Goal: Task Accomplishment & Management: Manage account settings

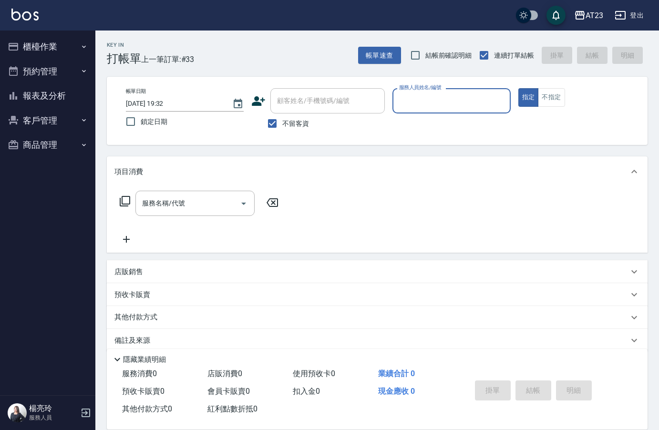
scroll to position [13, 0]
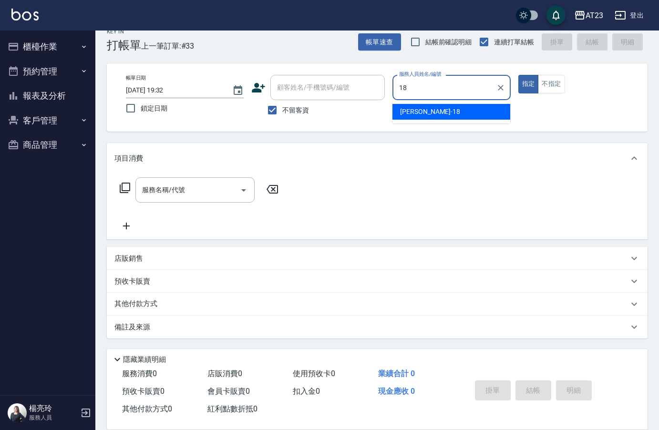
type input "小嫺-18"
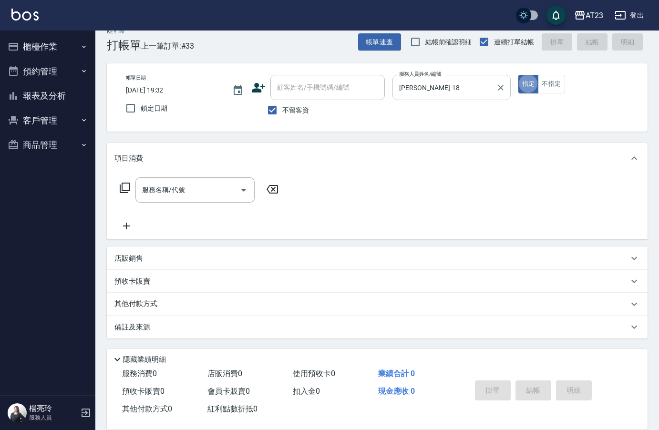
type button "true"
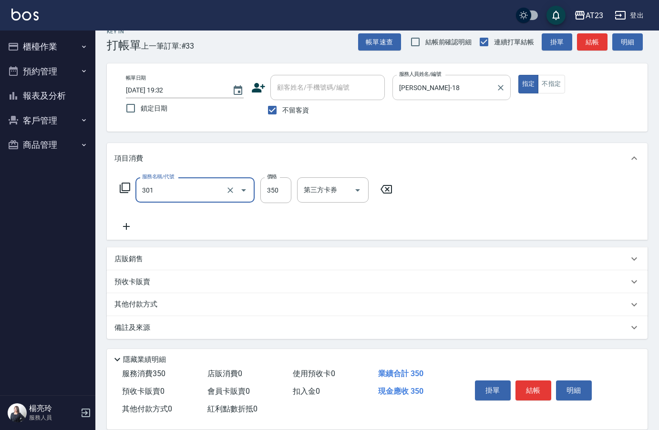
type input "造型剪髮(301)"
type input "550"
drag, startPoint x: 499, startPoint y: 221, endPoint x: 516, endPoint y: 326, distance: 106.4
click at [500, 227] on div "服務名稱/代號 造型剪髮(301) 服務名稱/代號 價格 550 價格 第三方卡券 第三方卡券" at bounding box center [377, 207] width 541 height 66
click at [548, 392] on button "結帳" at bounding box center [534, 391] width 36 height 20
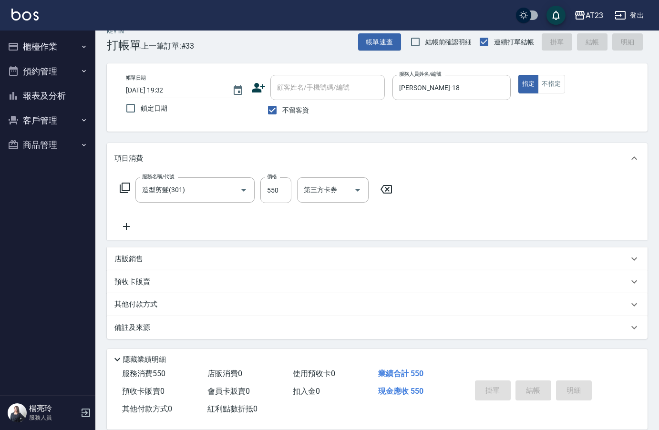
type input "2025/08/15 20:33"
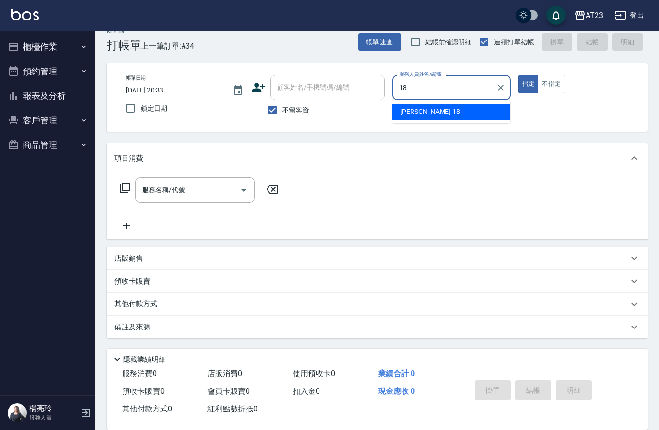
type input "小嫺-18"
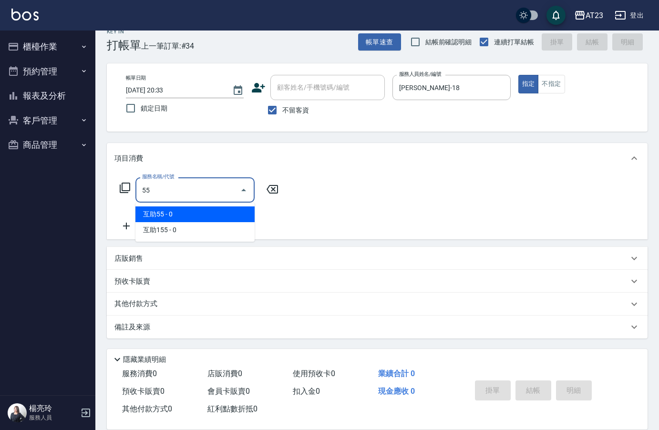
type input "5"
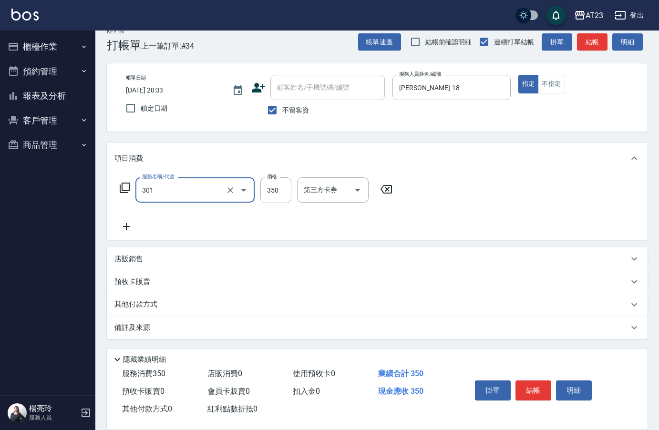
type input "造型剪髮(301)"
type input "550"
click at [531, 386] on button "結帳" at bounding box center [534, 391] width 36 height 20
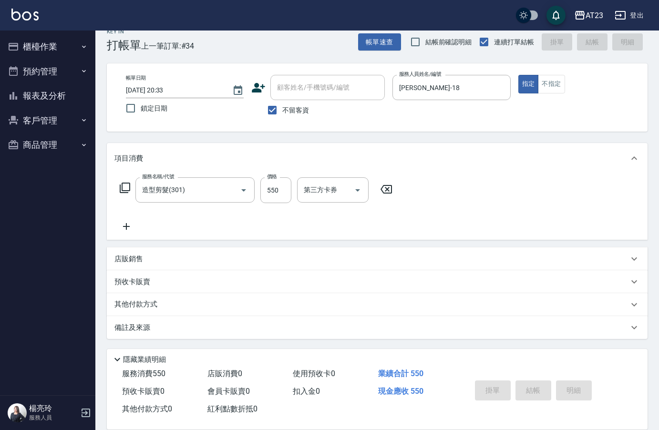
type input "2025/08/15 20:35"
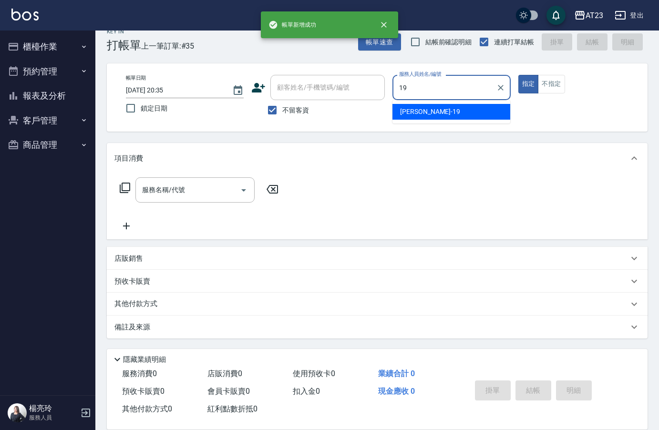
type input "亮亮-19"
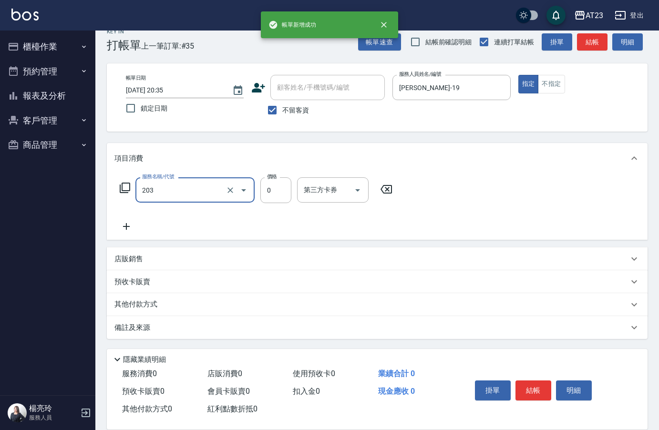
type input "使用洗髮卡(203)"
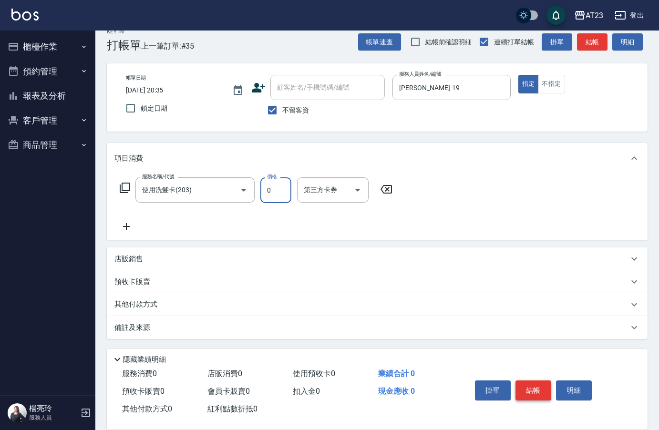
click at [531, 383] on button "結帳" at bounding box center [534, 391] width 36 height 20
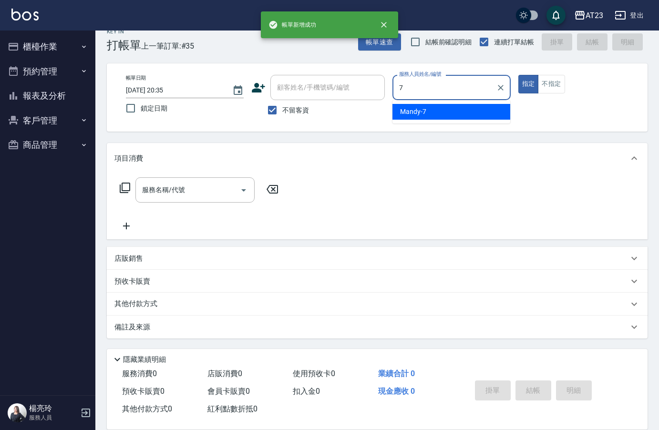
type input "Mandy-7"
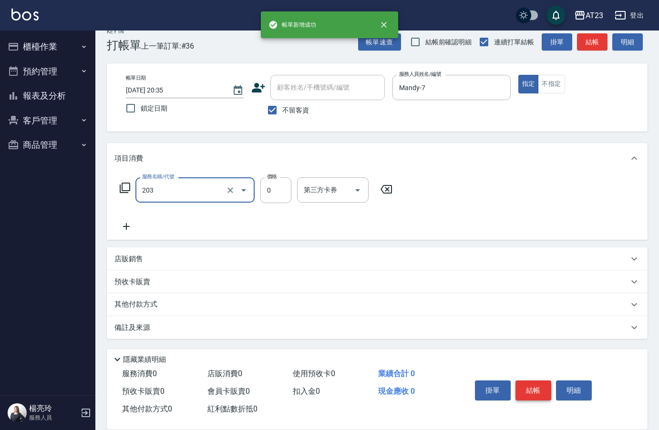
type input "使用洗髮卡(203)"
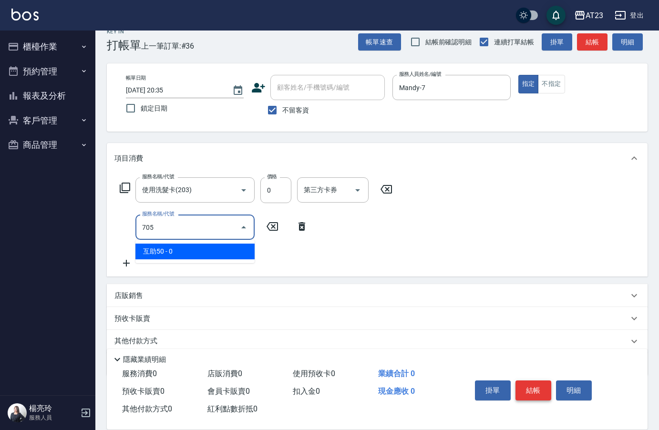
type input "互助50(705)"
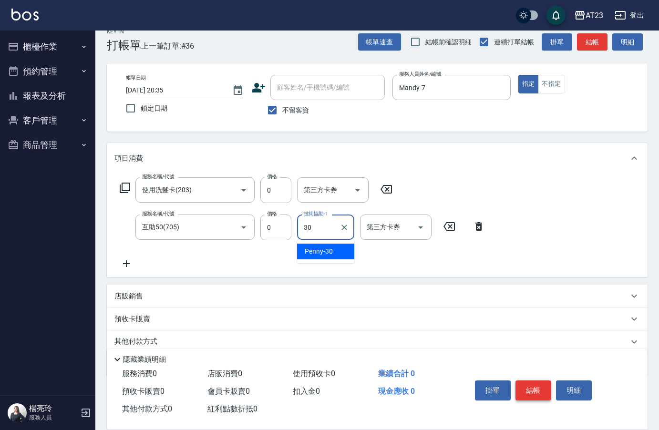
type input "Penny-30"
click at [129, 190] on icon at bounding box center [125, 188] width 10 height 10
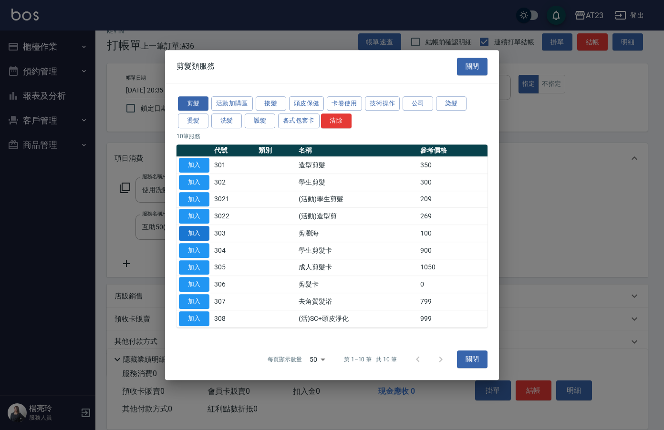
click at [196, 232] on button "加入" at bounding box center [194, 233] width 31 height 15
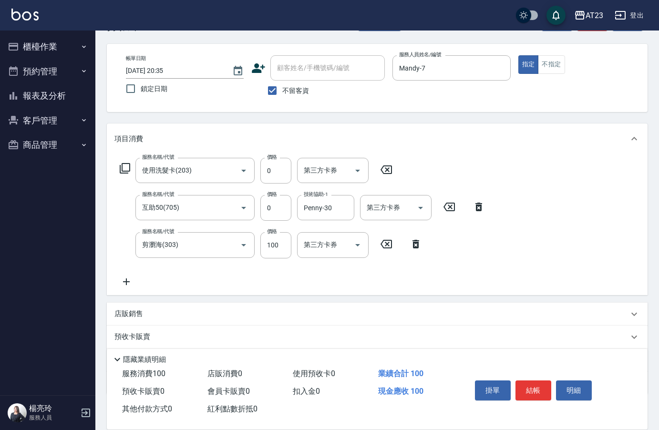
scroll to position [41, 0]
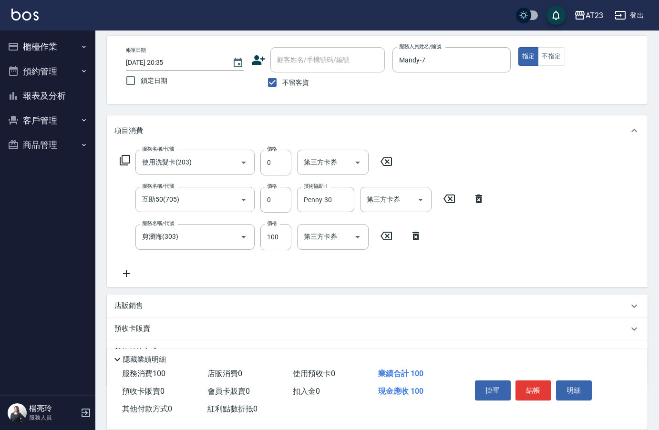
drag, startPoint x: 126, startPoint y: 331, endPoint x: 129, endPoint y: 328, distance: 5.1
click at [127, 331] on p "預收卡販賣" at bounding box center [132, 329] width 36 height 10
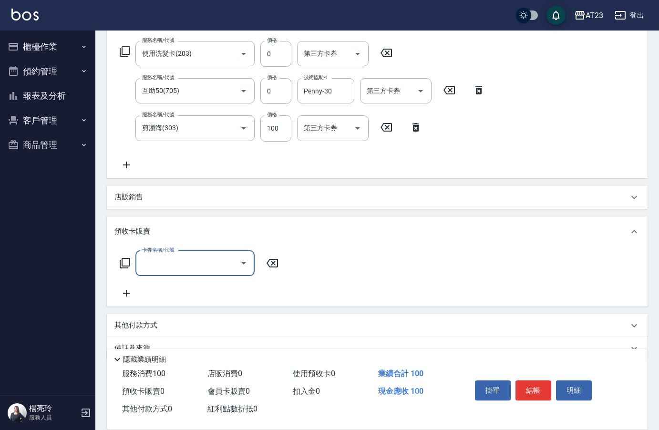
scroll to position [171, 0]
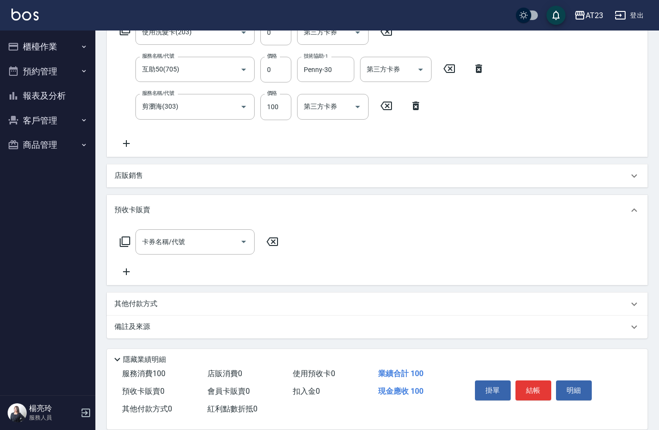
click at [129, 176] on p "店販銷售" at bounding box center [128, 176] width 29 height 10
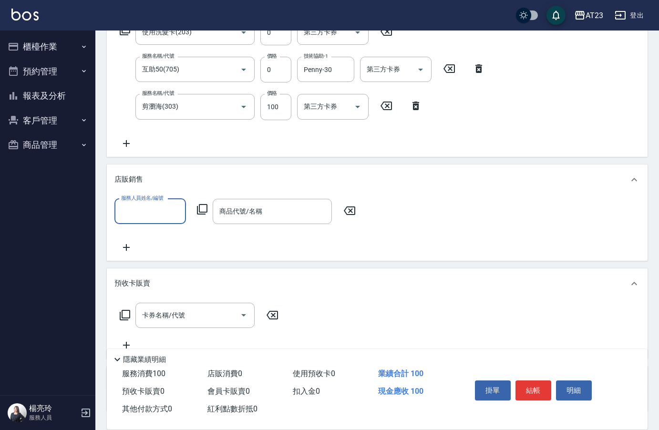
scroll to position [0, 0]
click at [311, 259] on div "服務人員姓名/編號 服務人員姓名/編號 商品代號/名稱 商品代號/名稱" at bounding box center [377, 228] width 541 height 66
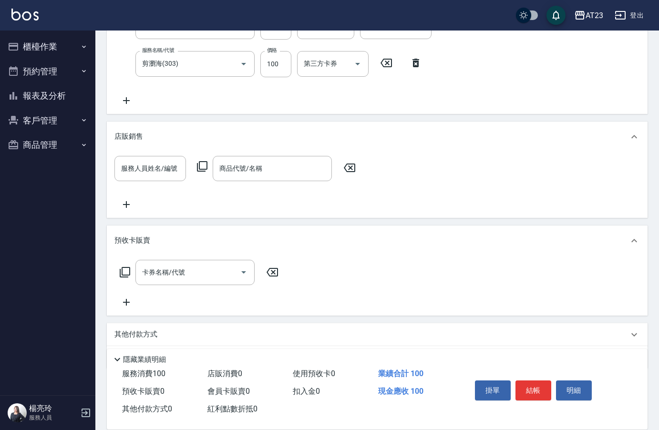
scroll to position [245, 0]
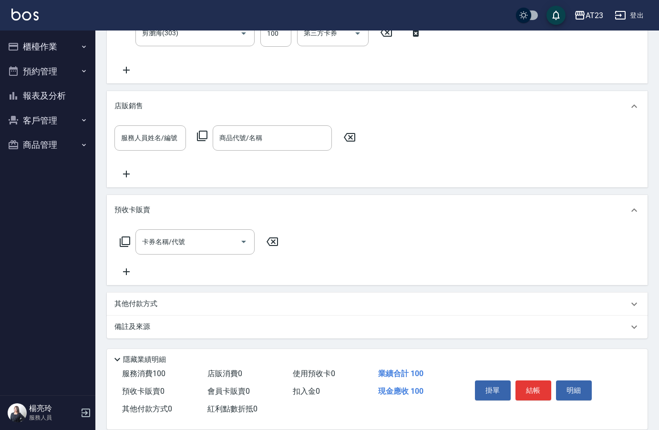
click at [137, 306] on p "其他付款方式" at bounding box center [138, 304] width 48 height 10
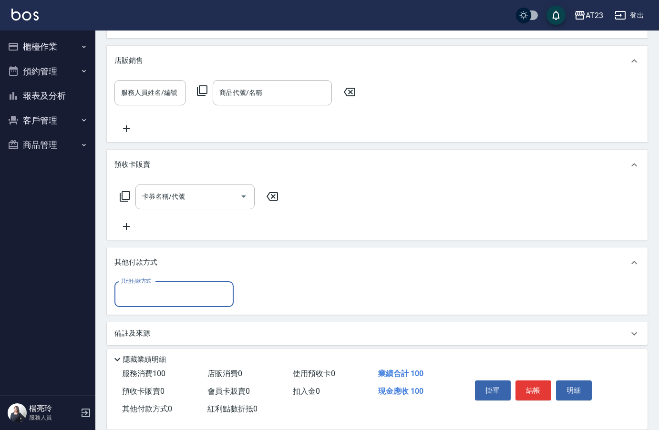
scroll to position [294, 0]
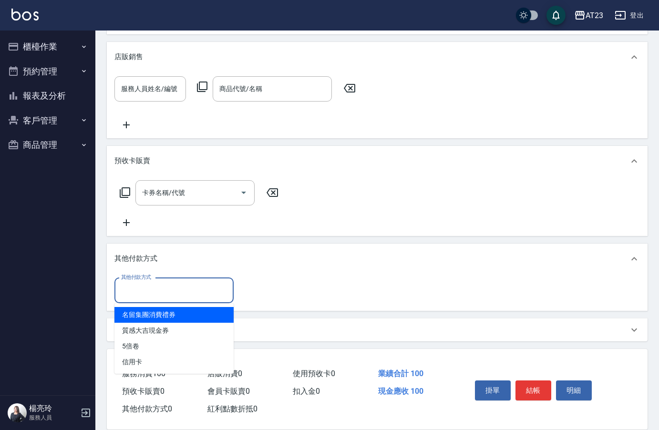
click at [148, 292] on input "其他付款方式" at bounding box center [174, 290] width 111 height 17
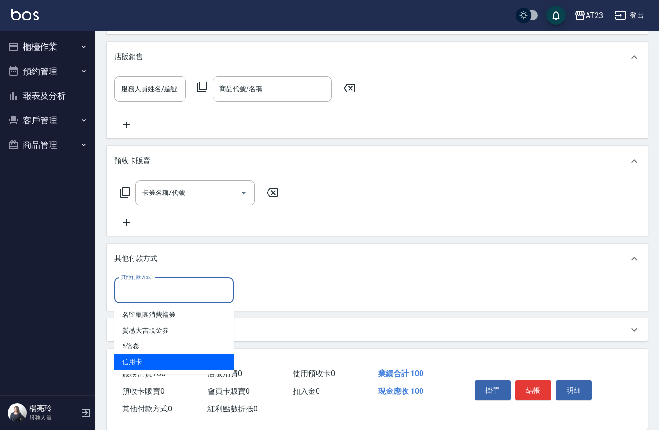
click at [135, 360] on span "信用卡" at bounding box center [173, 362] width 119 height 16
type input "信用卡"
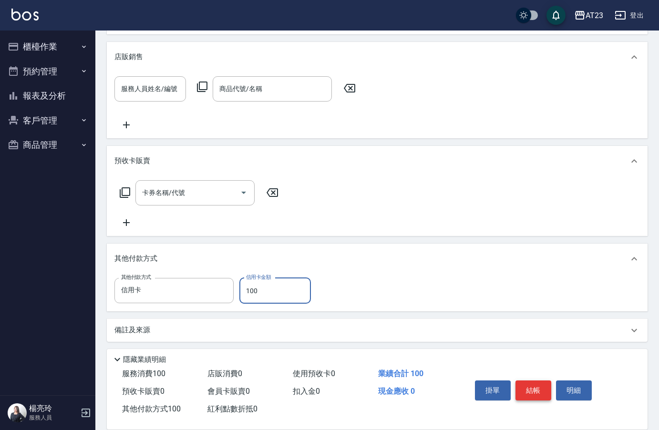
type input "100"
click at [532, 387] on button "結帳" at bounding box center [534, 391] width 36 height 20
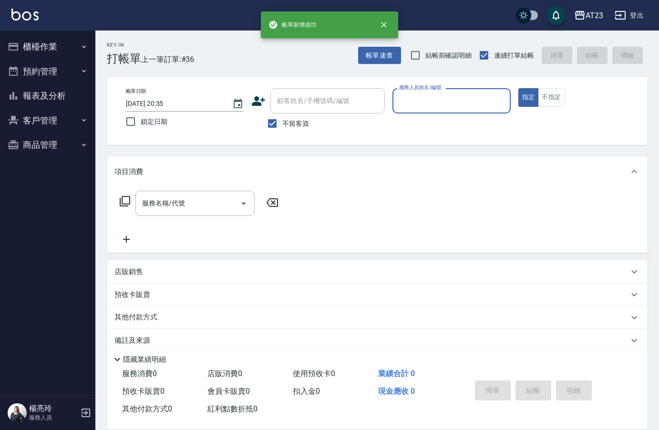
scroll to position [0, 0]
type input "Mandy-7"
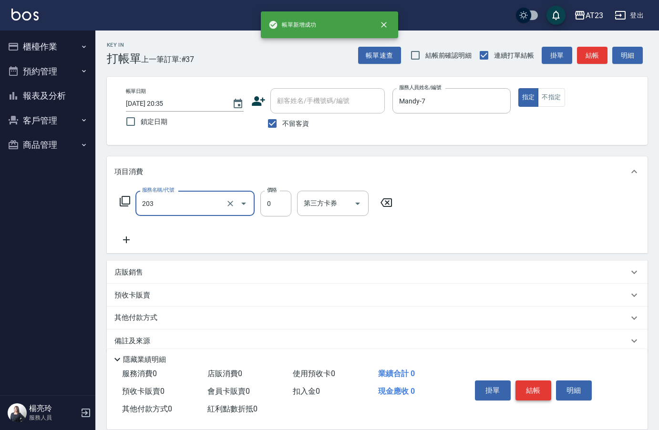
type input "使用洗髮卡(203)"
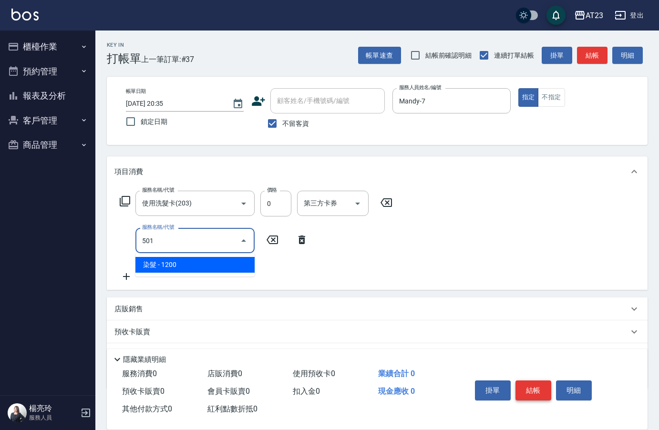
type input "染髮(501)"
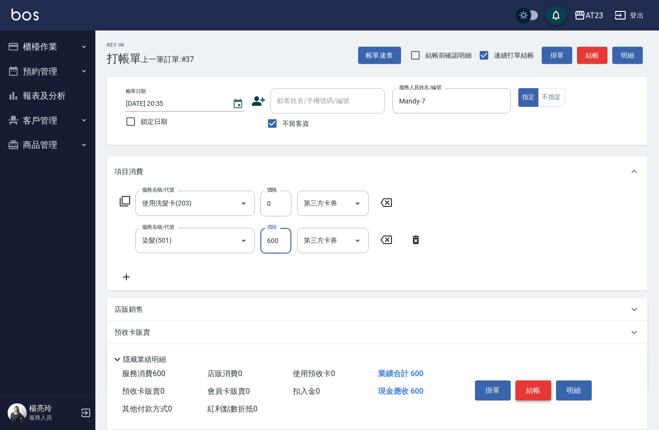
type input "600"
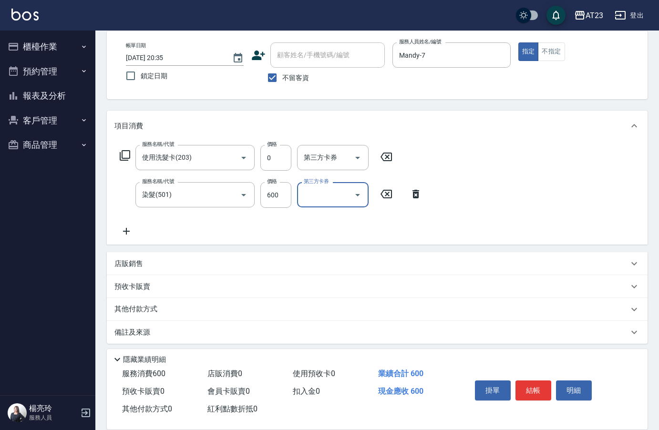
scroll to position [51, 0]
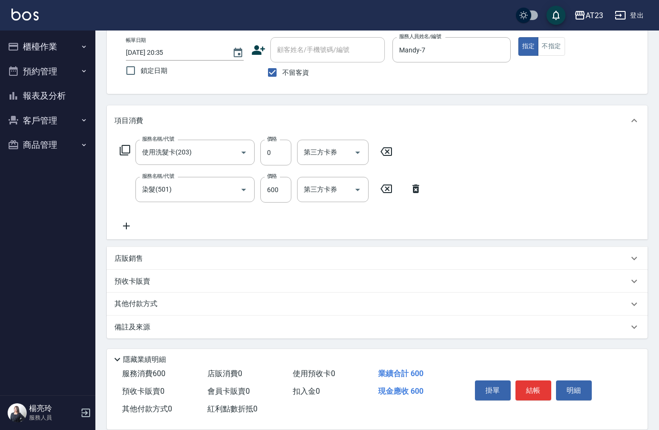
click at [134, 305] on p "其他付款方式" at bounding box center [138, 304] width 48 height 10
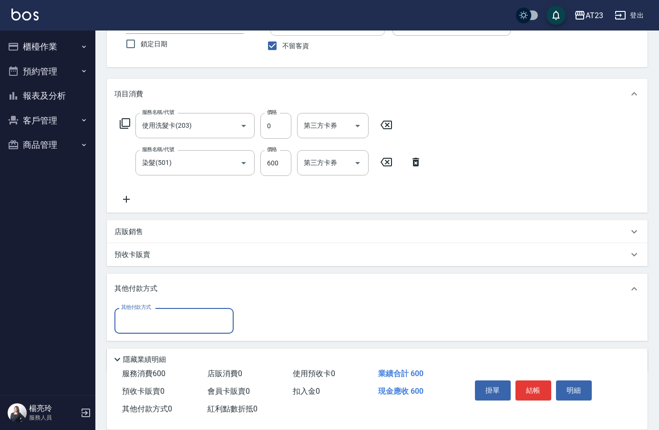
scroll to position [108, 0]
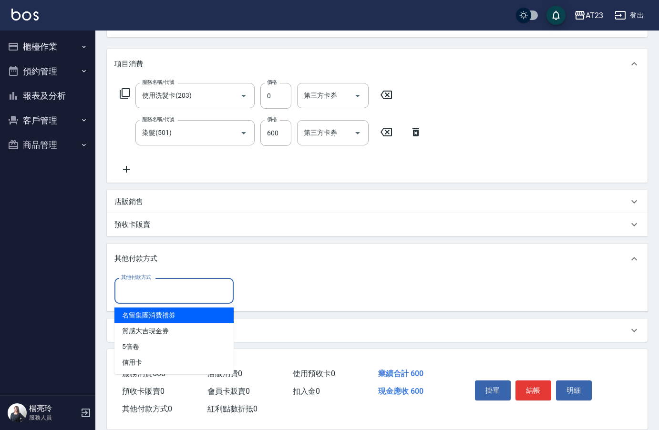
click at [150, 289] on input "其他付款方式" at bounding box center [174, 290] width 111 height 17
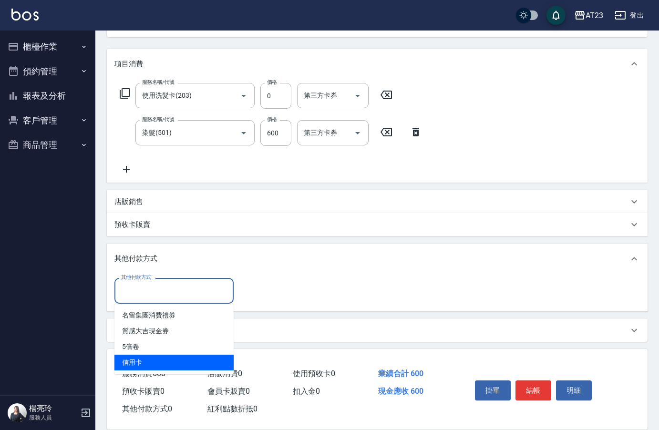
click at [148, 360] on span "信用卡" at bounding box center [173, 363] width 119 height 16
type input "信用卡"
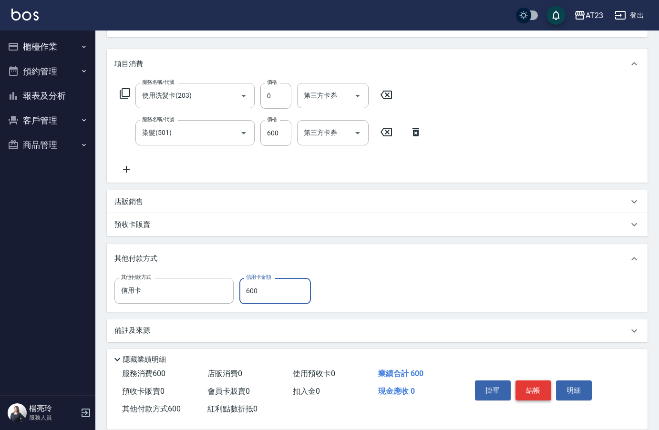
type input "600"
click at [522, 392] on button "結帳" at bounding box center [534, 391] width 36 height 20
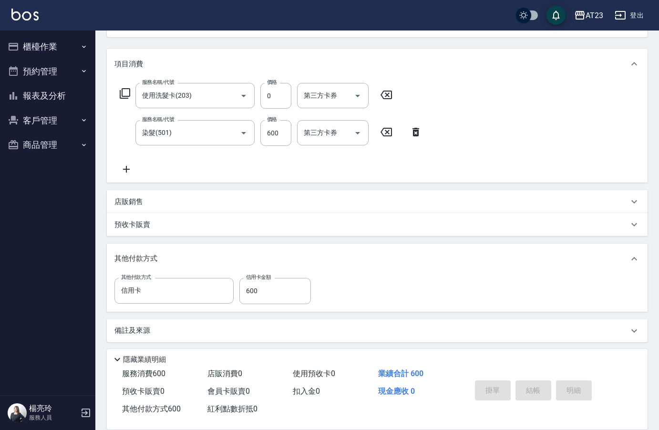
type input "2025/08/15 20:36"
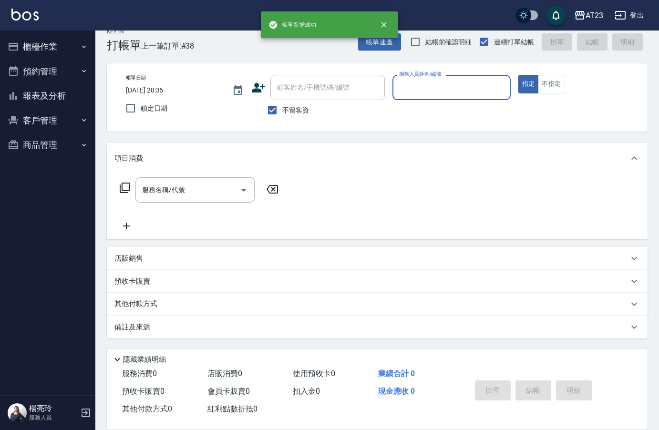
scroll to position [13, 0]
type input "亮亮-19"
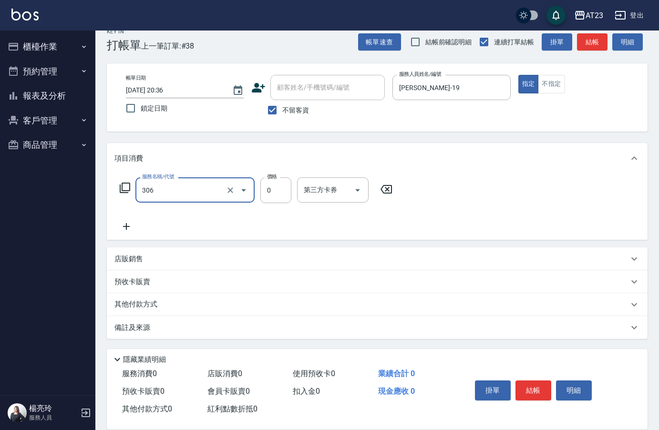
type input "剪髮卡(306)"
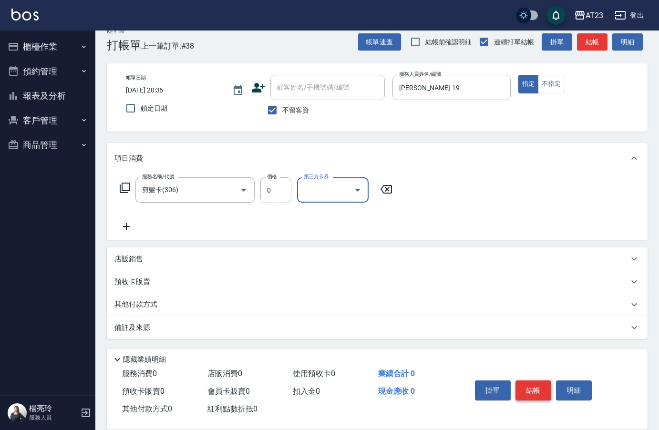
click at [543, 386] on button "結帳" at bounding box center [534, 391] width 36 height 20
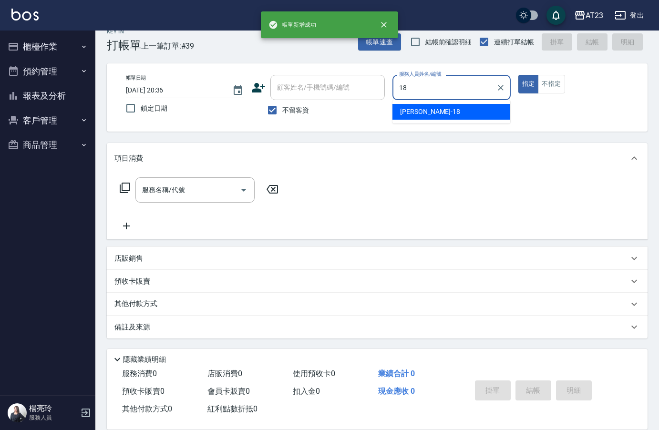
type input "小嫺-18"
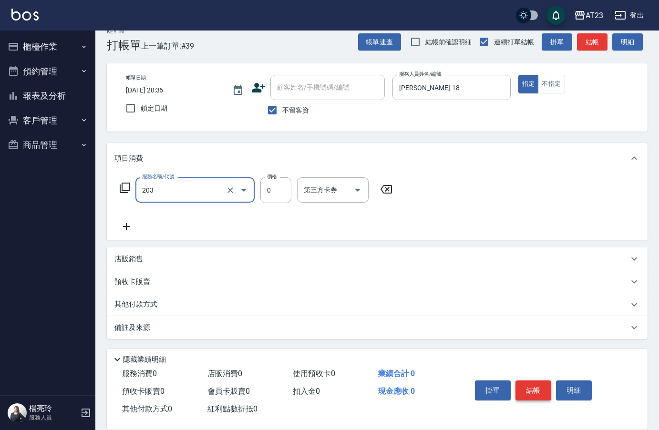
type input "使用洗髮卡(203)"
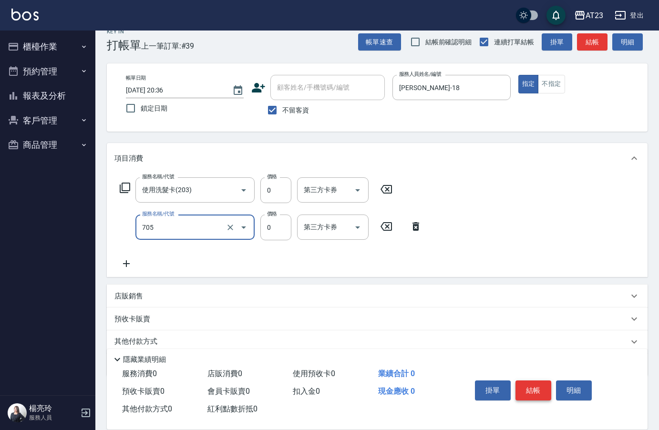
type input "互助50(705)"
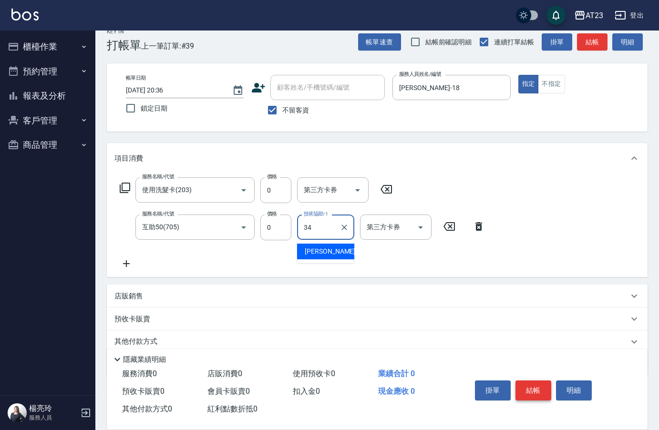
type input "Amy-34"
click at [543, 386] on button "結帳" at bounding box center [534, 391] width 36 height 20
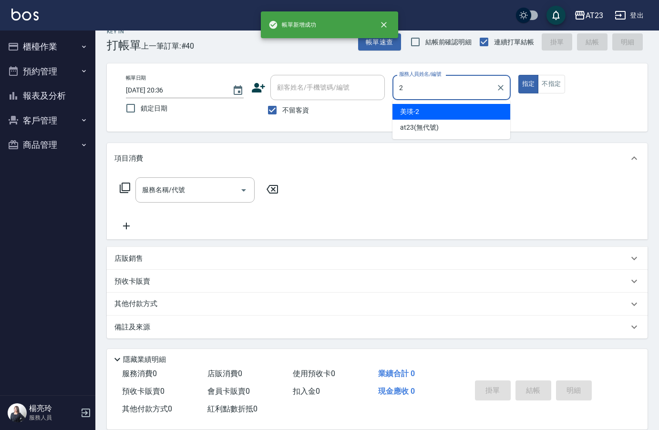
type input "美瑛-2"
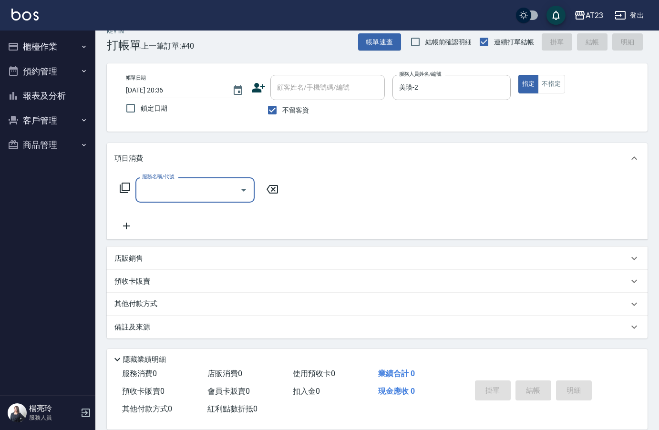
click at [128, 186] on icon at bounding box center [124, 187] width 11 height 11
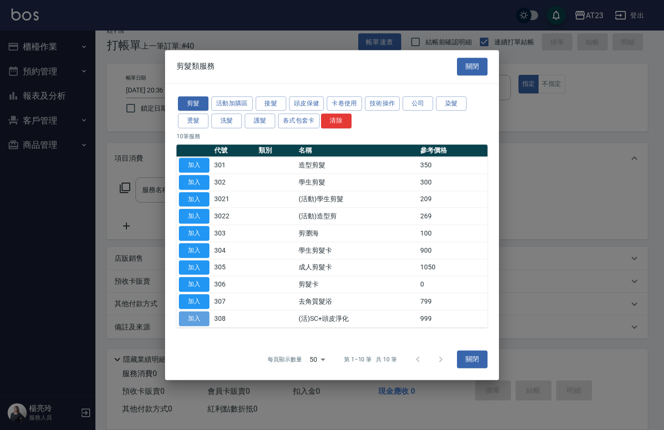
click at [195, 316] on button "加入" at bounding box center [194, 318] width 31 height 15
type input "(活)SC+頭皮淨化(308)"
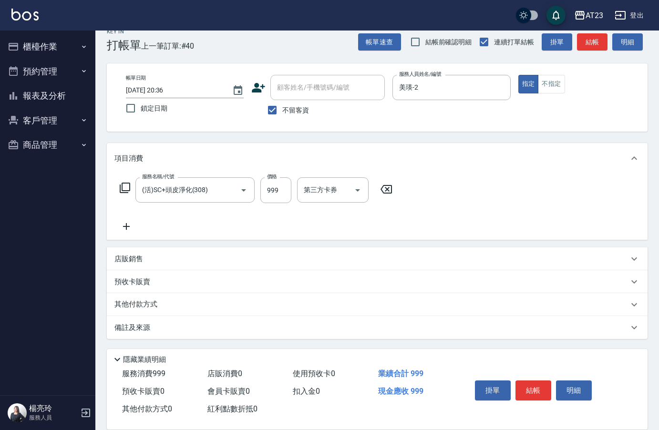
click at [124, 226] on icon at bounding box center [126, 226] width 24 height 11
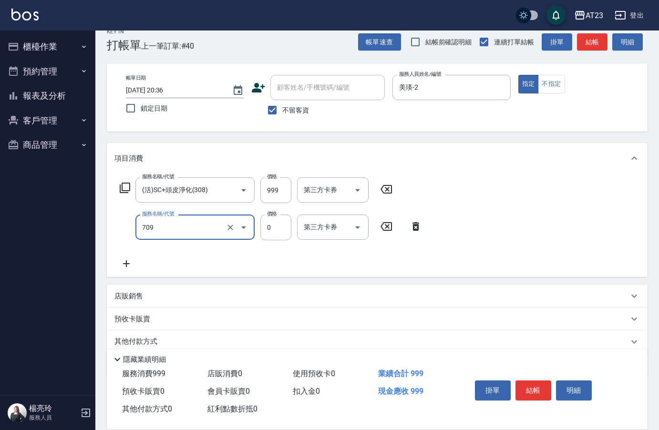
type input "互助90(709)"
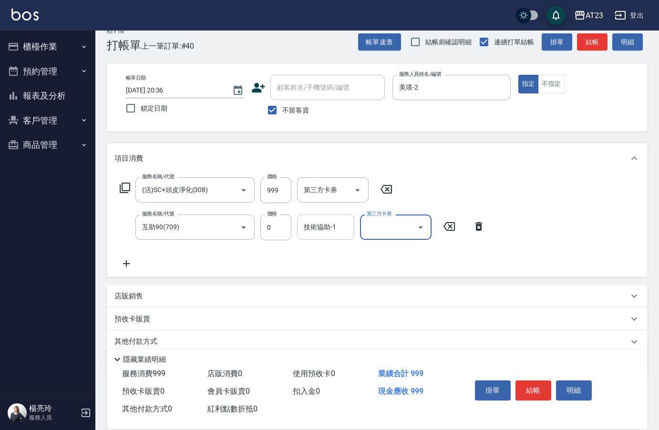
click at [326, 220] on input "技術協助-1" at bounding box center [325, 227] width 49 height 17
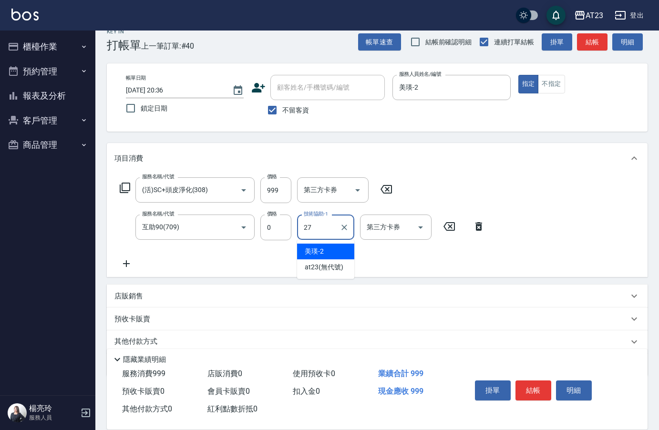
type input "LiLi-27"
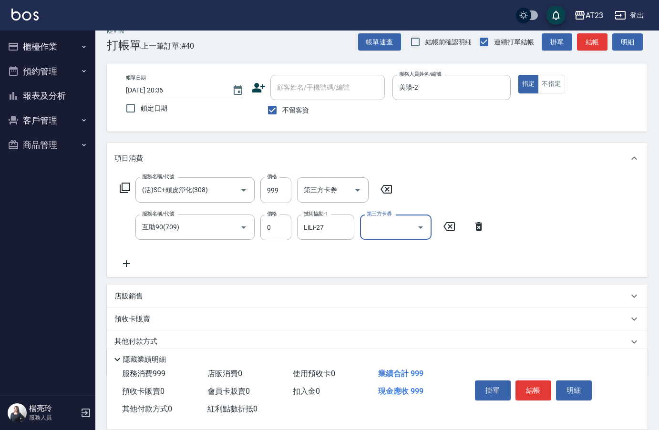
click at [172, 296] on div "店販銷售" at bounding box center [371, 296] width 514 height 10
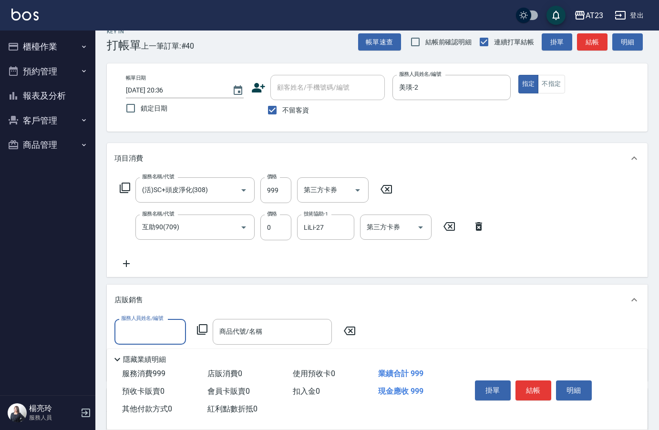
scroll to position [0, 0]
type input "美瑛-2"
click at [205, 327] on icon at bounding box center [201, 329] width 11 height 11
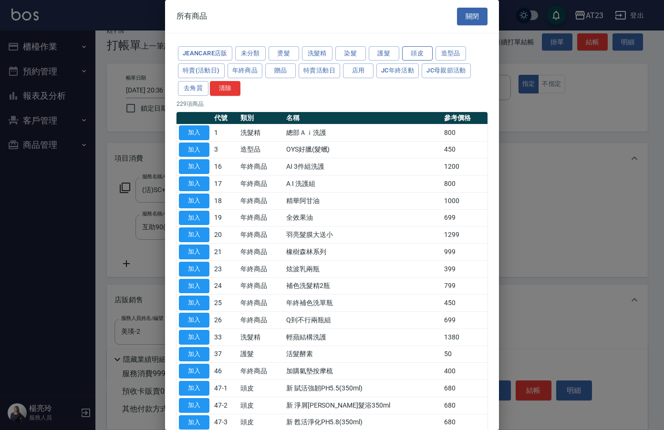
click at [410, 52] on button "頭皮" at bounding box center [417, 53] width 31 height 15
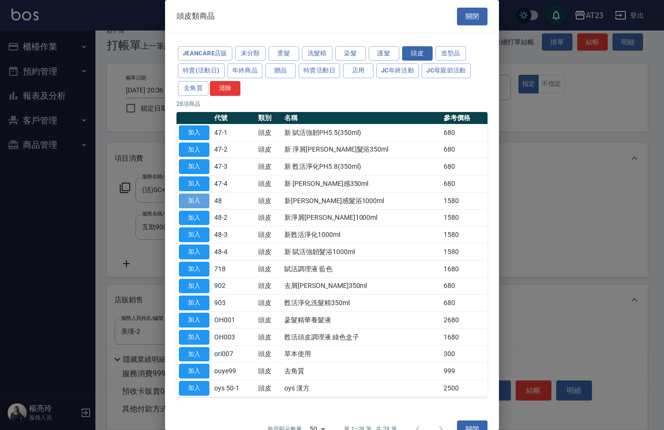
click at [195, 203] on button "加入" at bounding box center [194, 201] width 31 height 15
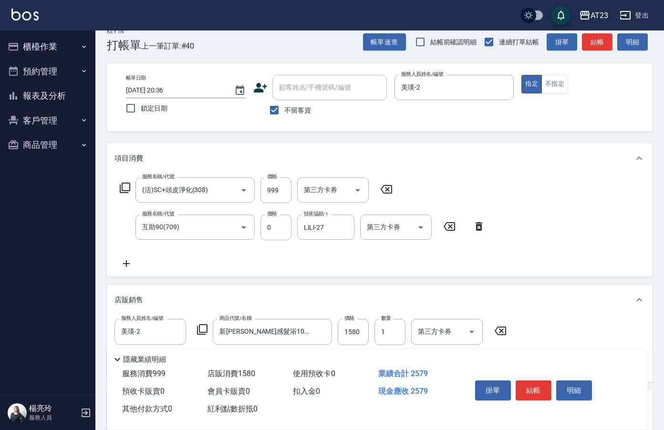
type input "新舒敏水感髮浴1000ml"
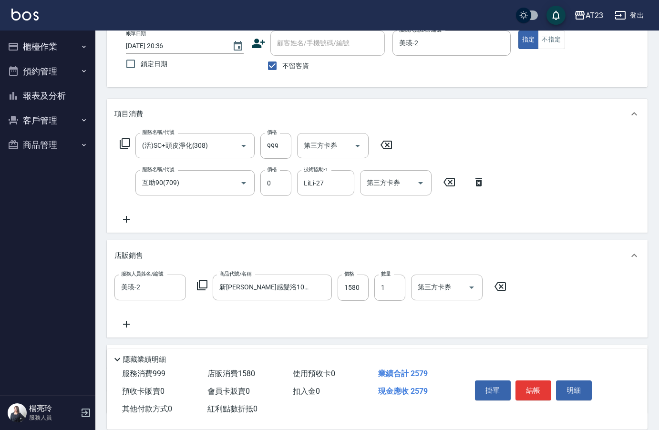
scroll to position [133, 0]
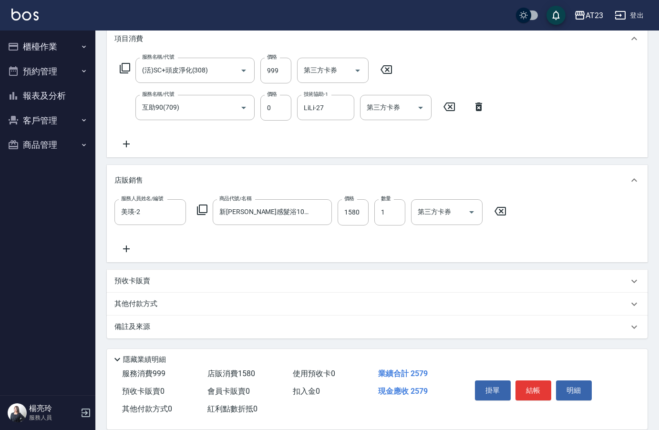
click at [135, 301] on p "其他付款方式" at bounding box center [138, 304] width 48 height 10
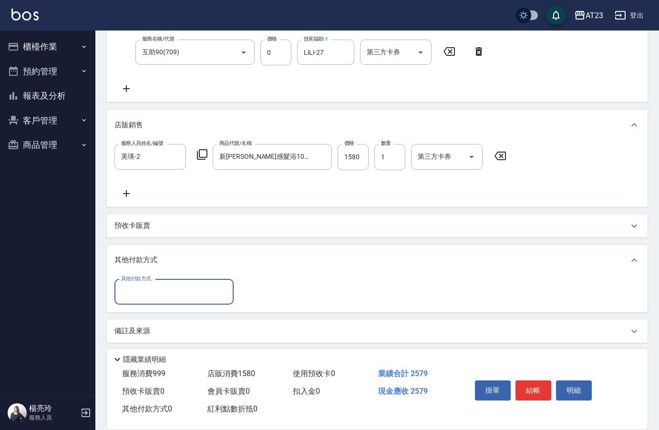
scroll to position [192, 0]
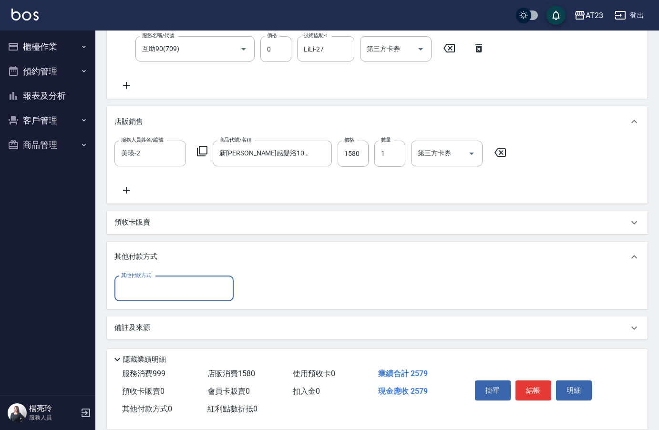
click at [152, 298] on div "其他付款方式" at bounding box center [173, 288] width 119 height 25
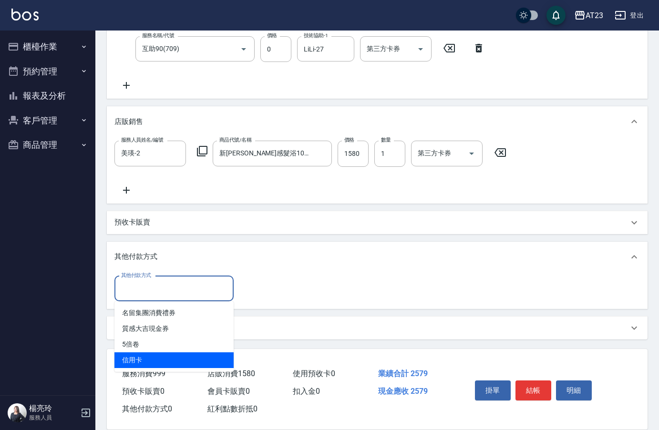
drag, startPoint x: 148, startPoint y: 357, endPoint x: 151, endPoint y: 330, distance: 27.3
click at [148, 357] on span "信用卡" at bounding box center [173, 360] width 119 height 16
type input "信用卡"
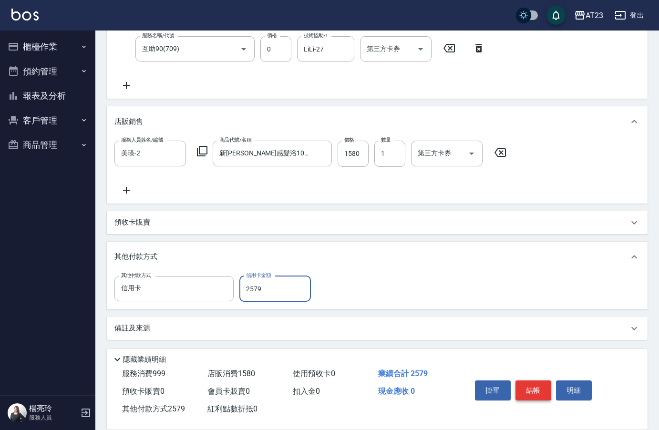
type input "2579"
click at [547, 391] on button "結帳" at bounding box center [534, 391] width 36 height 20
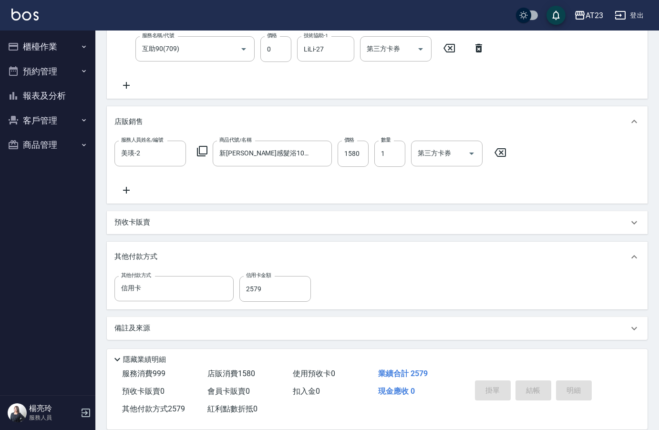
type input "2025/08/15 20:37"
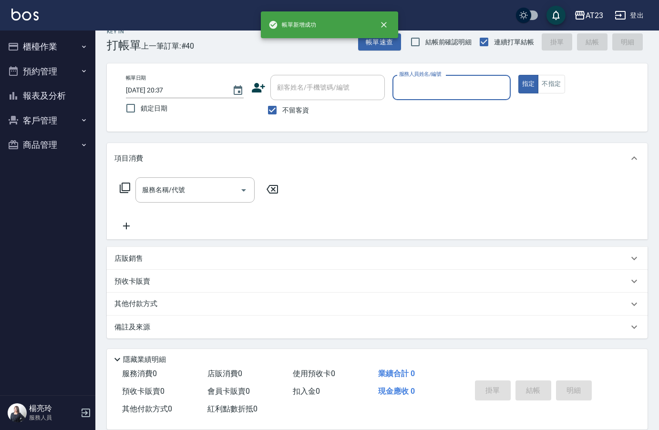
scroll to position [0, 0]
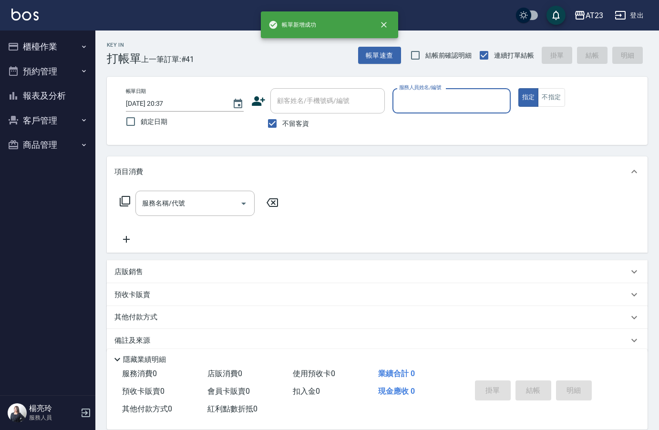
type input "3"
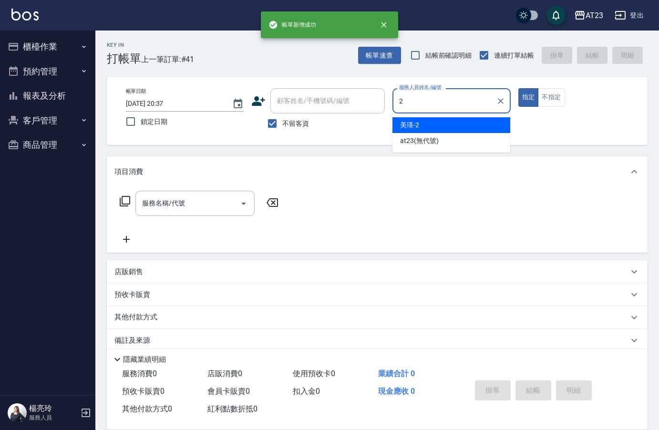
type input "美瑛-2"
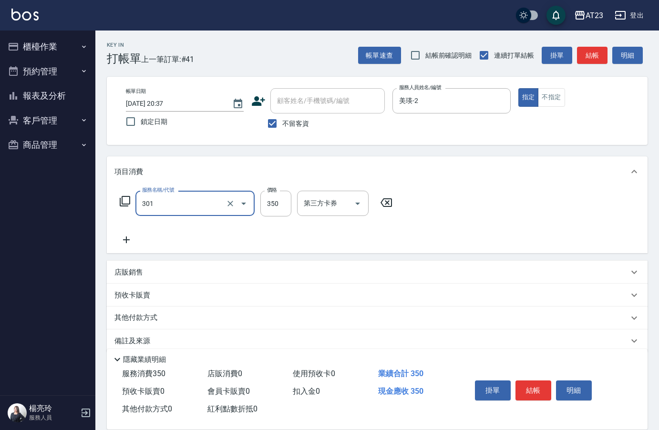
type input "造型剪髮(301)"
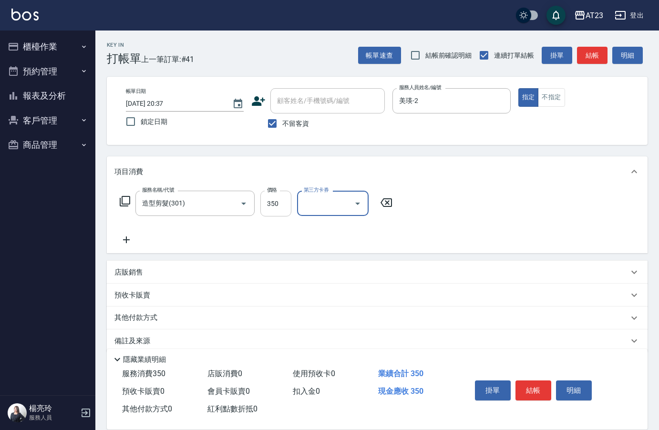
click at [280, 201] on input "350" at bounding box center [275, 204] width 31 height 26
type input "300"
click at [535, 384] on button "結帳" at bounding box center [534, 391] width 36 height 20
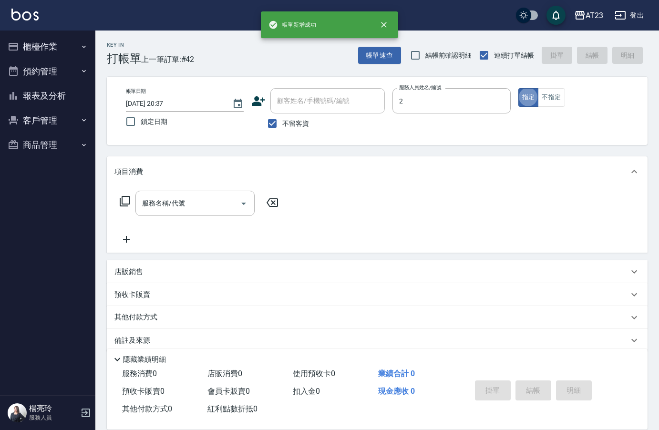
type input "美瑛-2"
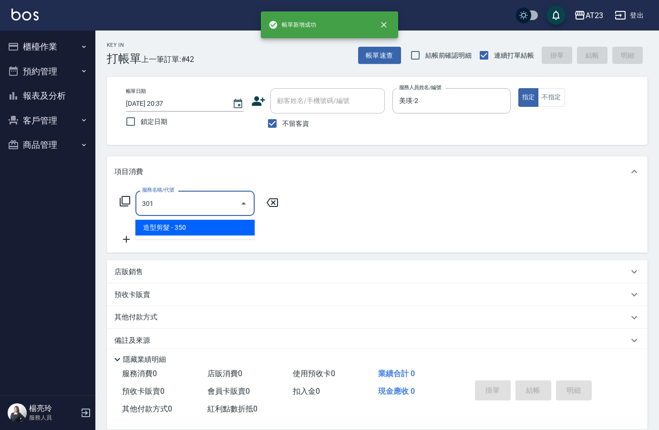
type input "造型剪髮(301)"
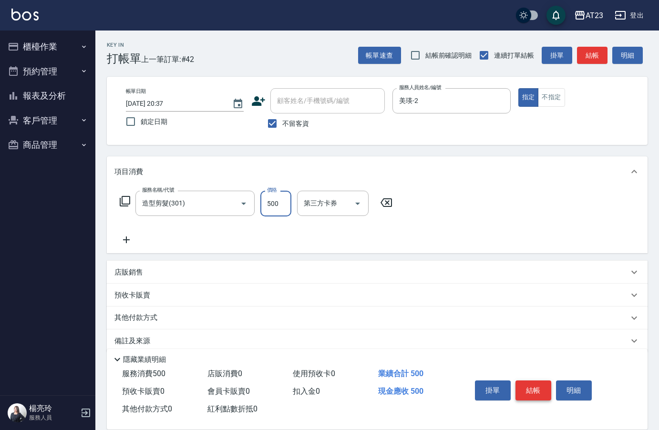
type input "500"
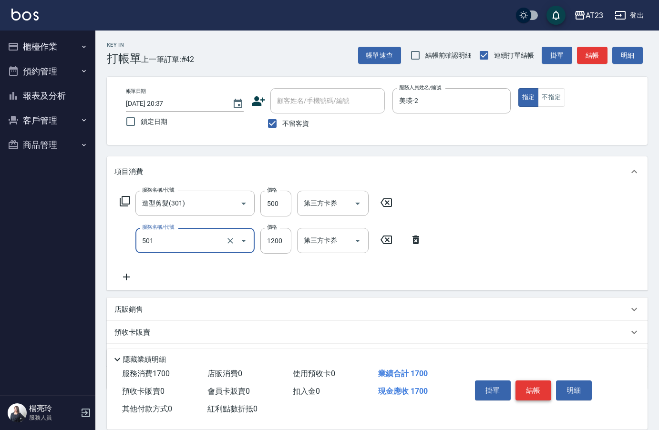
type input "染髮(501)"
type input "1500"
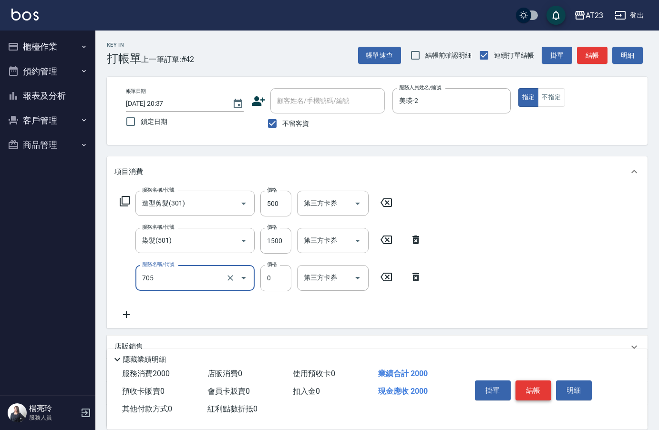
type input "互助50(705)"
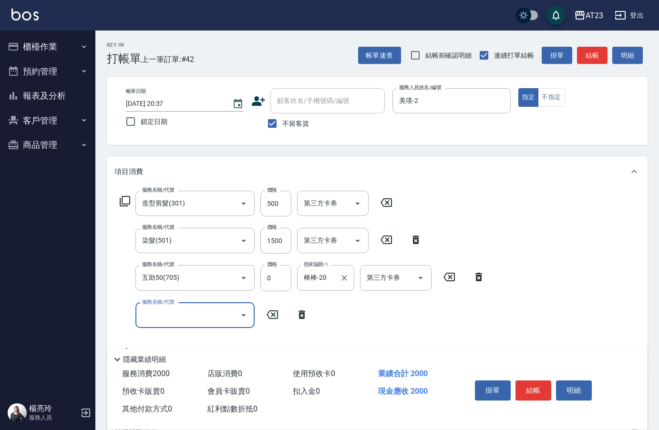
click at [320, 267] on label "技術協助-1" at bounding box center [316, 264] width 24 height 7
click at [320, 269] on input "棒棒-20" at bounding box center [318, 277] width 34 height 17
click at [322, 273] on input "棒棒-20" at bounding box center [318, 277] width 34 height 17
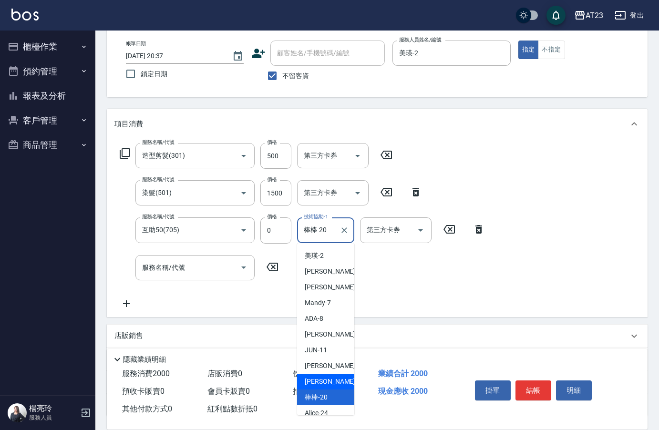
scroll to position [78, 0]
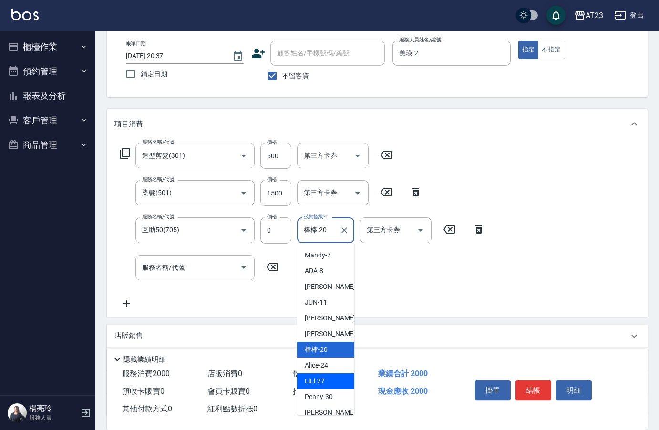
click at [330, 385] on div "LiLi -27" at bounding box center [325, 381] width 57 height 16
type input "LiLi-27"
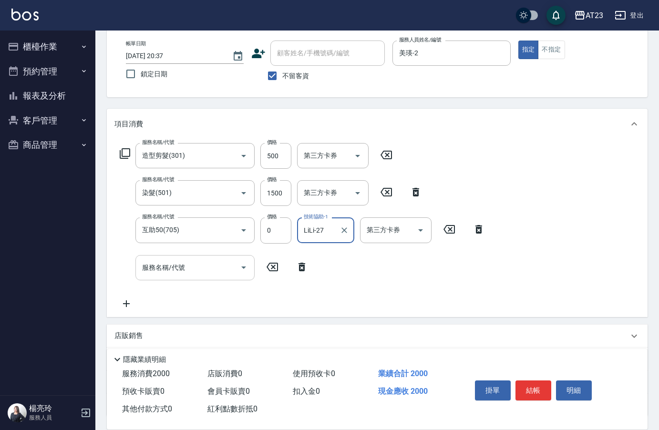
click at [179, 271] on div "服務名稱/代號 服務名稱/代號" at bounding box center [194, 267] width 119 height 25
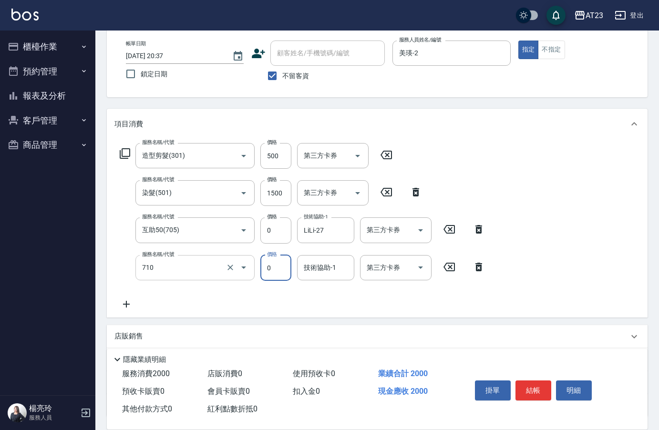
type input "互助100(710)"
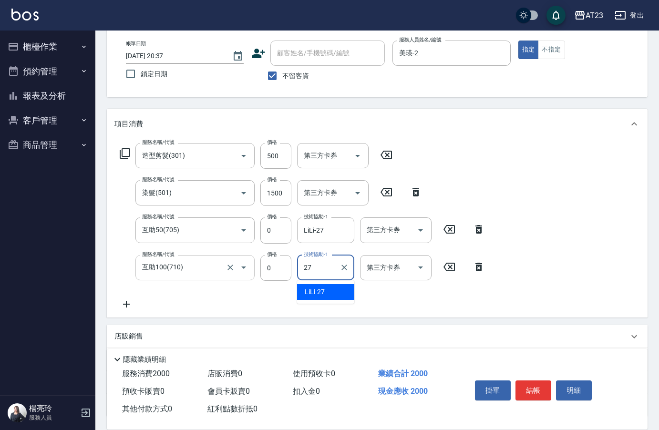
type input "LiLi-27"
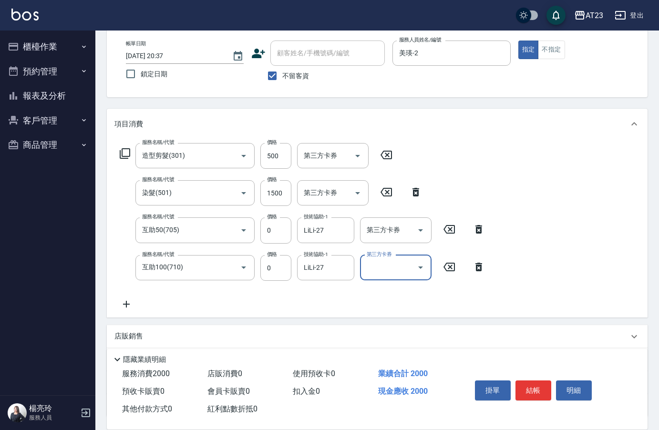
scroll to position [126, 0]
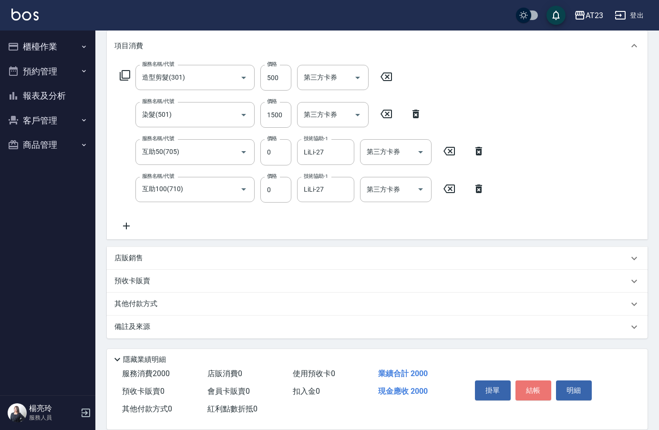
drag, startPoint x: 540, startPoint y: 391, endPoint x: 536, endPoint y: 382, distance: 9.0
click at [544, 390] on button "結帳" at bounding box center [534, 391] width 36 height 20
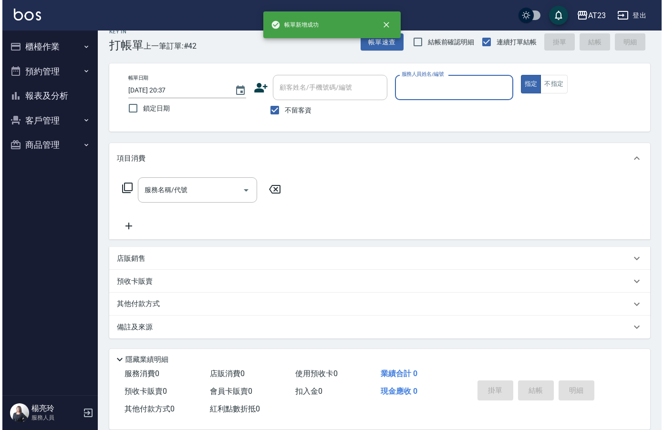
scroll to position [13, 0]
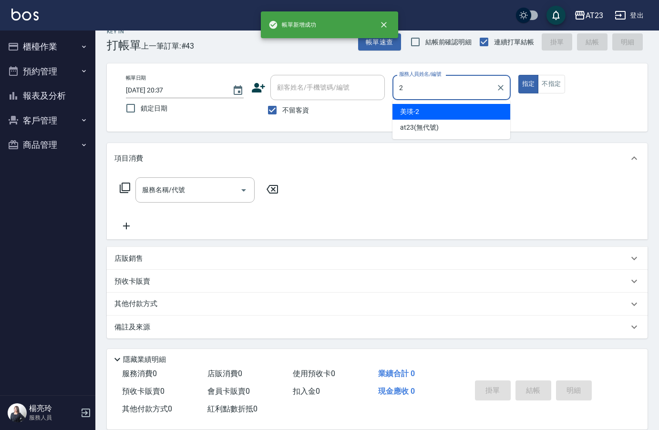
type input "美瑛-2"
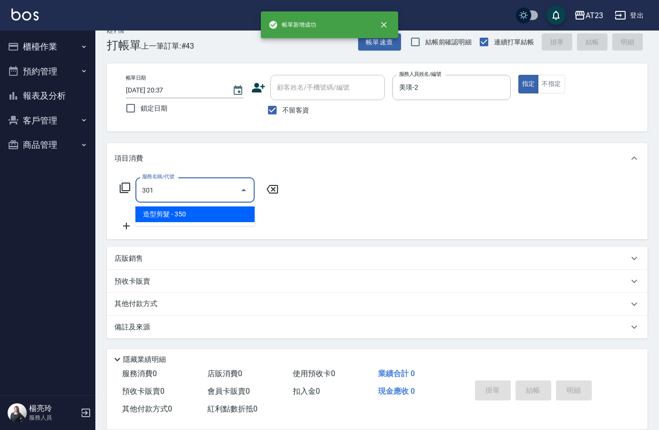
type input "造型剪髮(301)"
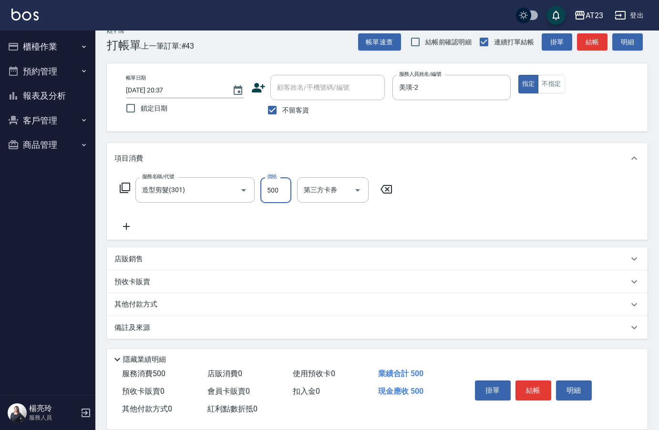
type input "500"
click at [536, 382] on button "結帳" at bounding box center [534, 391] width 36 height 20
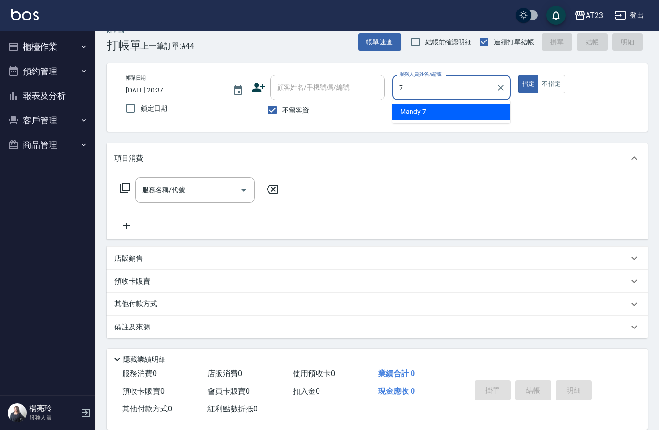
type input "Mandy-7"
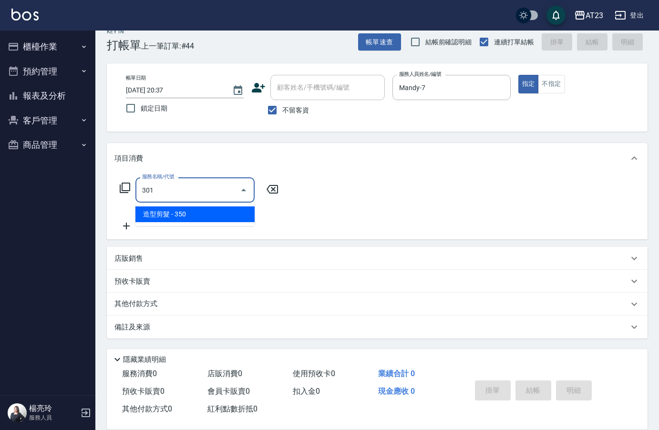
type input "造型剪髮(301)"
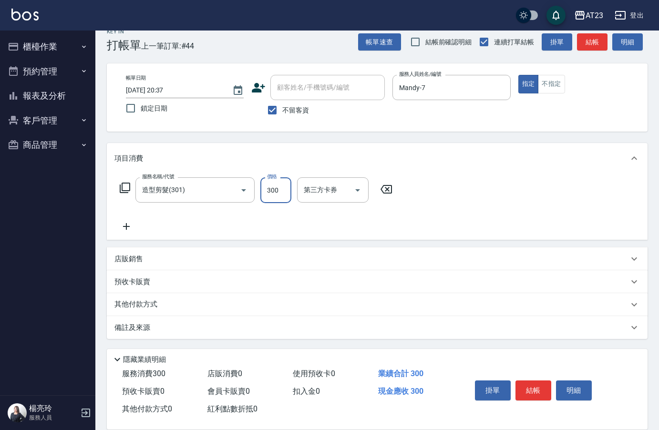
type input "300"
click at [536, 382] on button "結帳" at bounding box center [534, 391] width 36 height 20
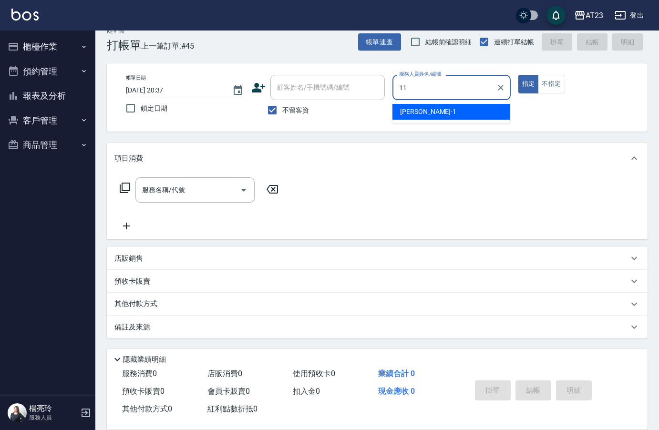
type input "JUN-11"
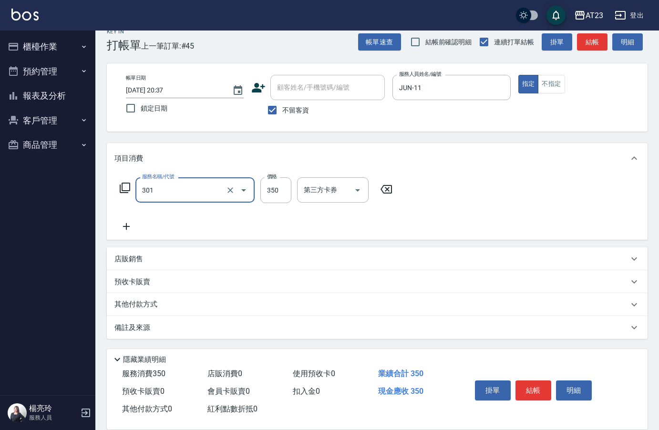
type input "造型剪髮(301)"
type input "400"
click at [527, 392] on button "結帳" at bounding box center [534, 391] width 36 height 20
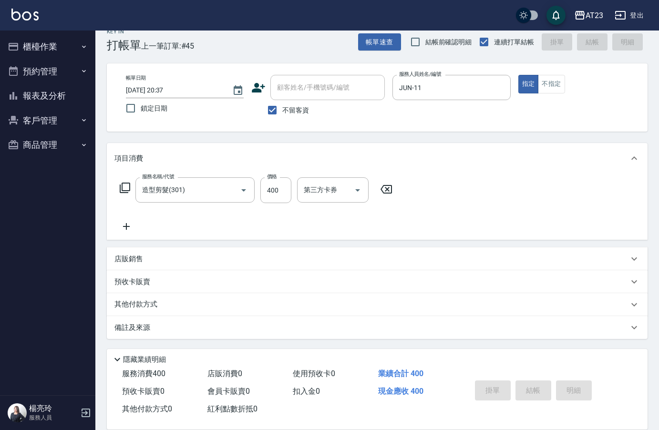
type input "2025/08/15 20:39"
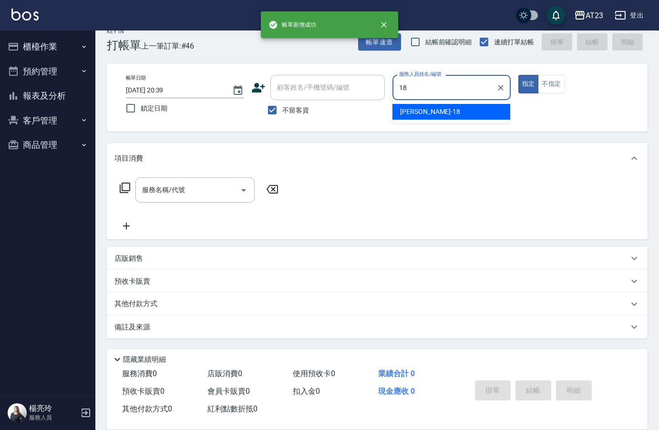
type input "小嫺-18"
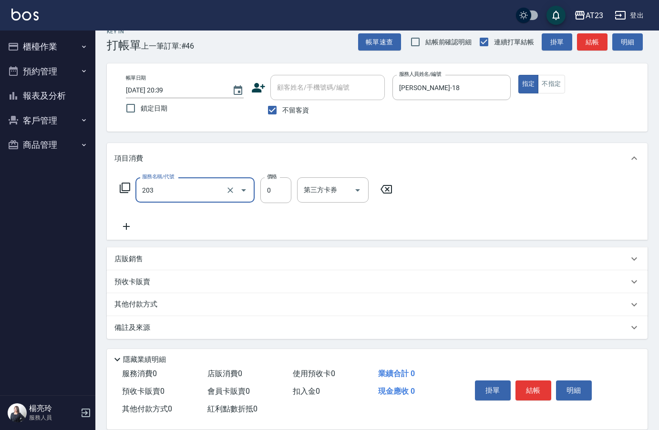
type input "使用洗髮卡(203)"
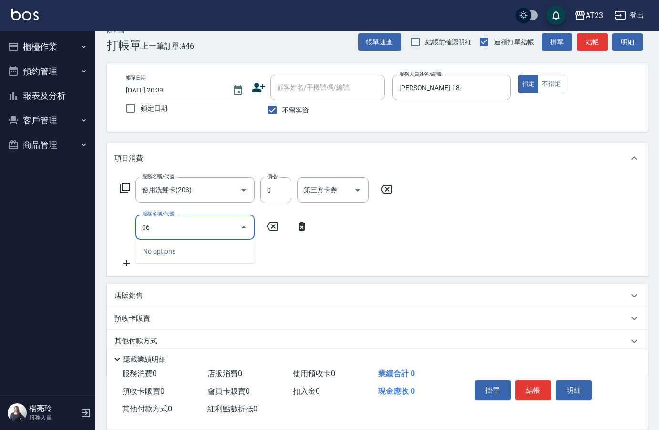
type input "0"
type input "剪髮卡(306)"
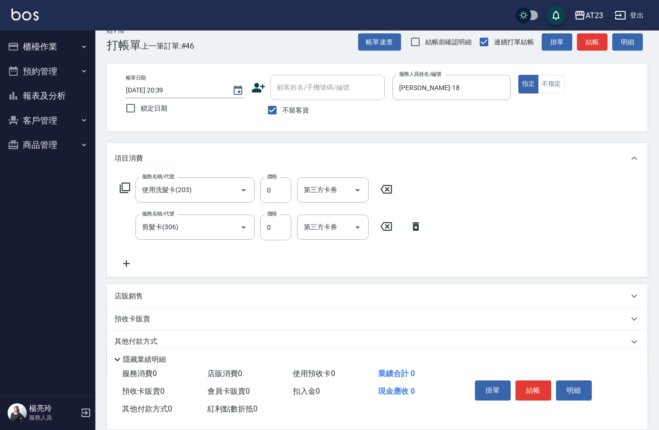
drag, startPoint x: 130, startPoint y: 191, endPoint x: 128, endPoint y: 196, distance: 5.9
click at [128, 195] on div "服務名稱/代號 使用洗髮卡(203) 服務名稱/代號 價格 0 價格 第三方卡券 第三方卡券" at bounding box center [256, 190] width 284 height 26
click at [128, 190] on icon at bounding box center [124, 187] width 11 height 11
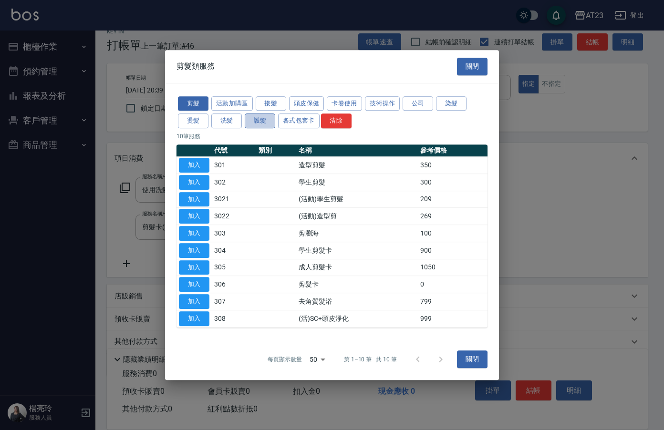
click at [263, 116] on button "護髮" at bounding box center [260, 121] width 31 height 15
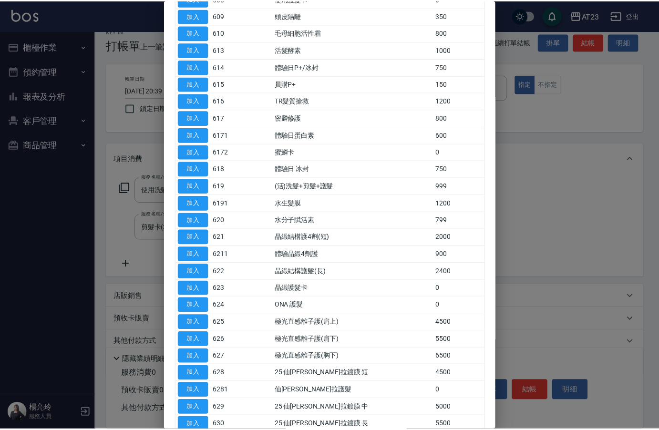
scroll to position [382, 0]
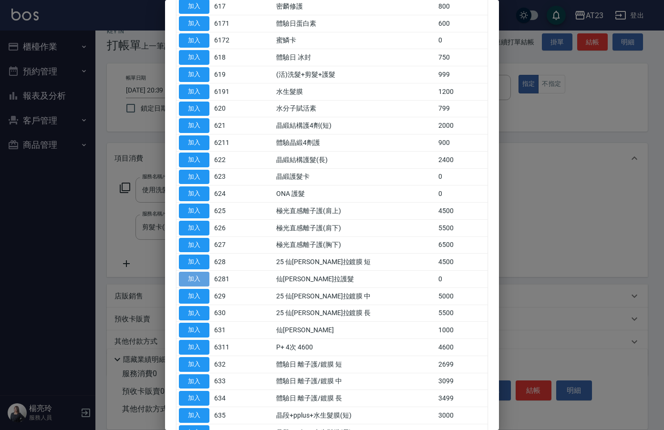
click at [203, 277] on button "加入" at bounding box center [194, 279] width 31 height 15
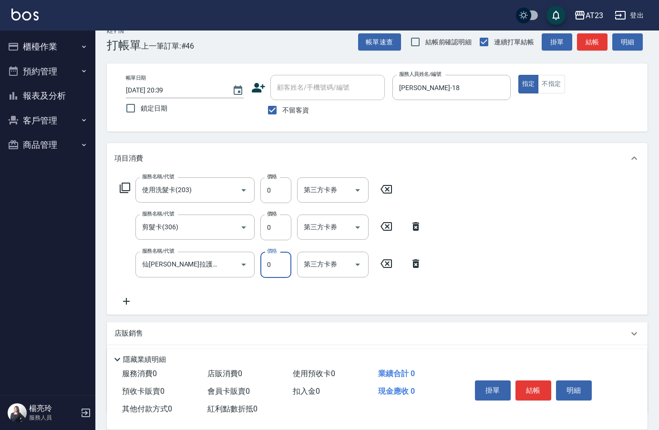
click at [275, 268] on input "0" at bounding box center [275, 265] width 31 height 26
type input "3500"
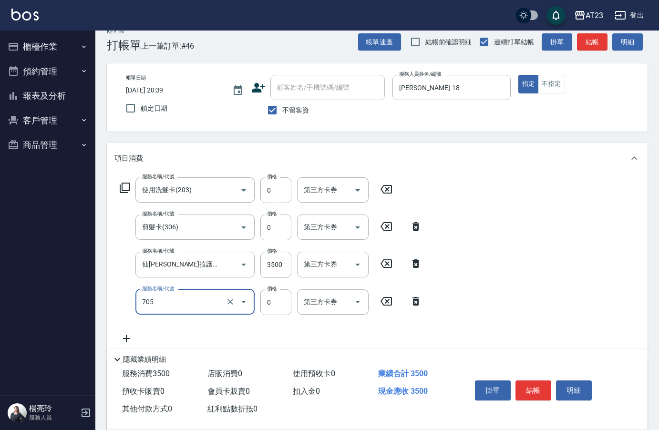
type input "互助50(705)"
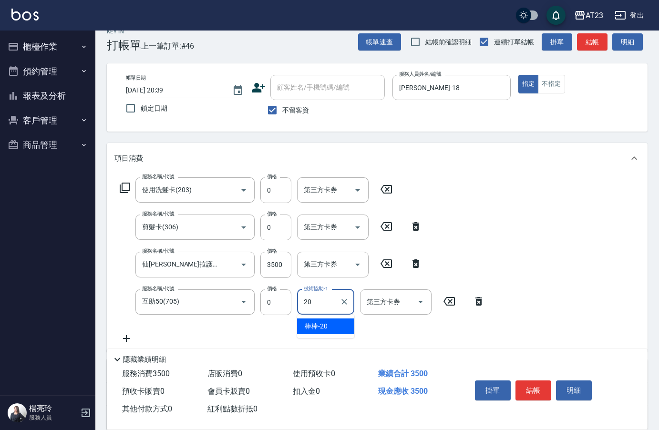
type input "棒棒-20"
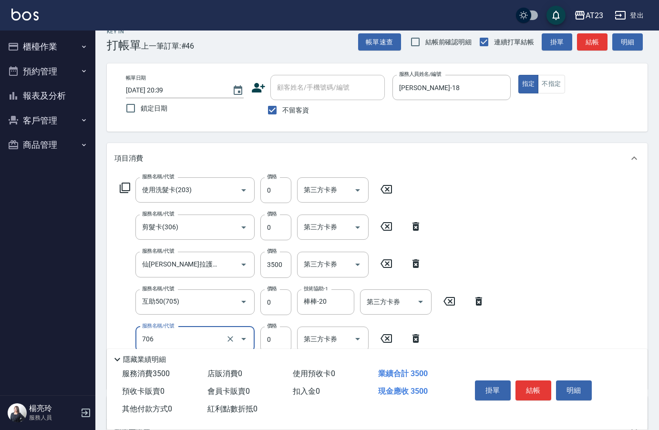
type input "互助60(706)"
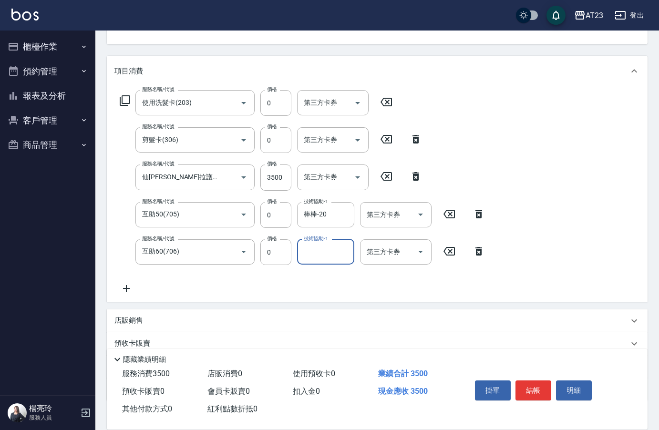
scroll to position [163, 0]
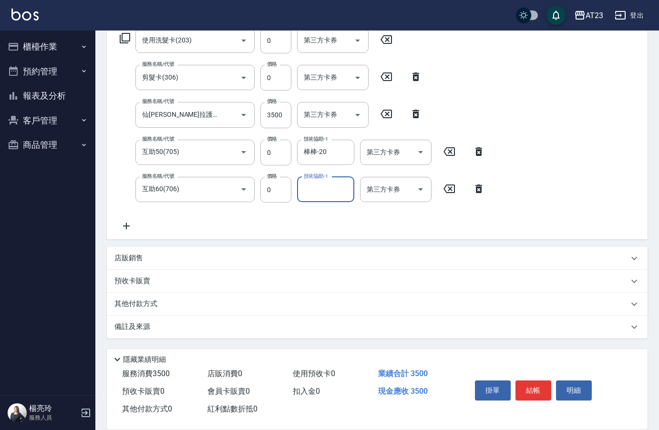
click at [215, 204] on div "服務名稱/代號 使用洗髮卡(203) 服務名稱/代號 價格 0 價格 第三方卡券 第三方卡券 服務名稱/代號 剪髮卡(306) 服務名稱/代號 價格 0 價格…" at bounding box center [302, 130] width 376 height 204
click at [208, 188] on input "互助60(706)" at bounding box center [182, 189] width 84 height 17
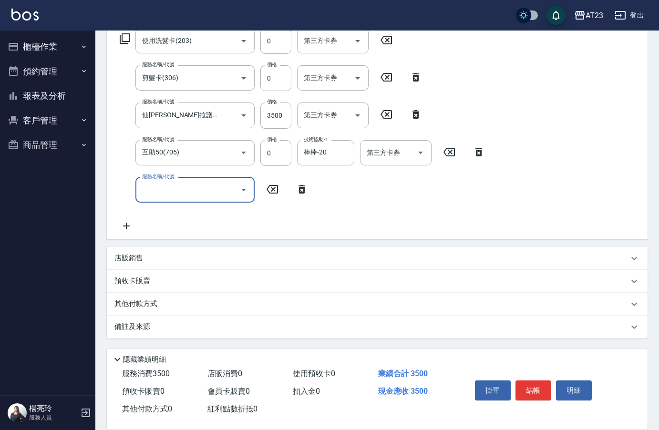
scroll to position [163, 0]
type input "2"
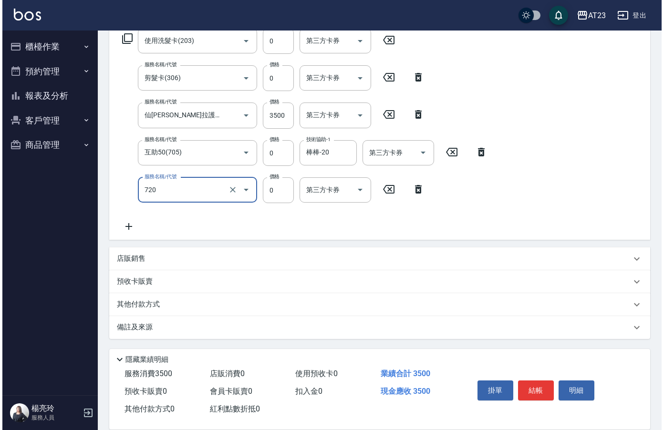
scroll to position [163, 0]
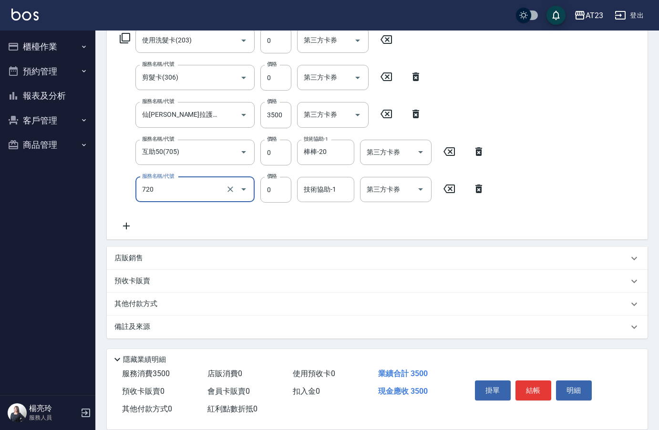
type input "互助200(720)"
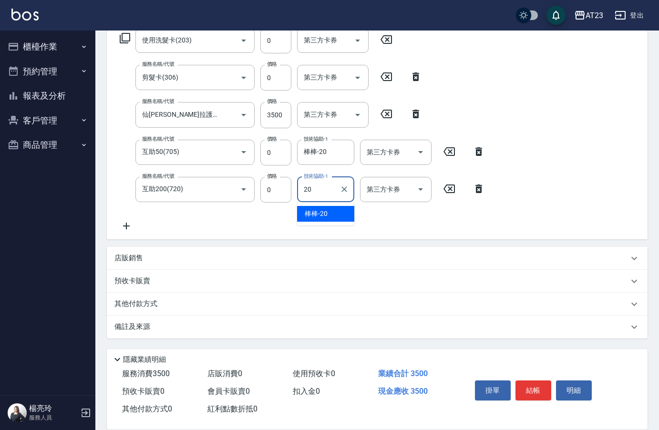
type input "棒棒-20"
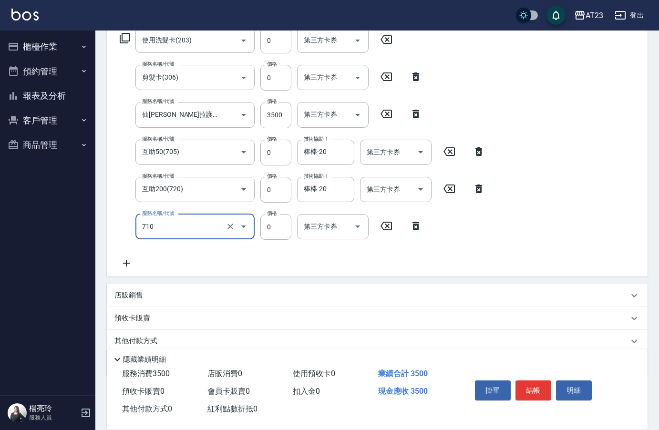
type input "互助100(710)"
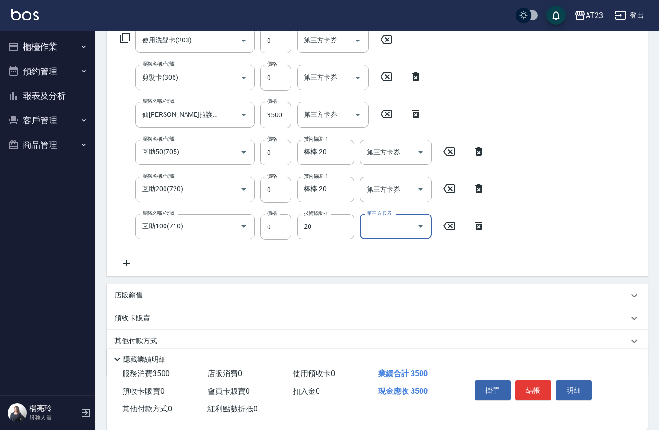
type input "棒棒-20"
click at [419, 116] on icon at bounding box center [416, 114] width 7 height 9
type input "互助50(705)"
type input "0"
type input "互助200(720)"
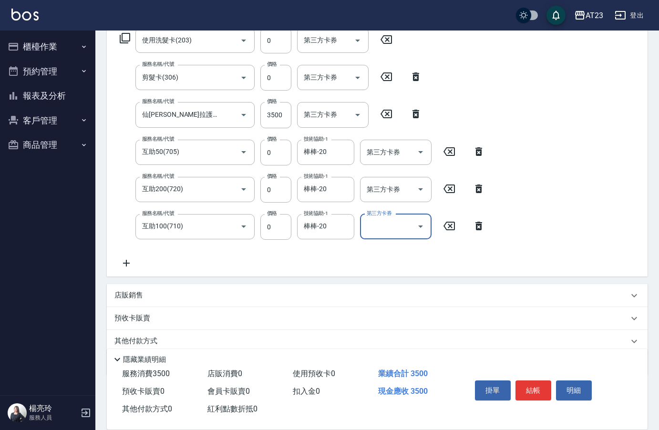
type input "互助100(710)"
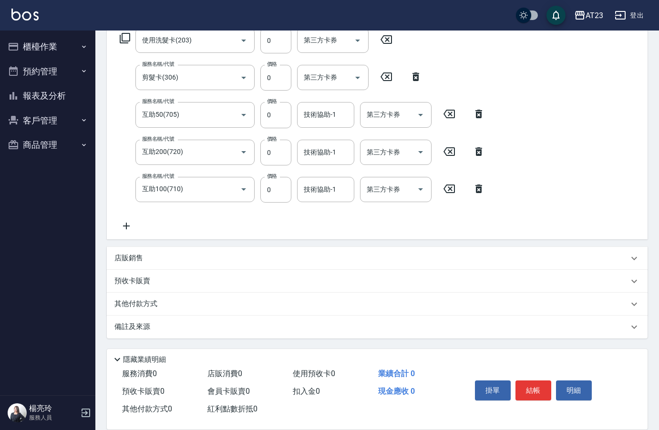
click at [125, 35] on icon at bounding box center [124, 37] width 11 height 11
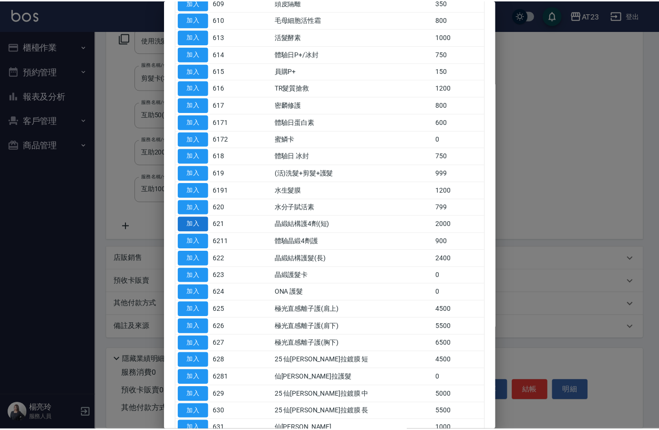
scroll to position [286, 0]
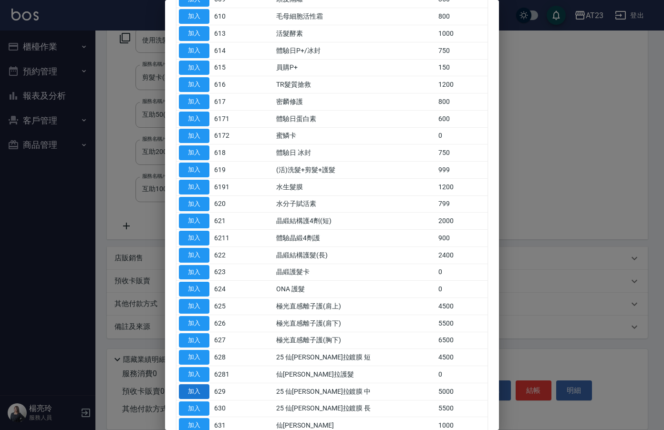
click at [189, 390] on button "加入" at bounding box center [194, 391] width 31 height 15
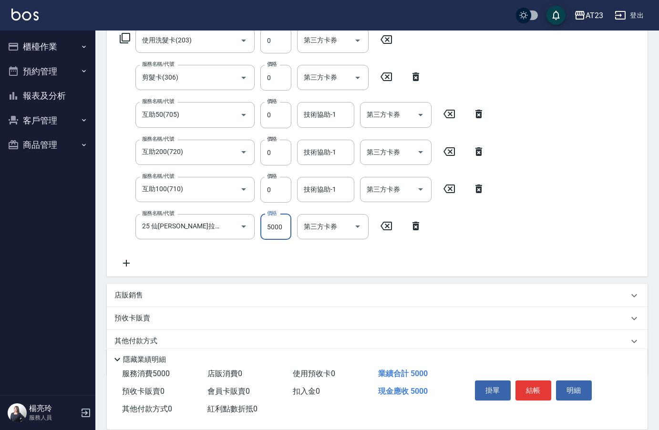
click at [279, 232] on input "5000" at bounding box center [275, 227] width 31 height 26
type input "3500"
click at [537, 392] on button "結帳" at bounding box center [534, 391] width 36 height 20
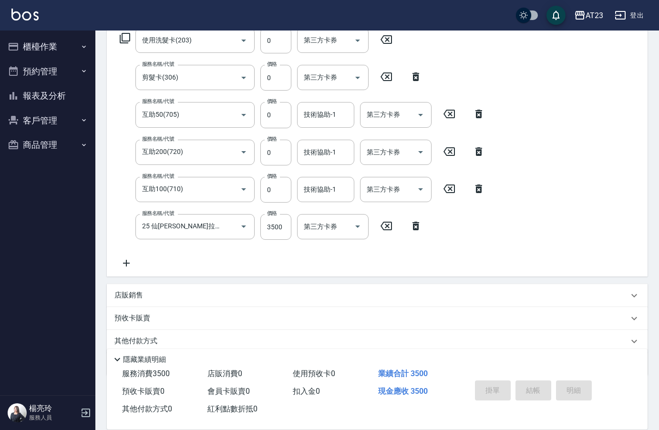
type input "2025/08/15 20:41"
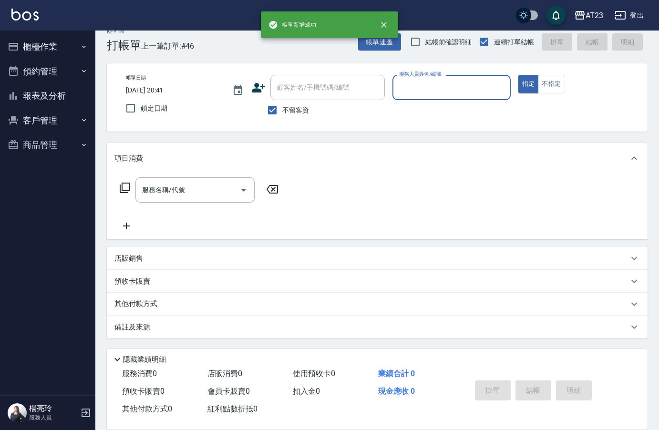
scroll to position [13, 0]
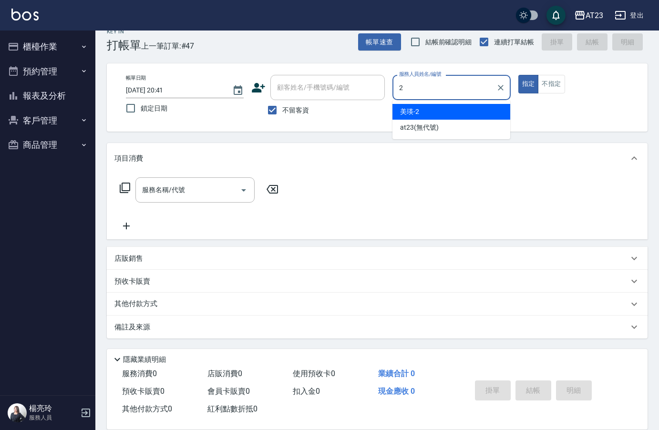
type input "美瑛-2"
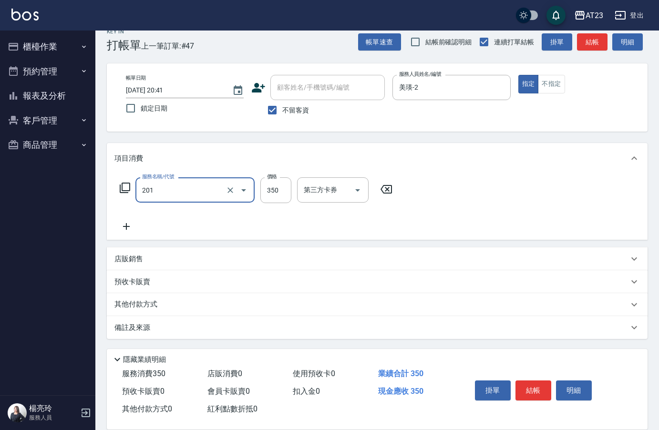
type input "一般洗髮(201)"
type input "200"
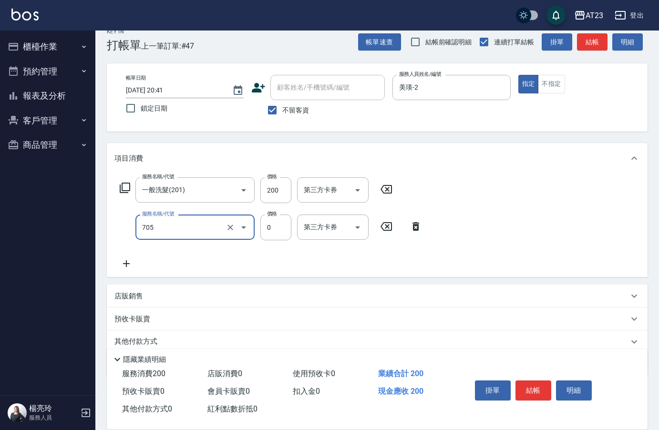
type input "互助50(705)"
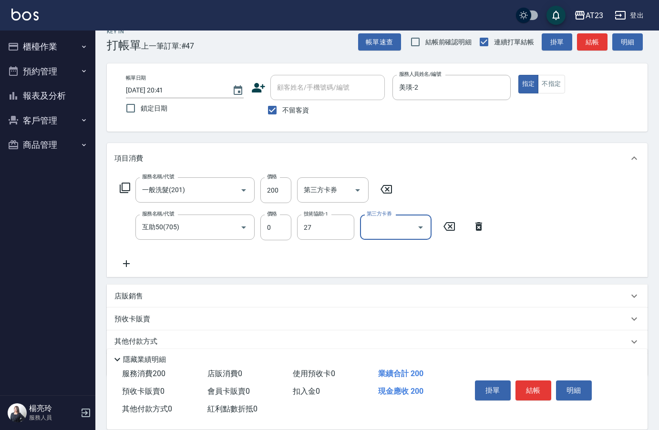
type input "LiLi-27"
click at [534, 386] on button "結帳" at bounding box center [534, 391] width 36 height 20
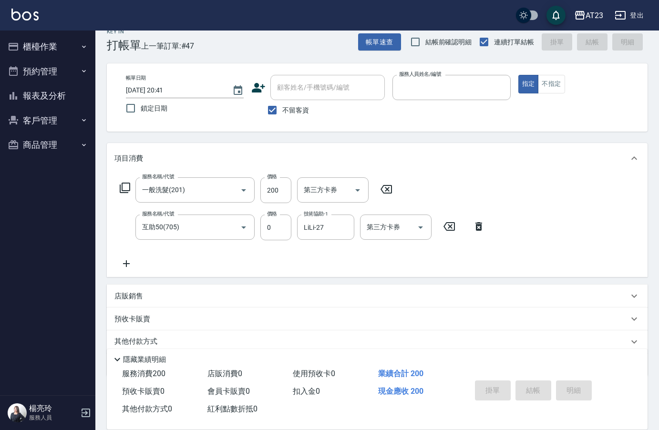
click at [518, 75] on button "指定" at bounding box center [528, 84] width 21 height 19
type input "2025/08/15 20:42"
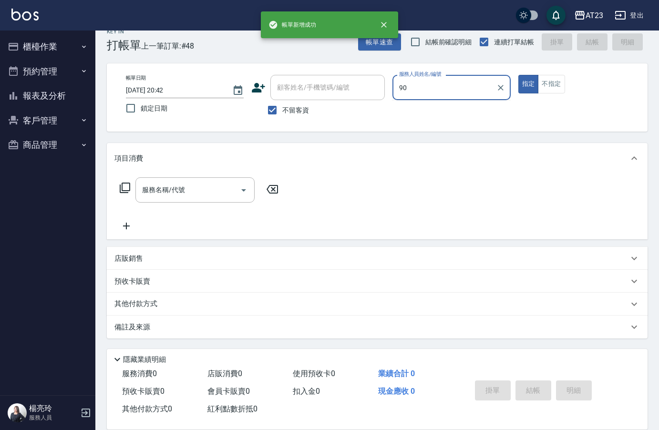
type input "9"
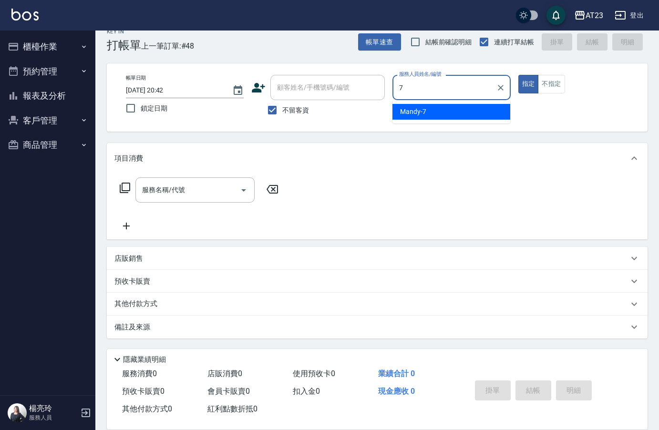
type input "Mandy-7"
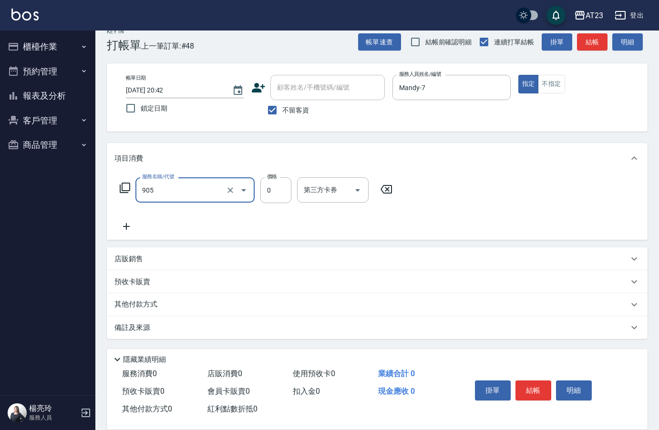
type input "頭皮卡使用(905)"
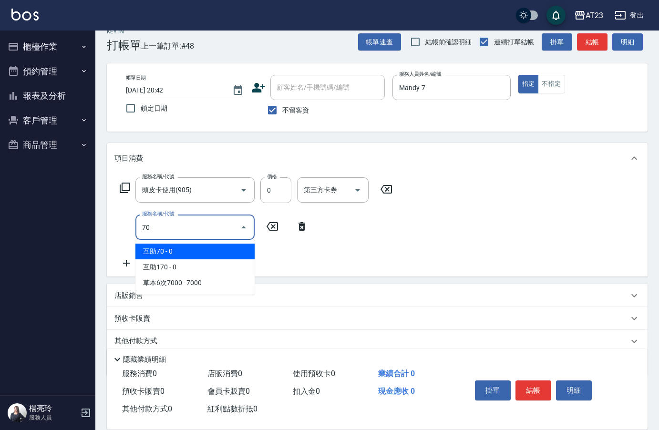
type input "705"
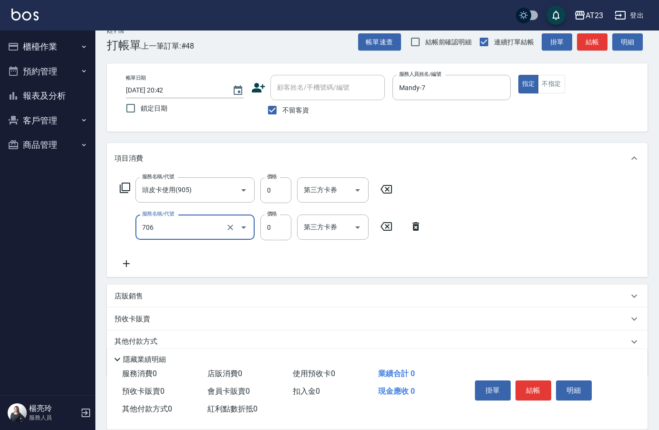
type input "互助60(706)"
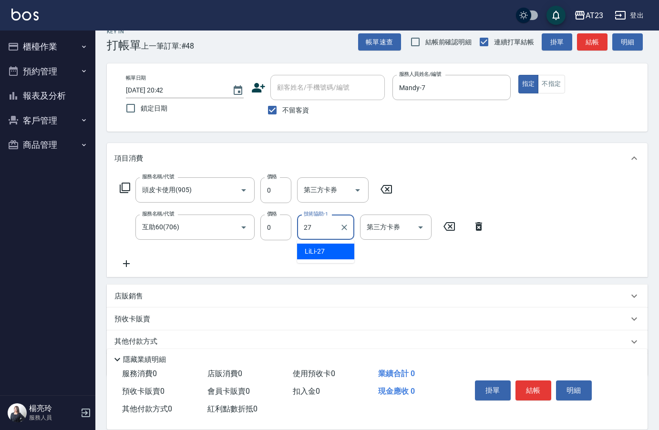
type input "LiLi-27"
click at [444, 383] on div "現金應收 0" at bounding box center [416, 392] width 85 height 18
click at [534, 381] on button "結帳" at bounding box center [534, 391] width 36 height 20
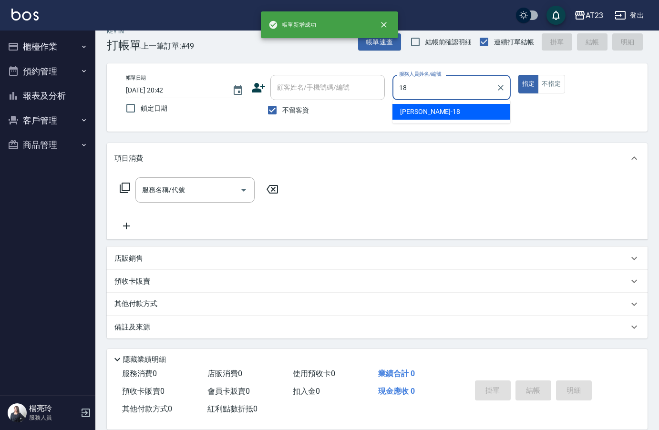
type input "小嫺-18"
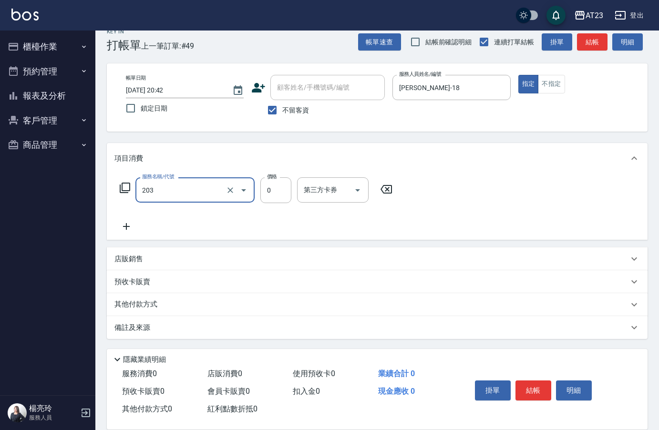
type input "使用洗髮卡(203)"
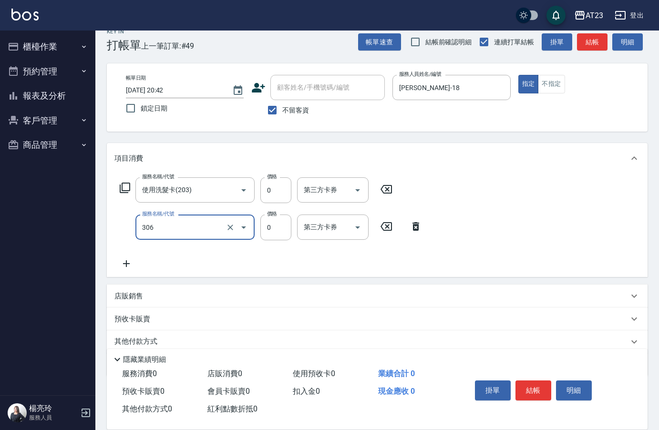
type input "剪髮卡(306)"
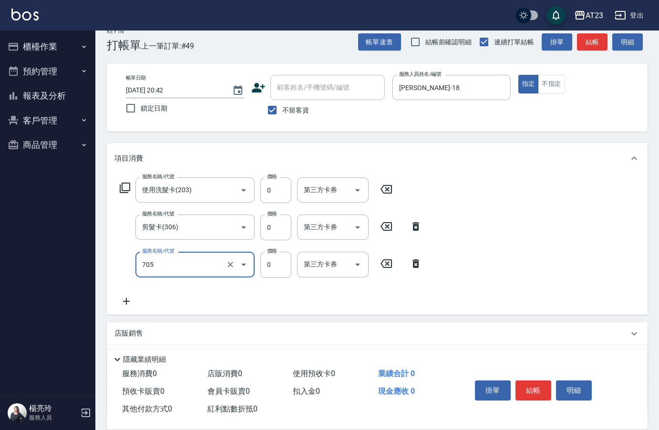
type input "互助50(705)"
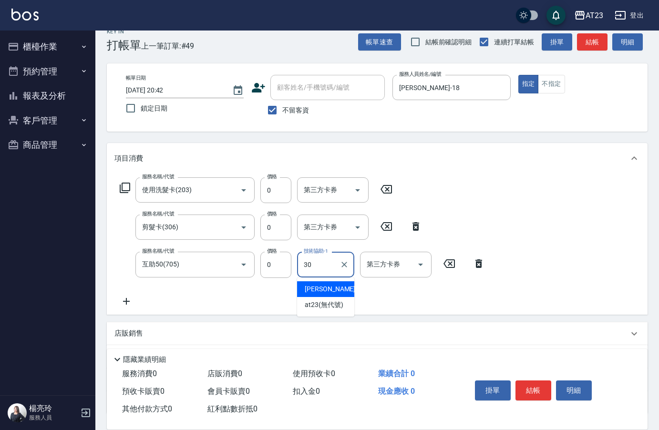
type input "Penny-30"
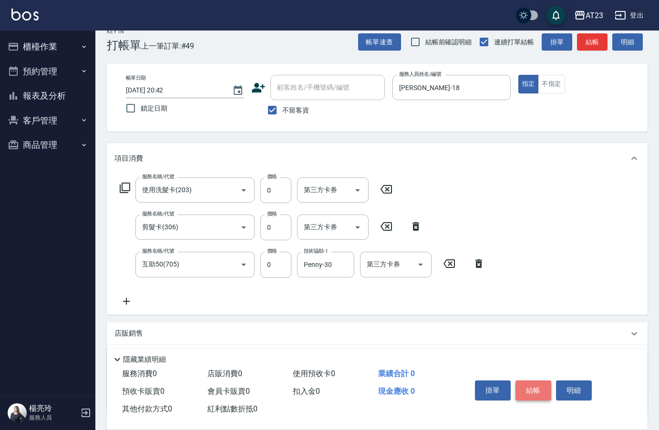
click at [530, 381] on button "結帳" at bounding box center [534, 391] width 36 height 20
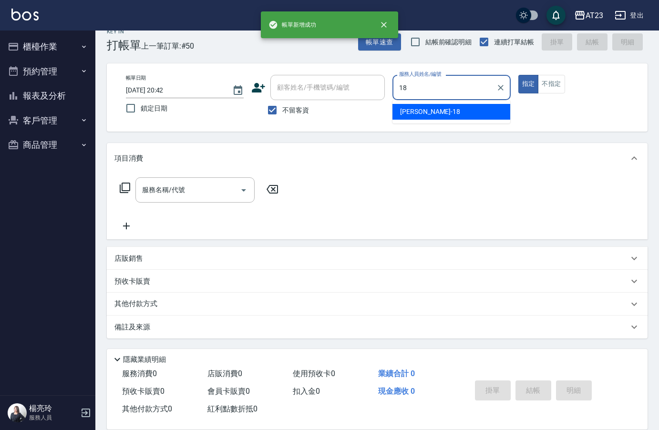
type input "小嫺-18"
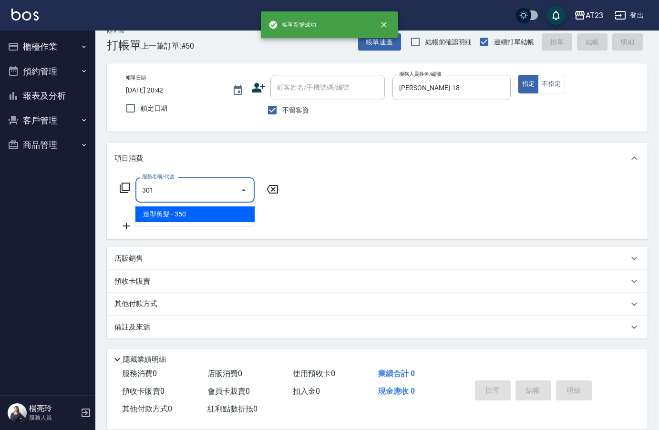
type input "造型剪髮(301)"
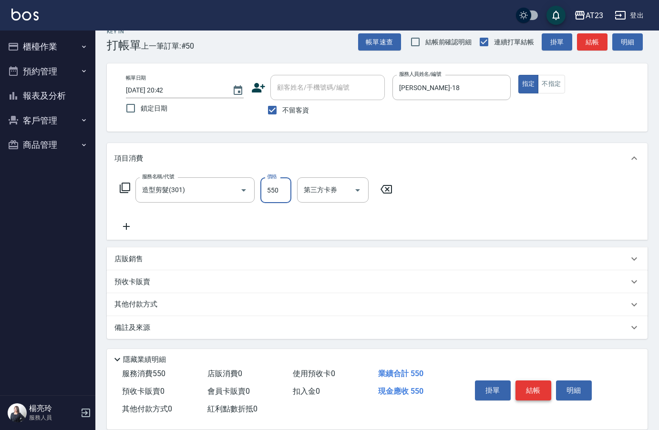
type input "550"
click at [530, 381] on button "結帳" at bounding box center [534, 391] width 36 height 20
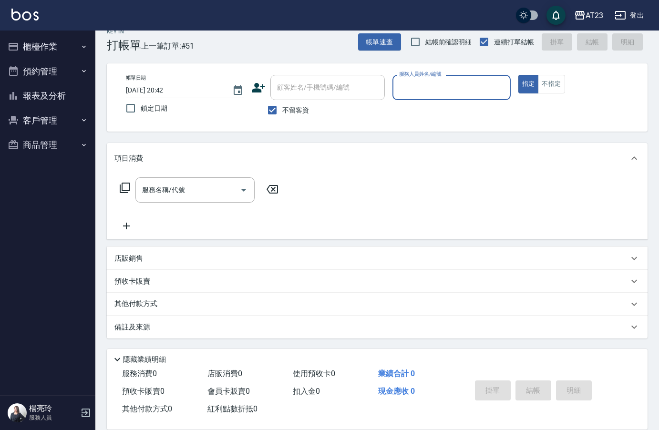
click at [335, 333] on div "項目消費 服務名稱/代號 服務名稱/代號 店販銷售 服務人員姓名/編號 服務人員姓名/編號 商品代號/名稱 商品代號/名稱 預收卡販賣 卡券名稱/代號 卡券名…" at bounding box center [377, 241] width 541 height 196
click at [475, 77] on div "服務人員姓名/編號" at bounding box center [451, 87] width 118 height 25
type input "亮亮-19"
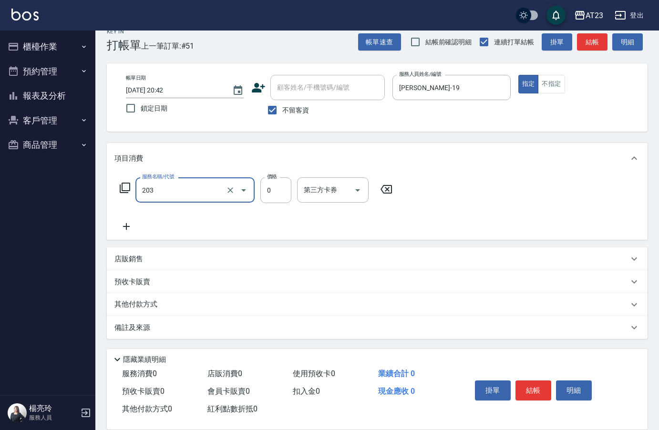
type input "使用洗髮卡(203)"
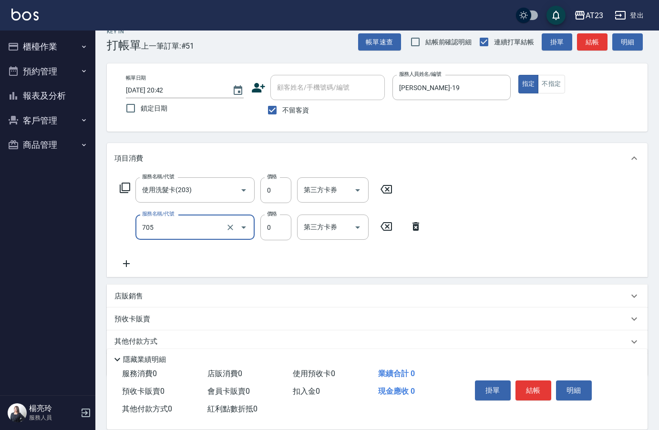
type input "互助50(705)"
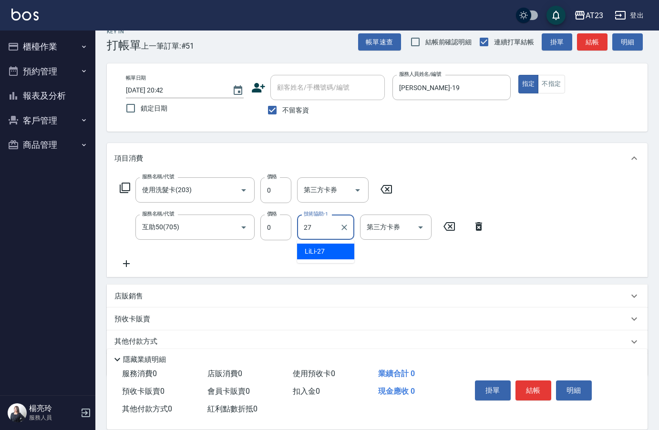
type input "LiLi-27"
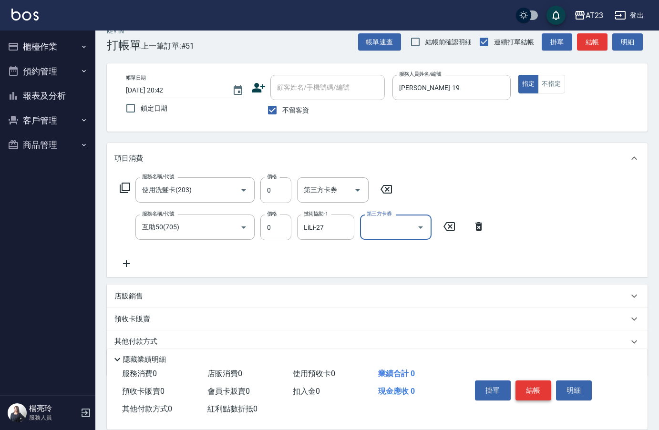
click at [536, 393] on button "結帳" at bounding box center [534, 391] width 36 height 20
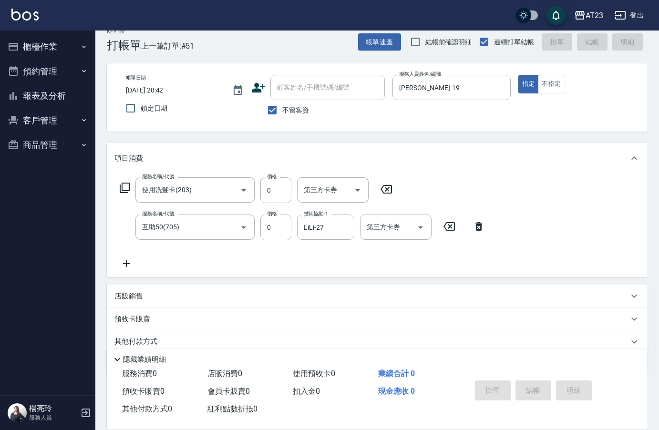
type input "2025/08/15 20:57"
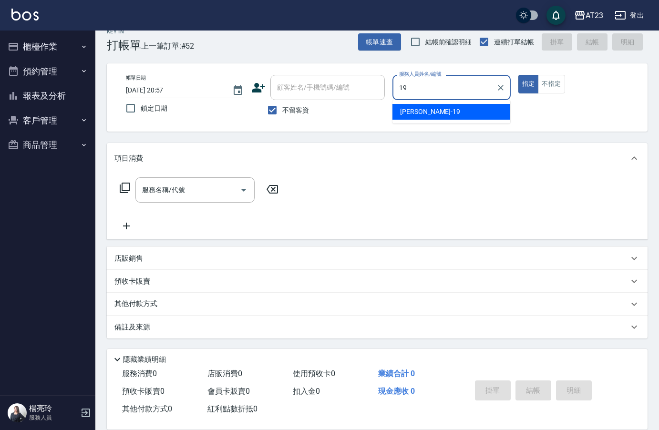
type input "亮亮-19"
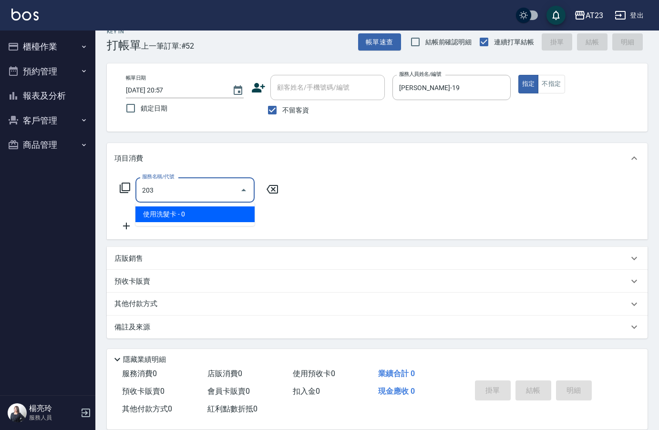
type input "使用洗髮卡(203)"
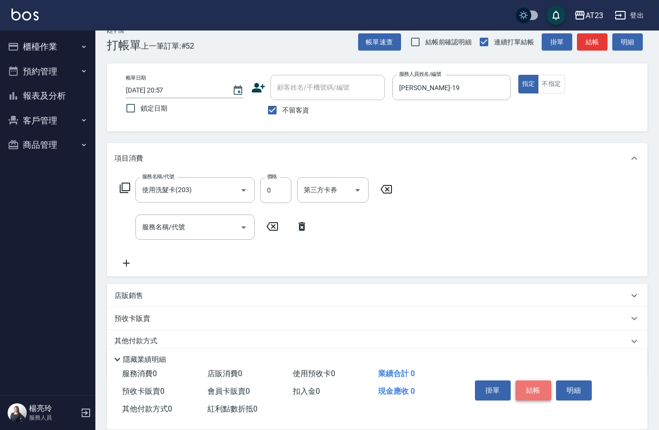
click at [536, 393] on button "結帳" at bounding box center [534, 391] width 36 height 20
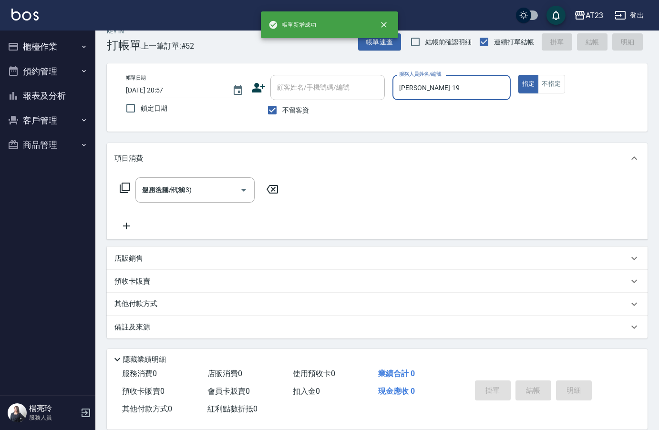
type input "2025/08/15 20:58"
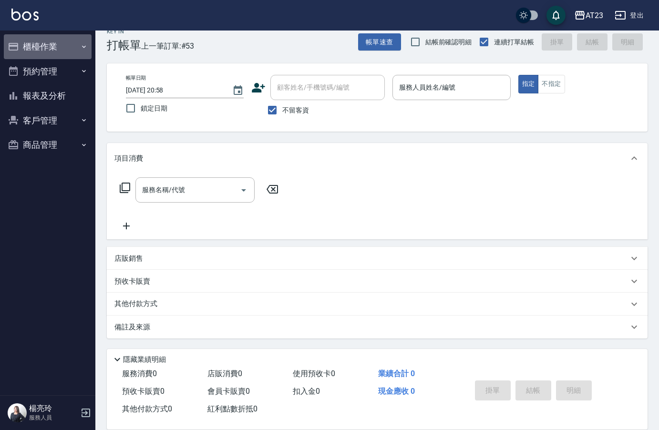
click at [36, 40] on button "櫃檯作業" at bounding box center [48, 46] width 88 height 25
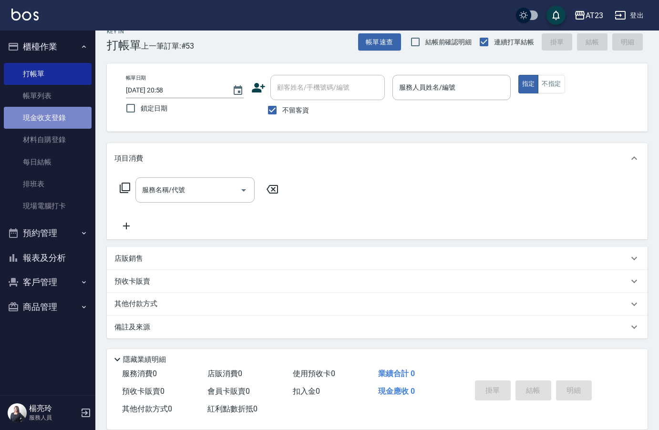
click at [66, 114] on link "現金收支登錄" at bounding box center [48, 118] width 88 height 22
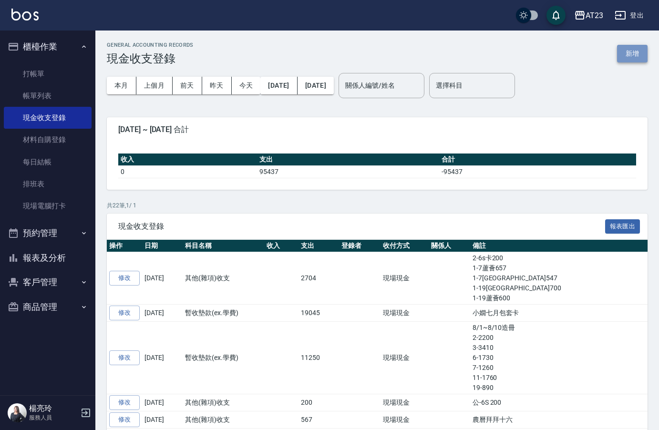
click at [629, 45] on button "新增" at bounding box center [632, 54] width 31 height 18
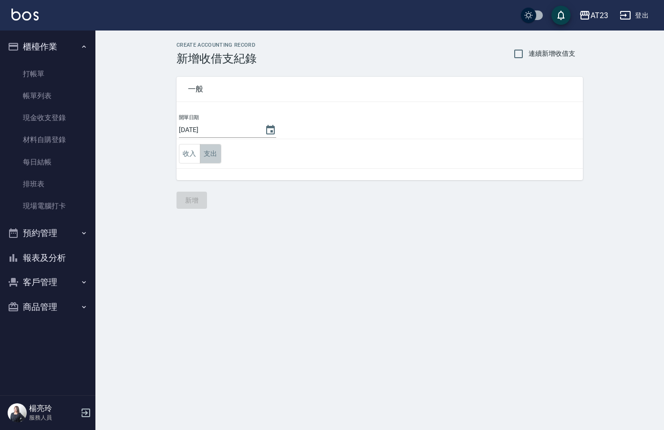
click at [210, 151] on button "支出" at bounding box center [210, 154] width 21 height 20
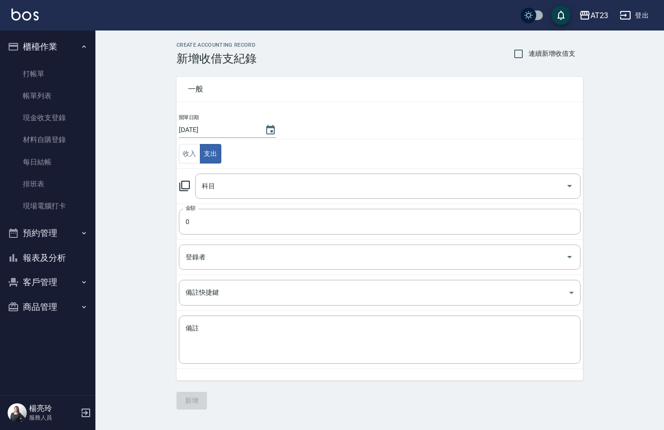
click at [186, 188] on icon at bounding box center [184, 185] width 11 height 11
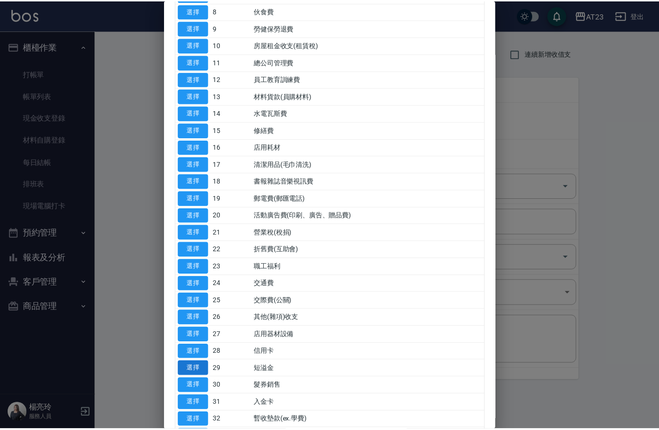
scroll to position [238, 0]
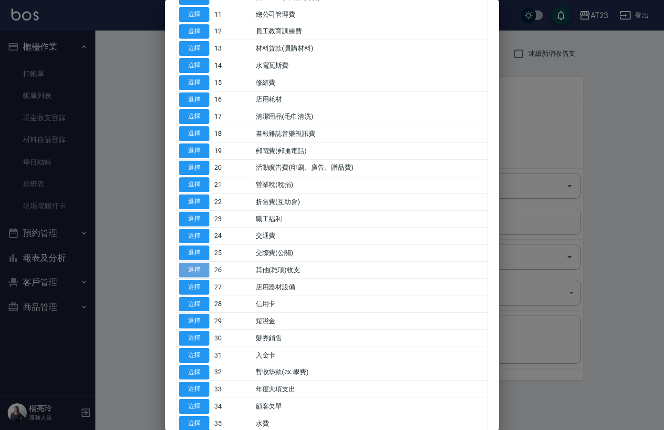
click at [192, 272] on button "選擇" at bounding box center [194, 270] width 31 height 15
type input "26 其他(雜項)收支"
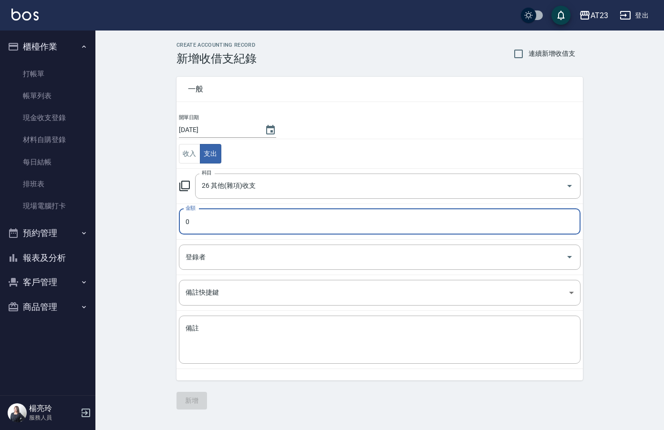
click at [202, 219] on input "0" at bounding box center [380, 222] width 402 height 26
type input "200"
click at [255, 339] on textarea "備註" at bounding box center [380, 340] width 388 height 32
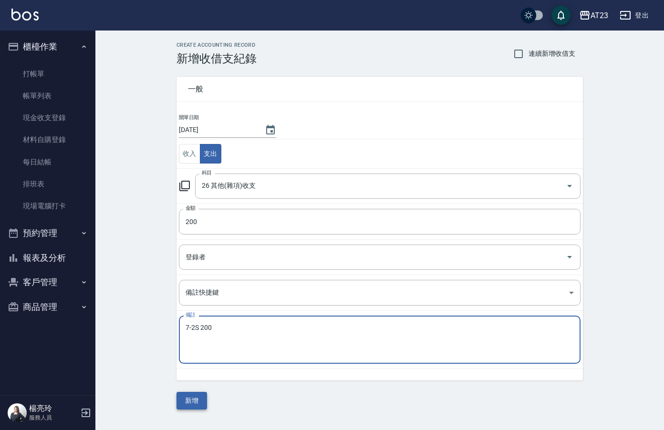
type textarea "7-2S 200"
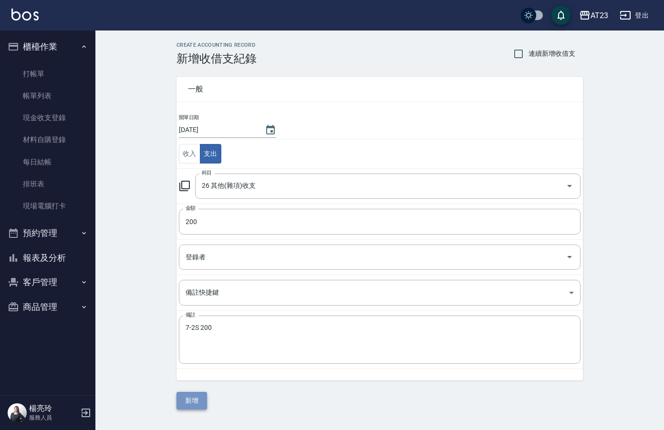
click at [180, 397] on button "新增" at bounding box center [191, 401] width 31 height 18
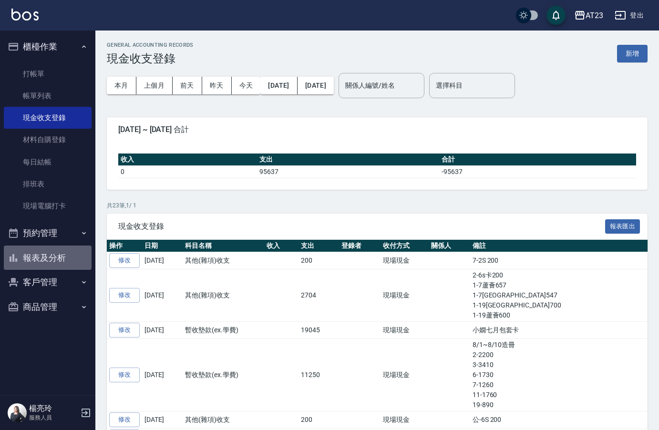
click at [59, 267] on button "報表及分析" at bounding box center [48, 258] width 88 height 25
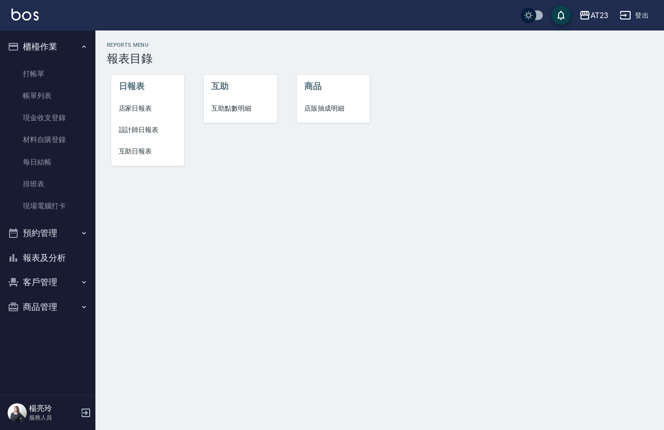
click at [152, 130] on span "設計師日報表" at bounding box center [148, 130] width 58 height 10
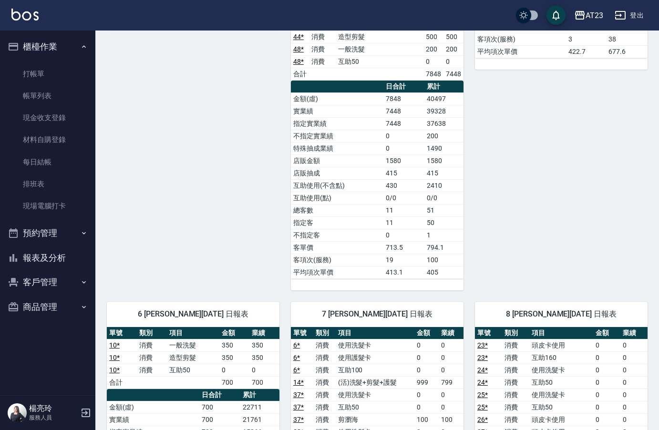
scroll to position [334, 0]
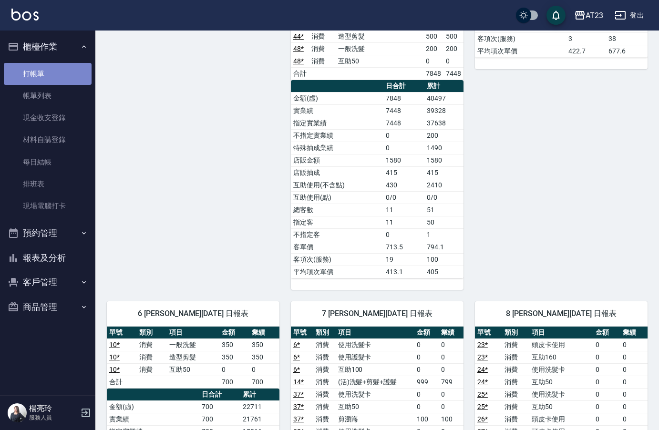
click at [57, 72] on link "打帳單" at bounding box center [48, 74] width 88 height 22
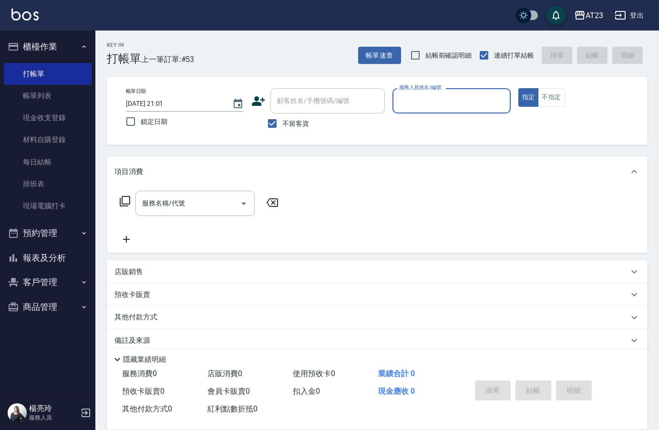
click at [447, 104] on input "服務人員姓名/編號" at bounding box center [451, 101] width 109 height 17
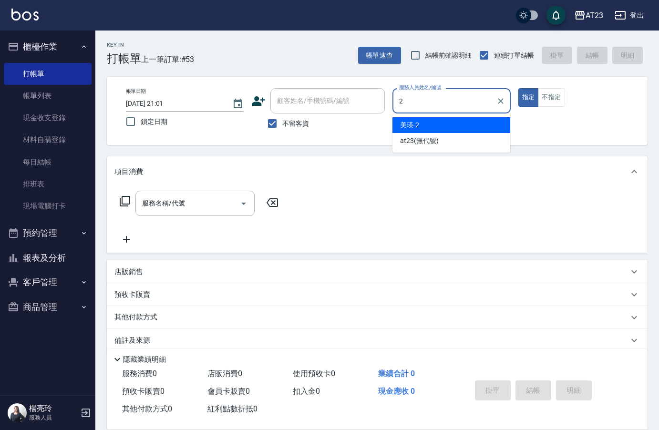
type input "美瑛-2"
type button "true"
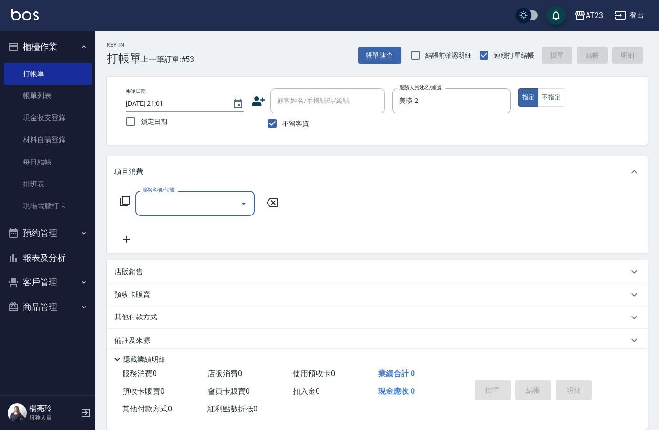
click at [130, 200] on icon at bounding box center [125, 201] width 10 height 10
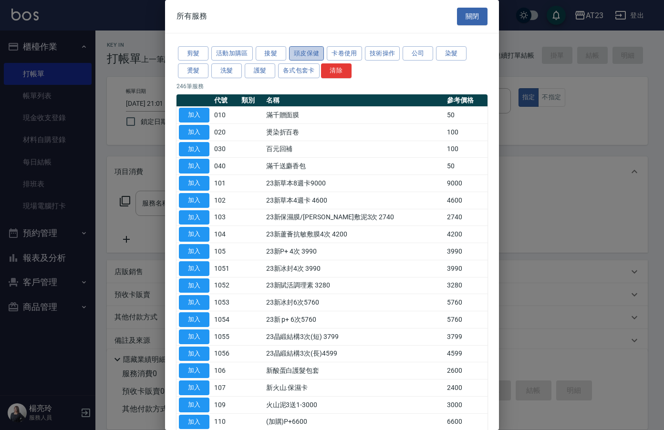
click at [310, 52] on button "頭皮保健" at bounding box center [306, 53] width 35 height 15
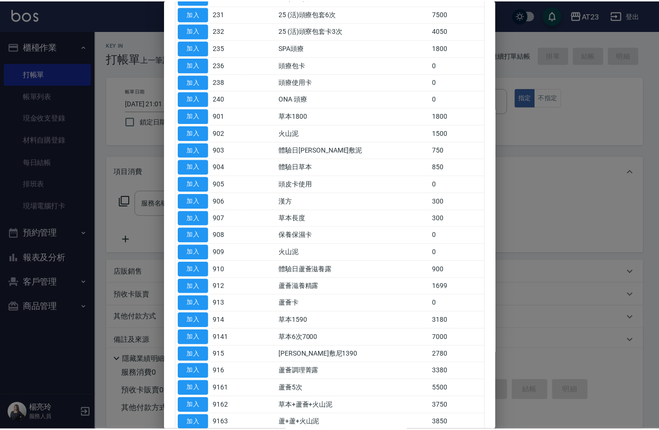
scroll to position [191, 0]
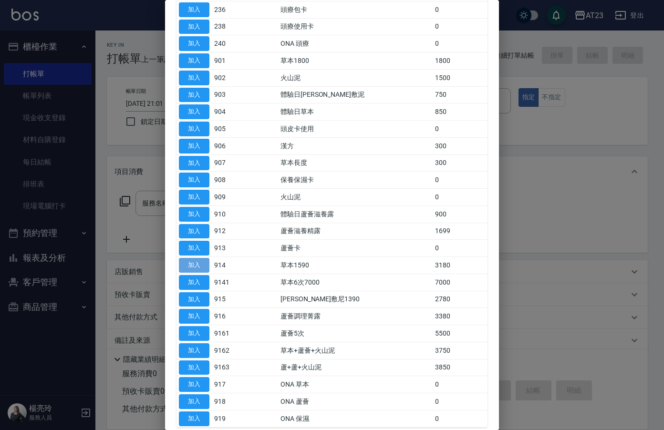
click at [194, 264] on button "加入" at bounding box center [194, 265] width 31 height 15
type input "草本1590(914)"
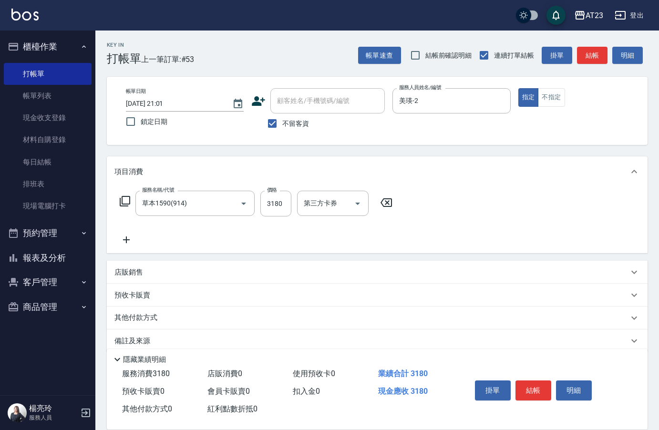
click at [144, 319] on p "其他付款方式" at bounding box center [138, 318] width 48 height 10
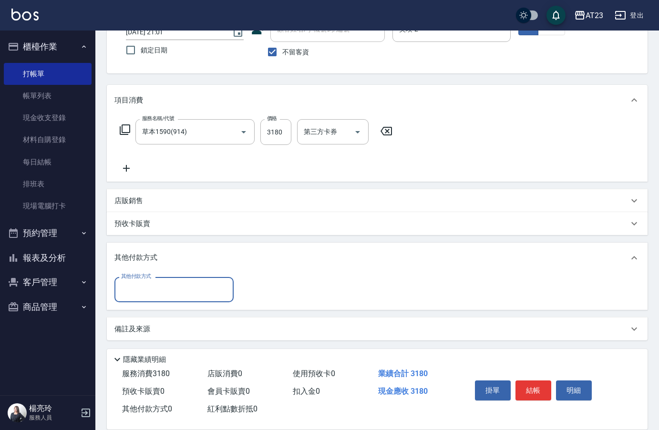
scroll to position [72, 0]
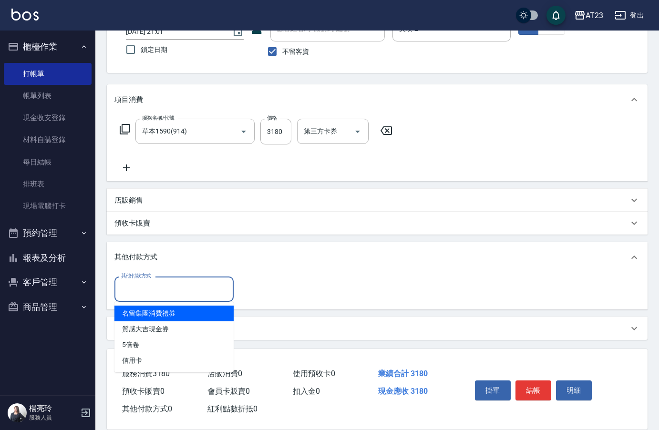
click at [149, 286] on input "其他付款方式" at bounding box center [174, 289] width 111 height 17
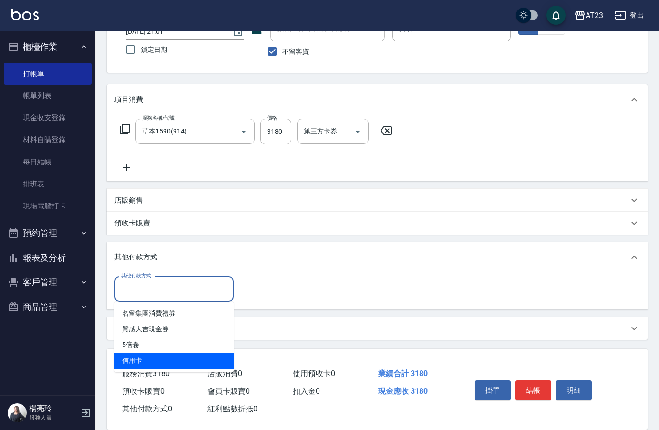
click at [145, 365] on span "信用卡" at bounding box center [173, 361] width 119 height 16
type input "信用卡"
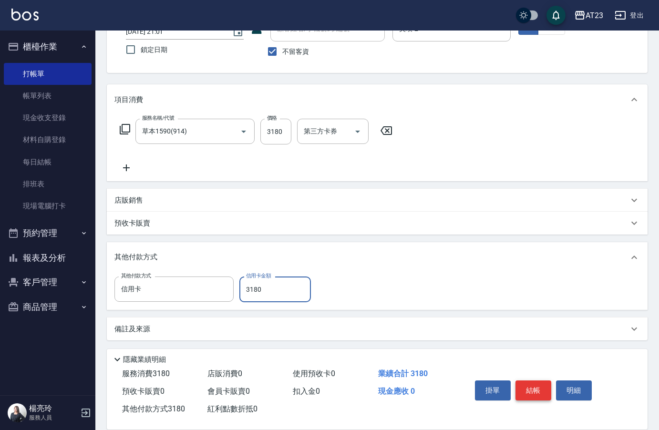
type input "3180"
click at [548, 383] on button "結帳" at bounding box center [534, 391] width 36 height 20
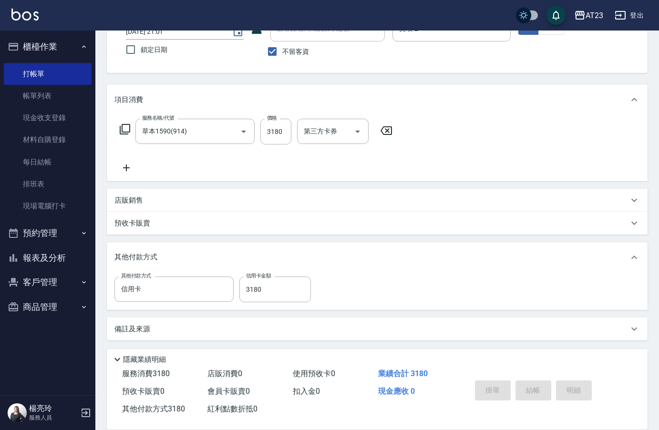
type input "2025/08/15 21:12"
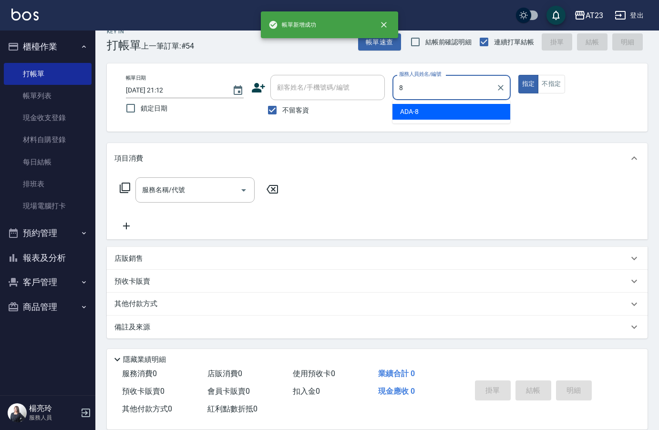
scroll to position [13, 0]
type input "ADA-8"
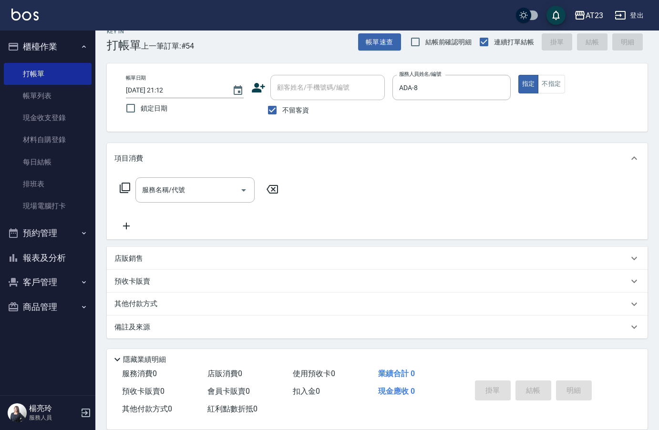
click at [124, 190] on icon at bounding box center [124, 187] width 11 height 11
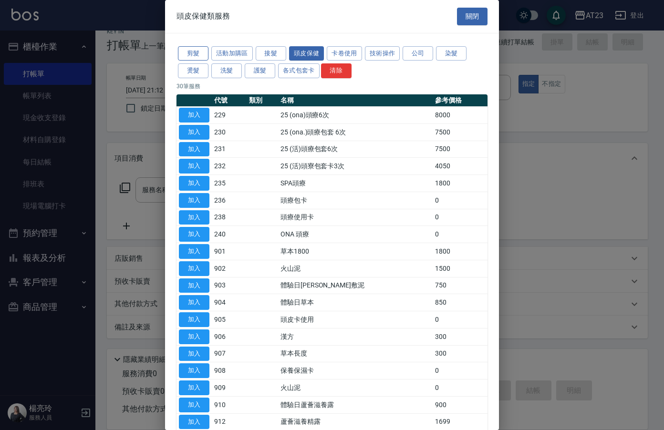
drag, startPoint x: 195, startPoint y: 52, endPoint x: 193, endPoint y: 58, distance: 5.6
click at [194, 53] on button "剪髮" at bounding box center [193, 53] width 31 height 15
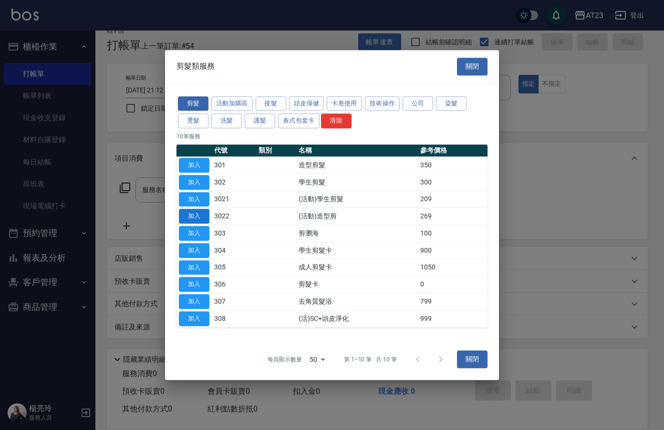
click at [180, 213] on button "加入" at bounding box center [194, 216] width 31 height 15
type input "(活動)造型剪(3022)"
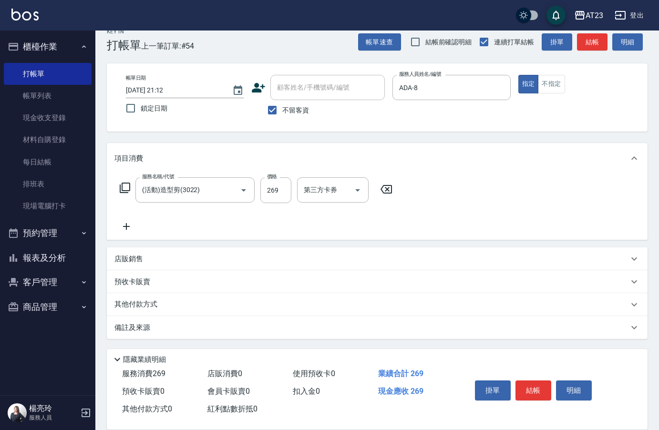
click at [537, 381] on button "結帳" at bounding box center [534, 391] width 36 height 20
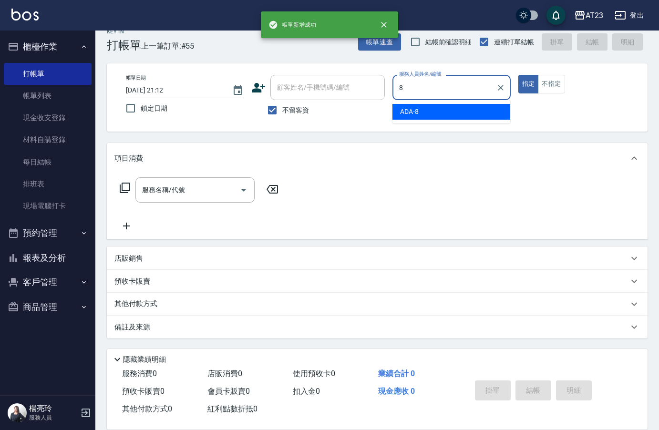
type input "ADA-8"
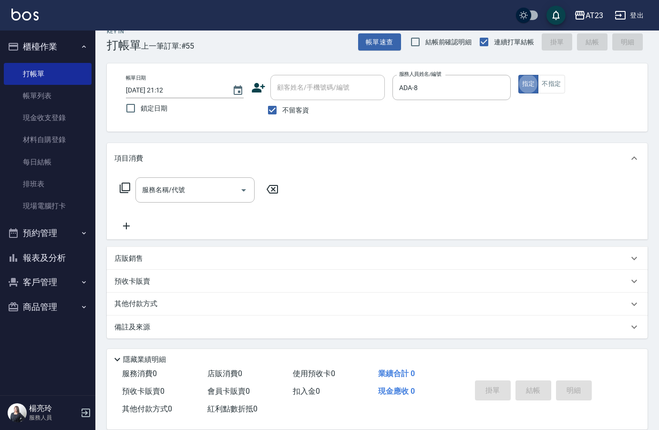
click at [125, 189] on icon at bounding box center [124, 187] width 11 height 11
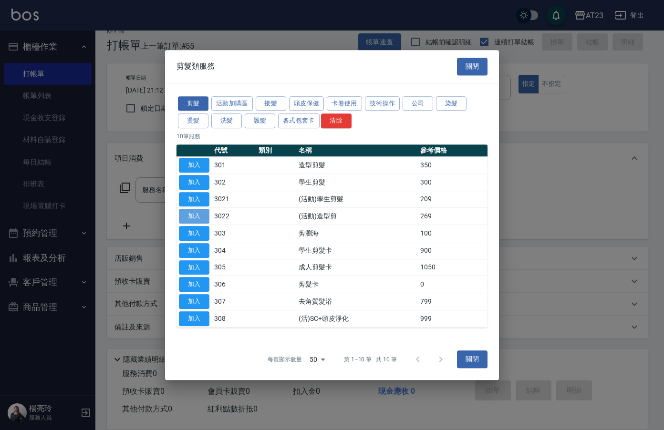
click at [201, 215] on button "加入" at bounding box center [194, 216] width 31 height 15
type input "(活動)造型剪(3022)"
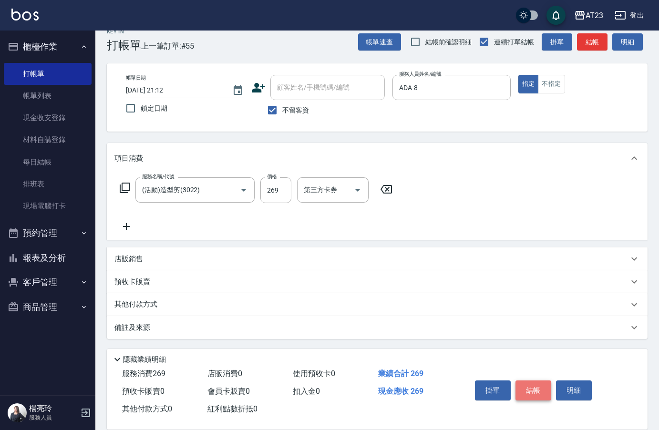
click at [532, 383] on button "結帳" at bounding box center [534, 391] width 36 height 20
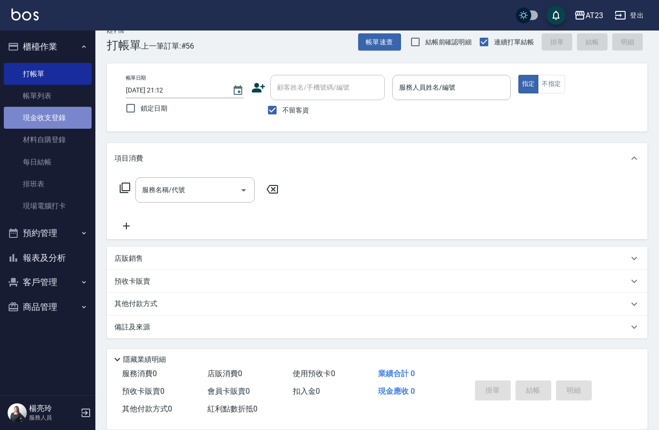
click at [59, 115] on link "現金收支登錄" at bounding box center [48, 118] width 88 height 22
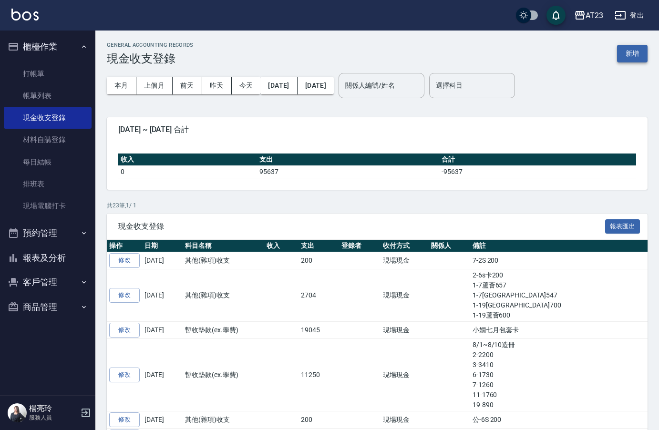
click at [625, 50] on button "新增" at bounding box center [632, 54] width 31 height 18
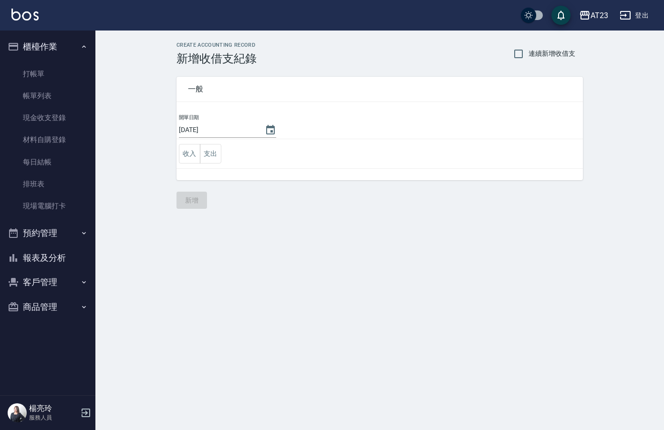
click at [223, 152] on td "收入 支出" at bounding box center [379, 154] width 406 height 30
click at [217, 155] on button "支出" at bounding box center [210, 154] width 21 height 20
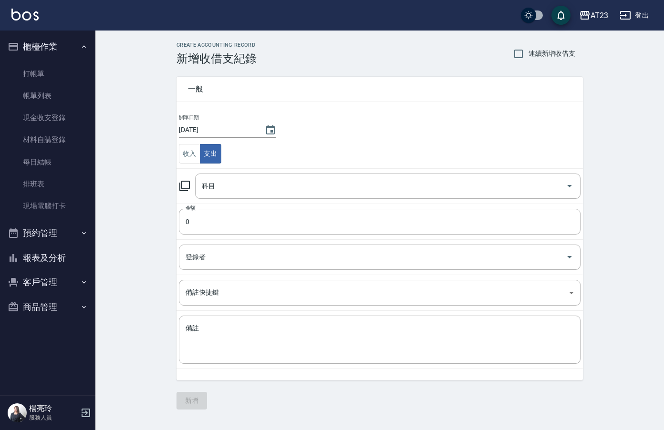
click at [185, 181] on icon at bounding box center [184, 186] width 10 height 10
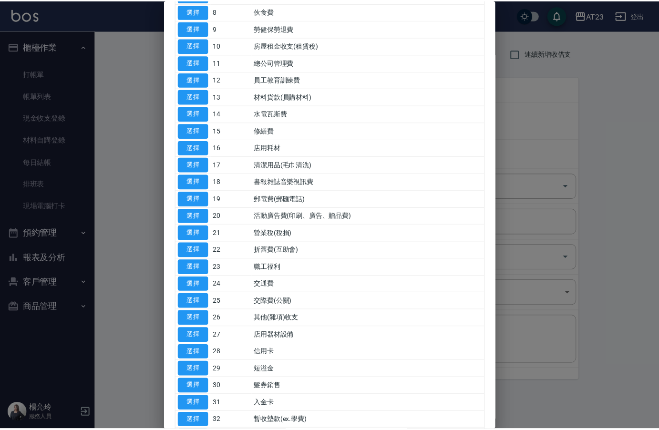
scroll to position [191, 0]
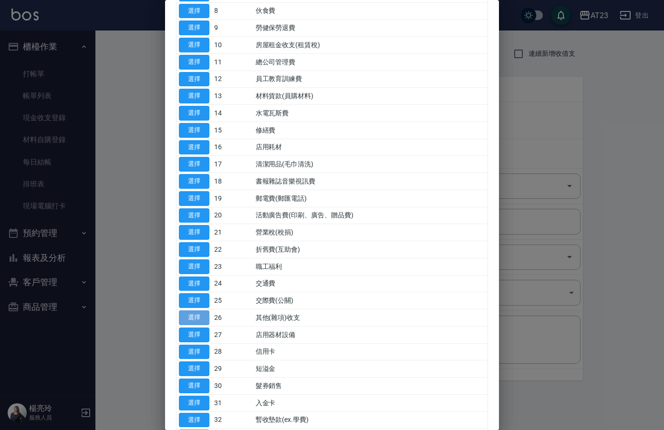
click at [196, 314] on button "選擇" at bounding box center [194, 317] width 31 height 15
type input "26 其他(雜項)收支"
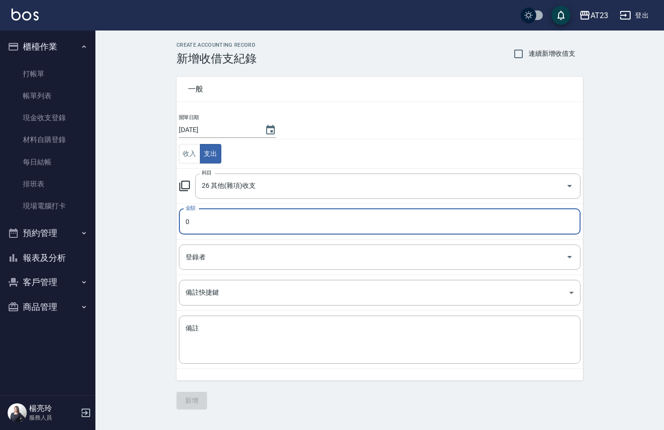
click at [221, 219] on input "0" at bounding box center [380, 222] width 402 height 26
type input "600"
click at [209, 334] on textarea "備註" at bounding box center [380, 340] width 388 height 32
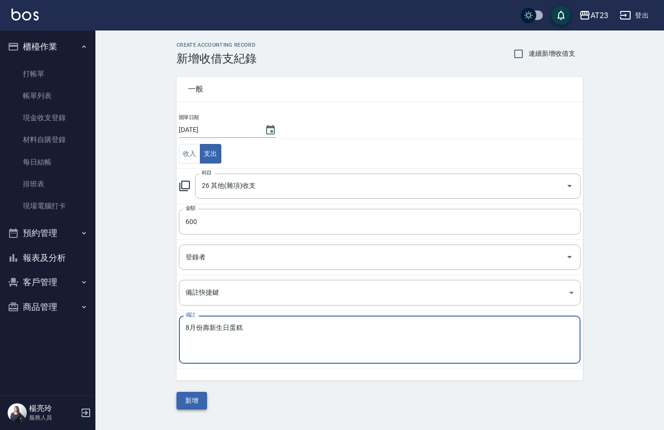
type textarea "8月份壽新生日蛋糕"
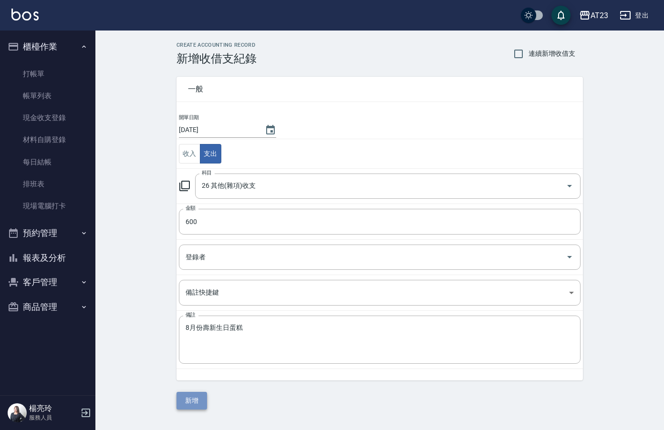
click at [189, 401] on button "新增" at bounding box center [191, 401] width 31 height 18
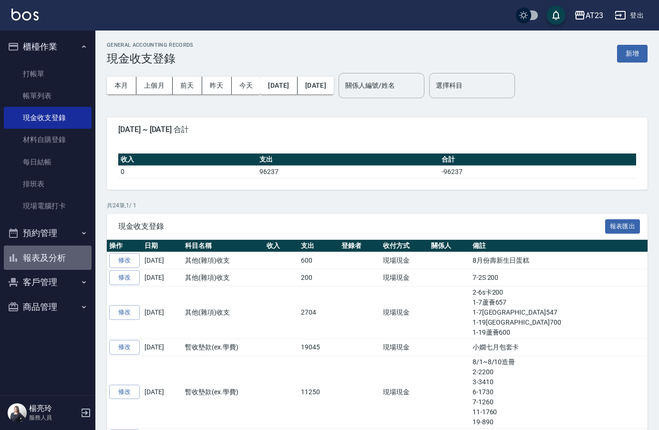
click at [24, 258] on button "報表及分析" at bounding box center [48, 258] width 88 height 25
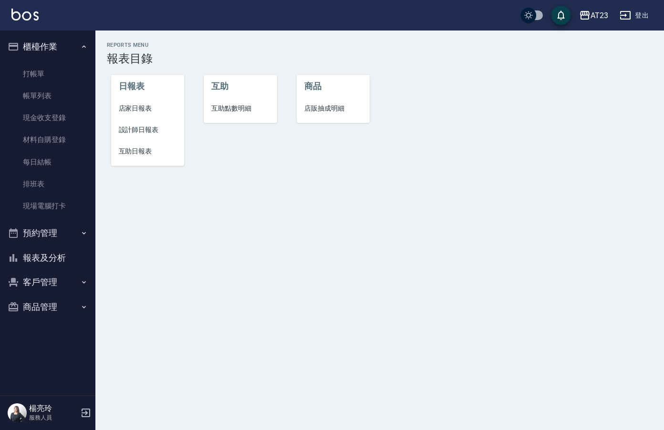
click at [150, 106] on span "店家日報表" at bounding box center [148, 108] width 58 height 10
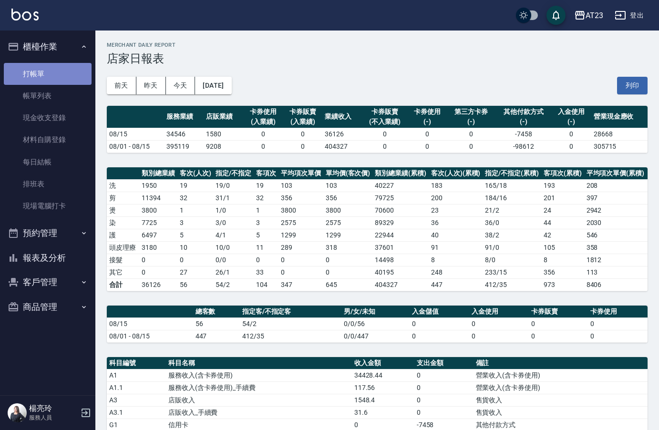
click at [30, 67] on link "打帳單" at bounding box center [48, 74] width 88 height 22
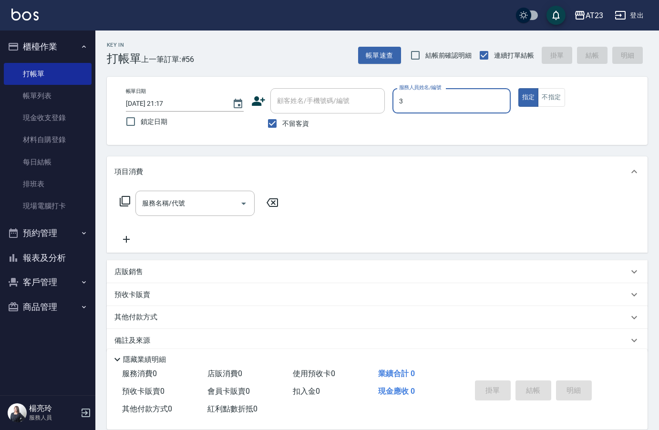
type input "Lisa-3"
type button "true"
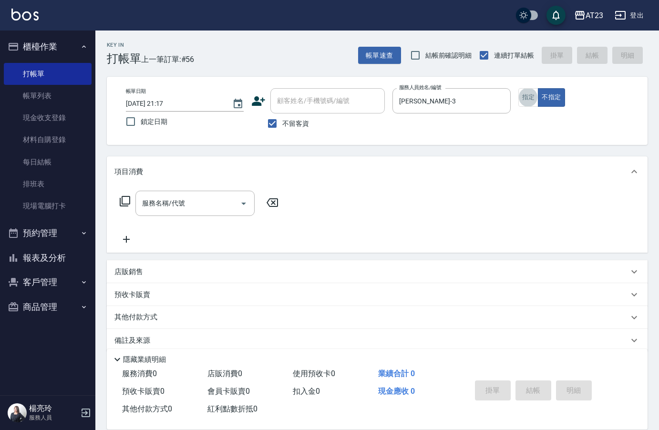
click at [120, 201] on icon at bounding box center [125, 201] width 10 height 10
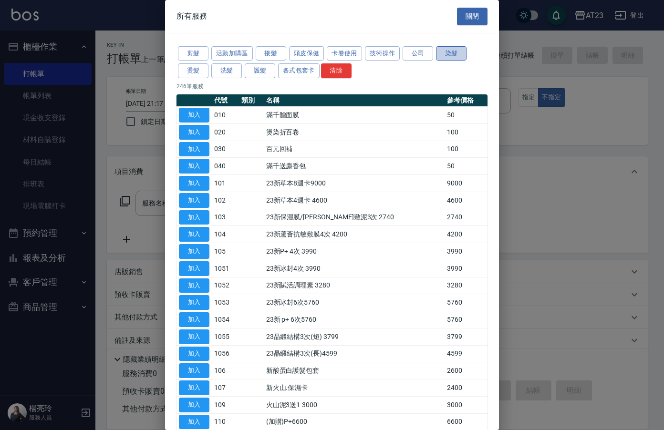
click at [451, 54] on button "染髮" at bounding box center [451, 53] width 31 height 15
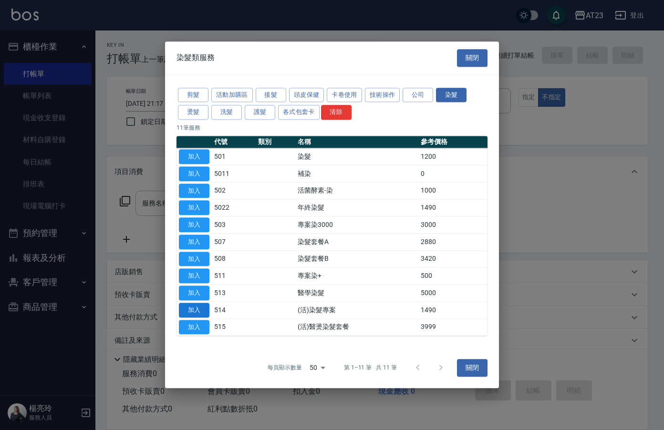
click at [196, 307] on button "加入" at bounding box center [194, 310] width 31 height 15
type input "(活)染髮專案(514)"
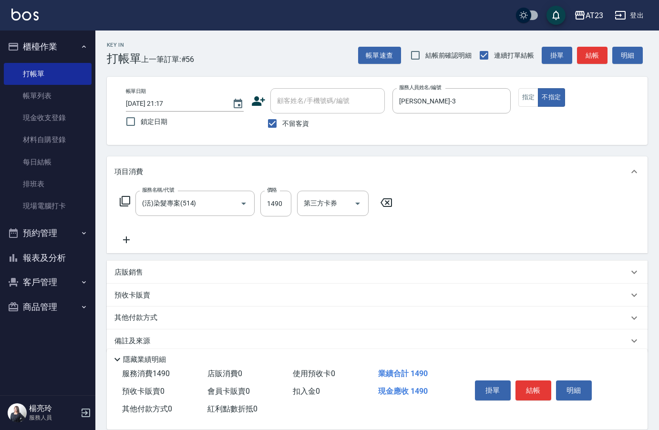
click at [122, 202] on icon at bounding box center [125, 201] width 10 height 10
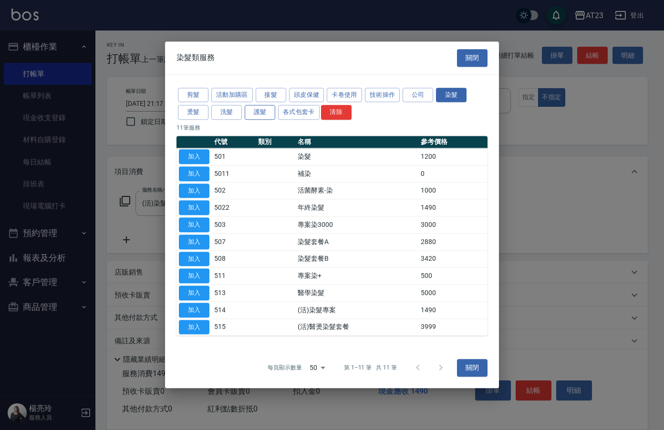
click at [257, 112] on button "護髮" at bounding box center [260, 112] width 31 height 15
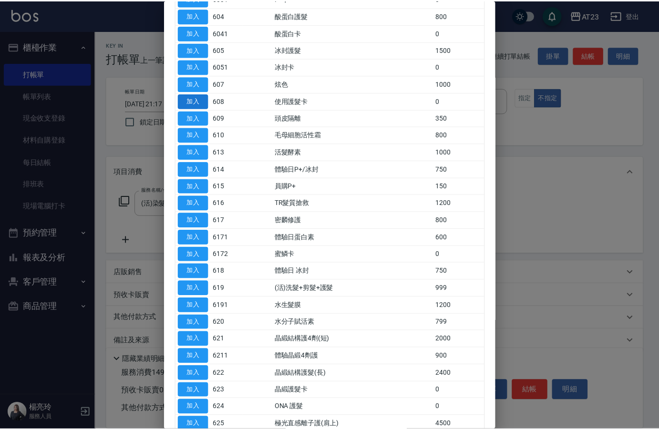
scroll to position [191, 0]
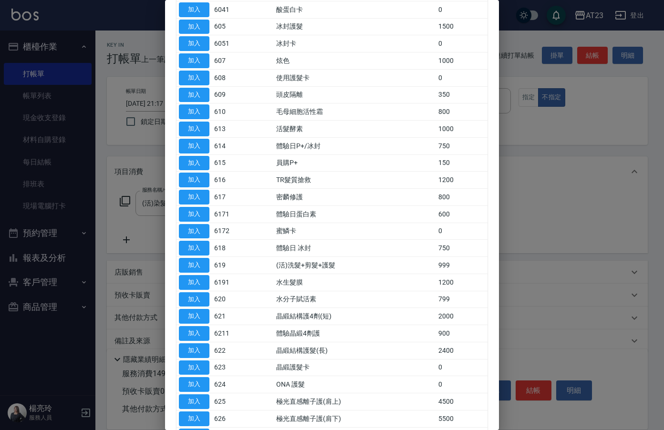
click at [211, 263] on td "加入" at bounding box center [193, 265] width 35 height 17
click at [192, 264] on button "加入" at bounding box center [194, 265] width 31 height 15
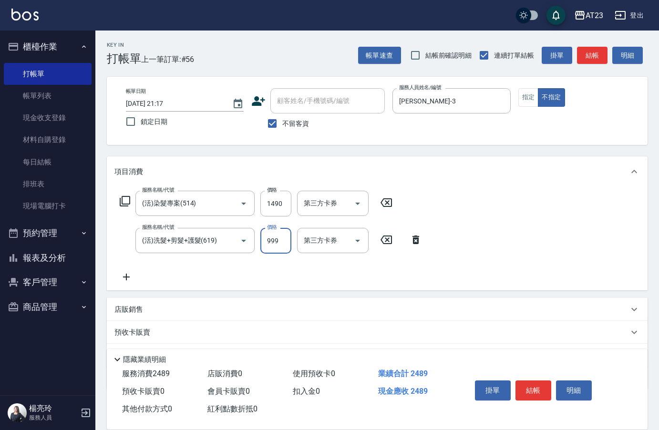
click at [279, 238] on input "999" at bounding box center [275, 241] width 31 height 26
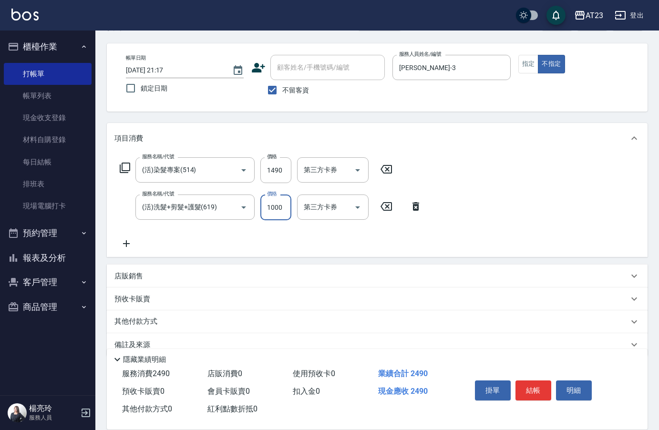
scroll to position [51, 0]
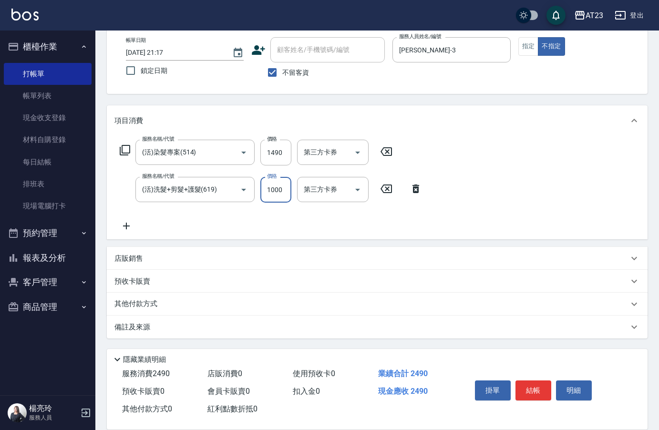
type input "1000"
click at [194, 308] on div "其他付款方式" at bounding box center [371, 304] width 514 height 10
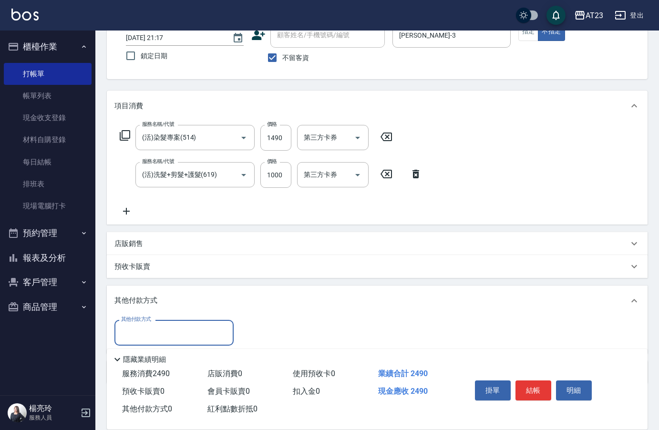
scroll to position [106, 0]
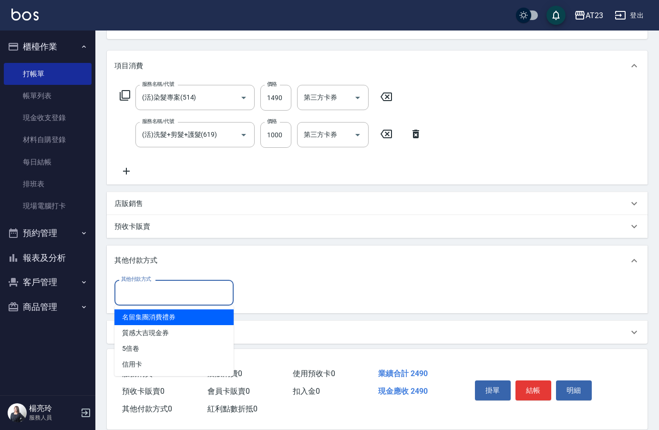
click at [191, 296] on input "其他付款方式" at bounding box center [174, 292] width 111 height 17
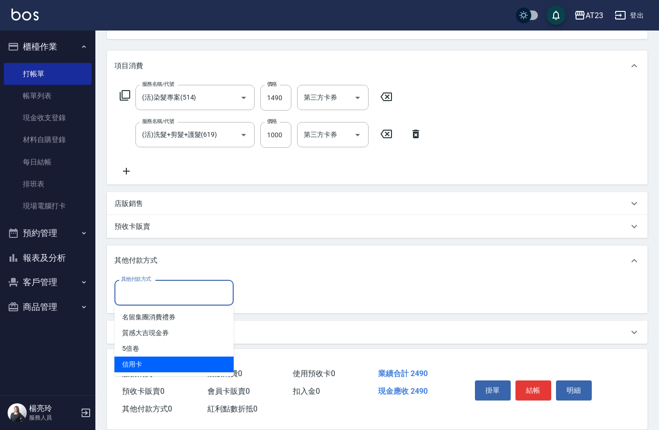
click at [151, 361] on span "信用卡" at bounding box center [173, 365] width 119 height 16
type input "信用卡"
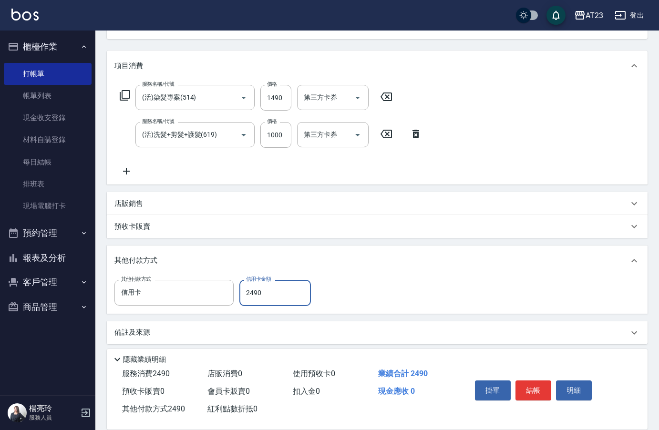
type input "2490"
click at [537, 377] on div "掛單 結帳 明細" at bounding box center [533, 392] width 124 height 30
click at [535, 383] on button "結帳" at bounding box center [534, 391] width 36 height 20
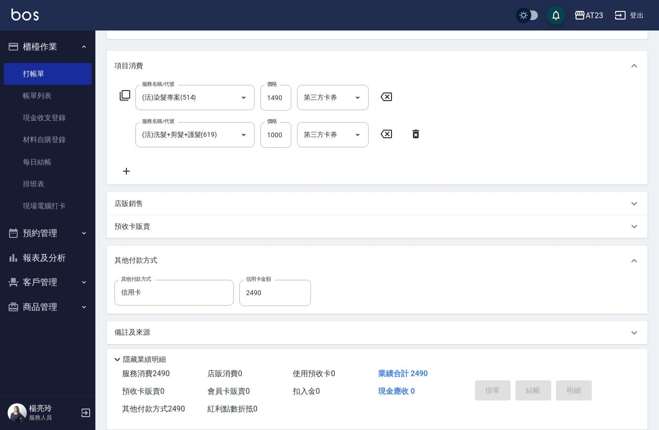
type input "2025/08/15 21:19"
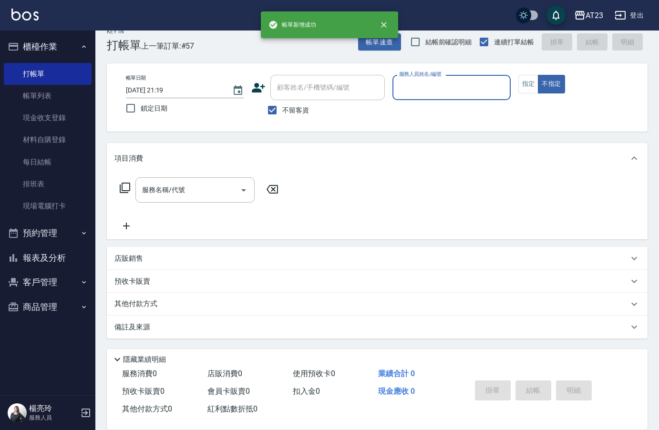
scroll to position [13, 0]
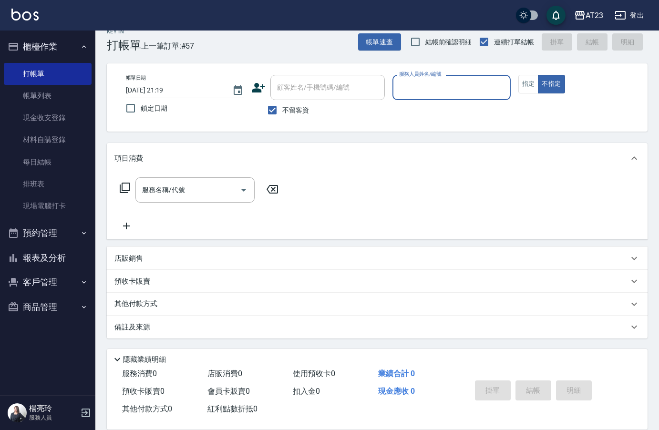
click at [71, 263] on button "報表及分析" at bounding box center [48, 258] width 88 height 25
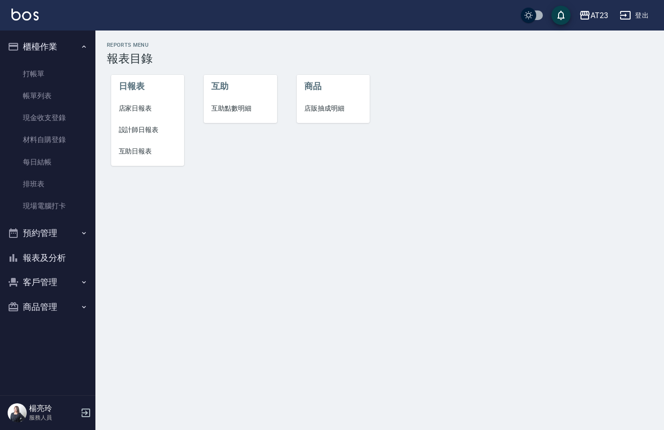
click at [136, 106] on span "店家日報表" at bounding box center [148, 108] width 58 height 10
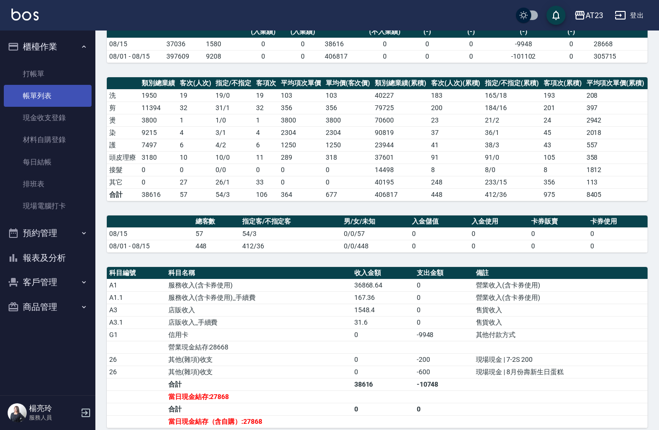
scroll to position [64, 0]
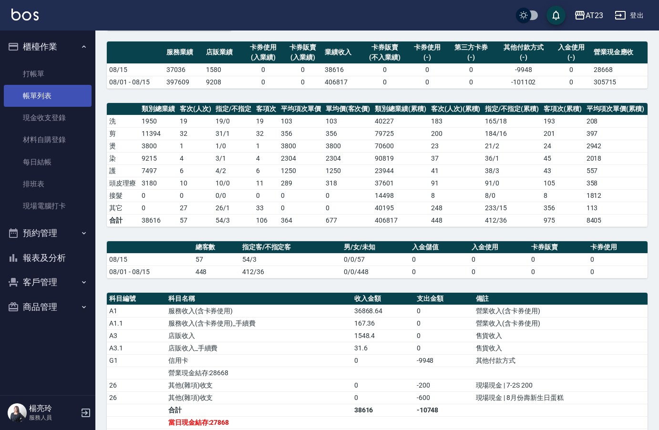
click at [53, 98] on link "帳單列表" at bounding box center [48, 96] width 88 height 22
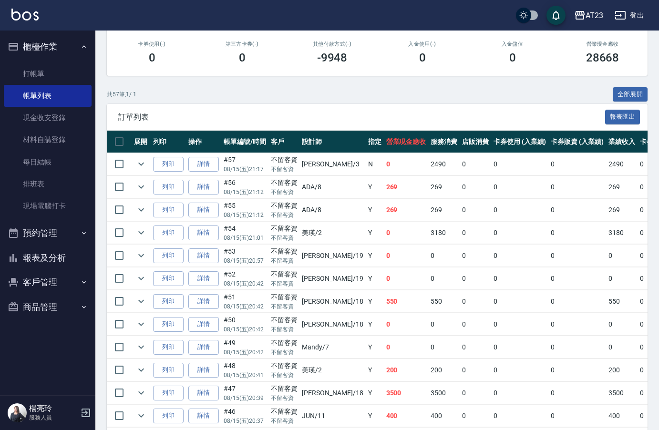
scroll to position [44, 0]
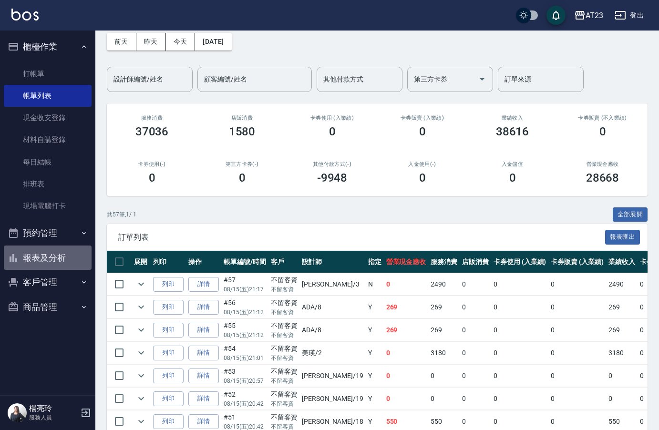
click at [36, 258] on button "報表及分析" at bounding box center [48, 258] width 88 height 25
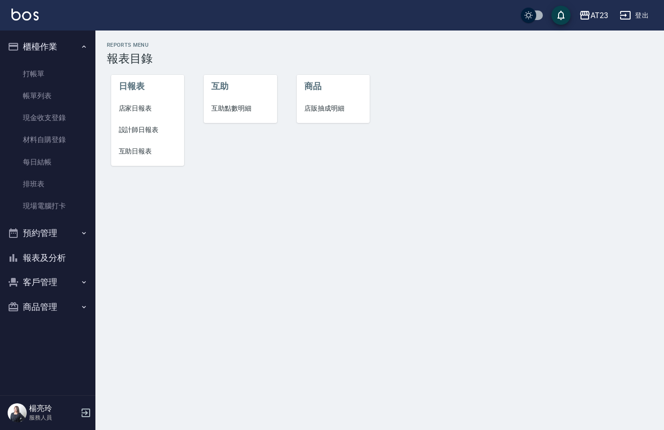
click at [135, 100] on li "店家日報表" at bounding box center [147, 108] width 73 height 21
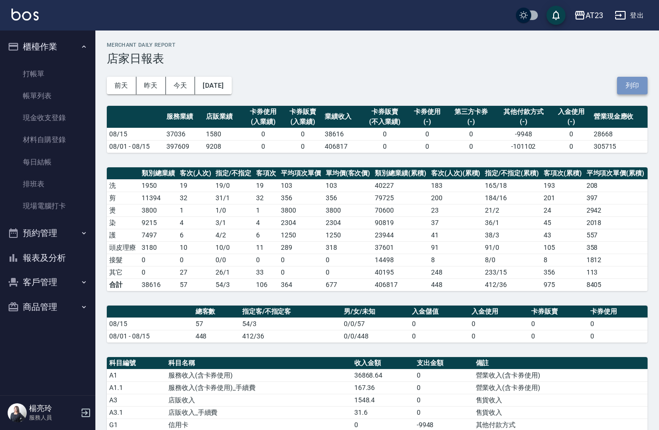
click at [630, 88] on button "列印" at bounding box center [632, 86] width 31 height 18
click at [633, 92] on button "列印" at bounding box center [632, 86] width 31 height 18
click at [52, 263] on button "報表及分析" at bounding box center [48, 258] width 88 height 25
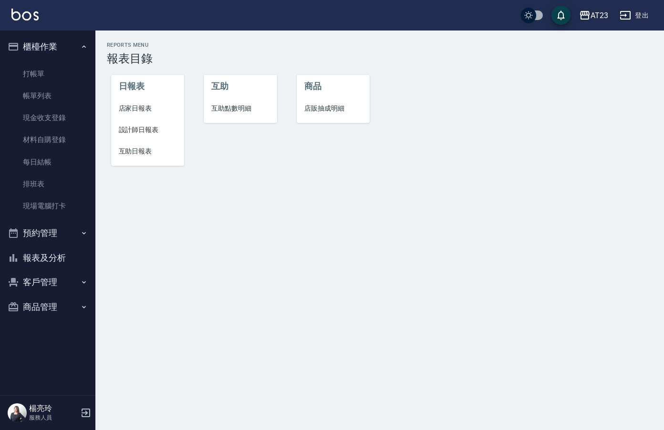
click at [145, 129] on span "設計師日報表" at bounding box center [148, 130] width 58 height 10
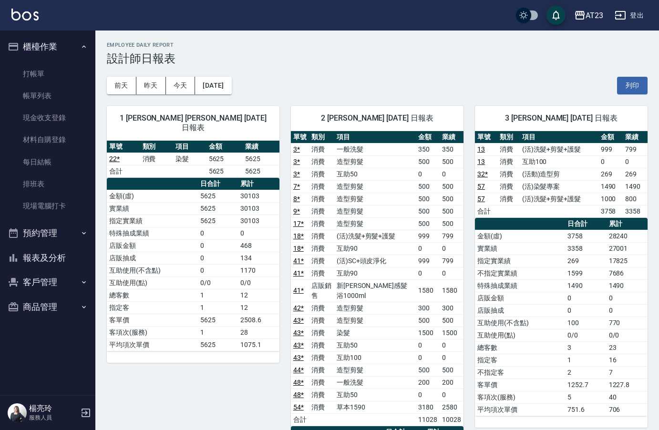
drag, startPoint x: 637, startPoint y: 81, endPoint x: 63, endPoint y: 379, distance: 646.1
click at [637, 81] on button "列印" at bounding box center [632, 86] width 31 height 18
click at [28, 259] on button "報表及分析" at bounding box center [48, 258] width 88 height 25
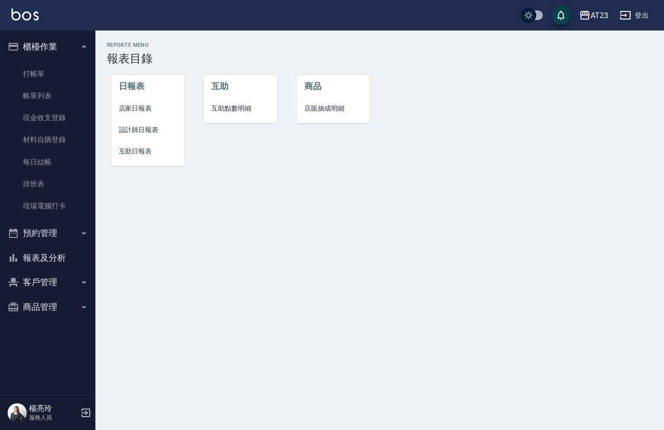
click at [123, 137] on li "設計師日報表" at bounding box center [147, 129] width 73 height 21
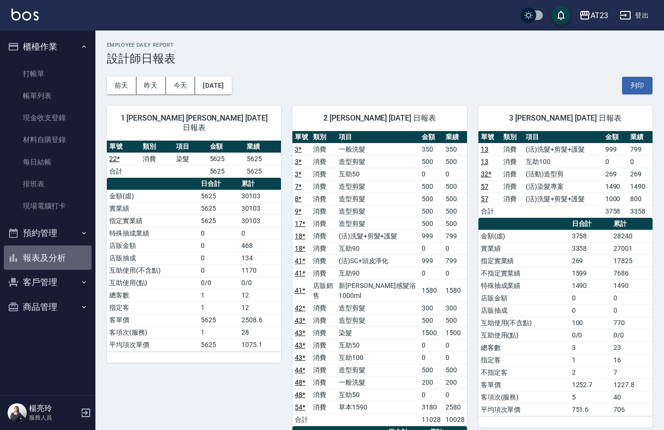
click at [47, 254] on button "報表及分析" at bounding box center [48, 258] width 88 height 25
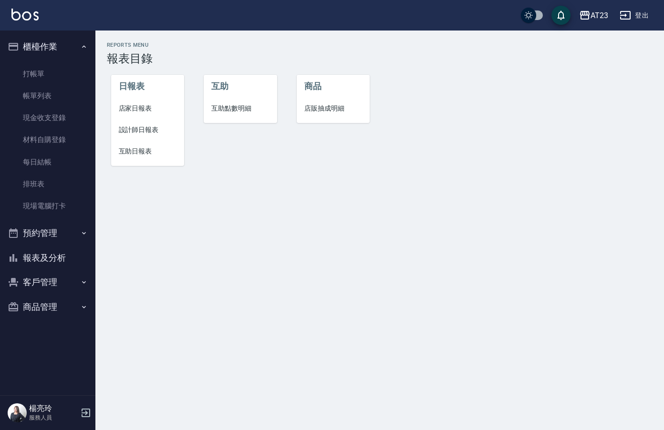
click at [149, 160] on li "互助日報表" at bounding box center [147, 151] width 73 height 21
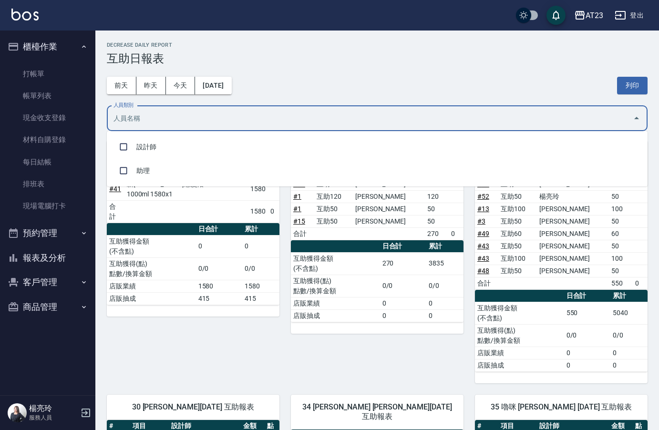
click at [334, 118] on input "人員類別" at bounding box center [370, 118] width 518 height 17
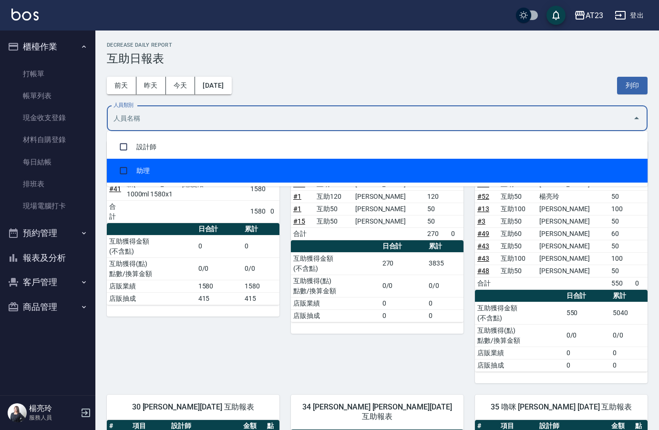
click at [279, 164] on li "助理" at bounding box center [377, 171] width 541 height 24
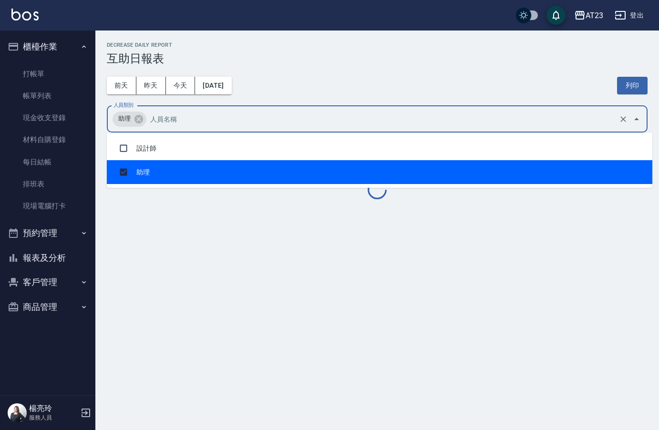
checkbox input "true"
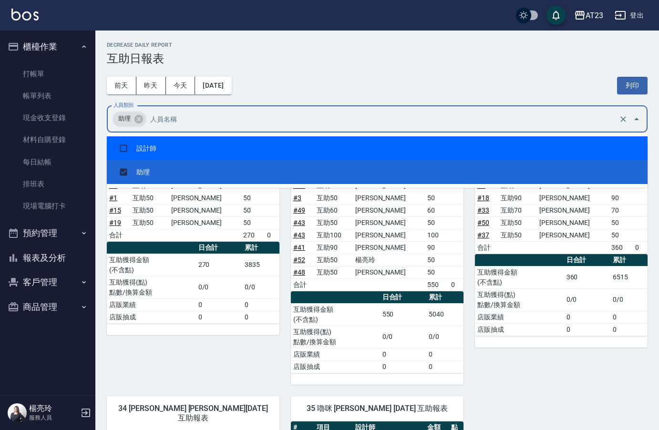
click at [351, 68] on div "前天 昨天 今天 2025/08/15 列印" at bounding box center [377, 85] width 541 height 41
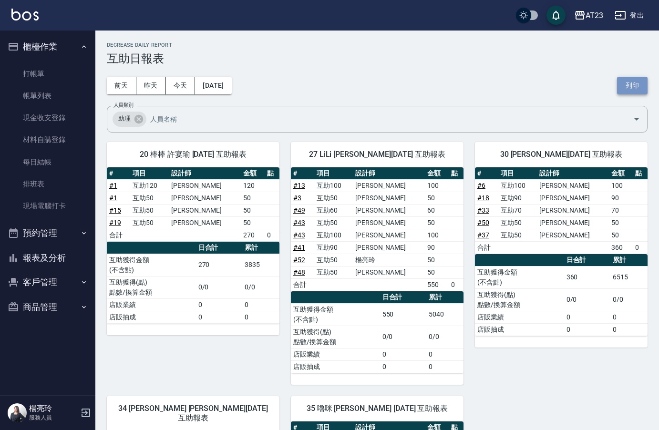
click at [633, 93] on button "列印" at bounding box center [632, 86] width 31 height 18
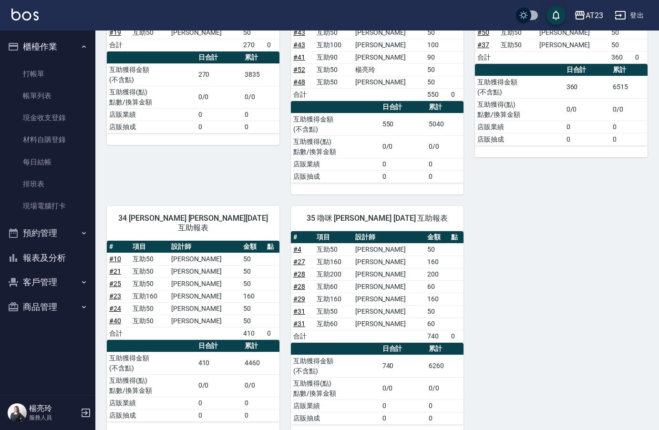
scroll to position [191, 0]
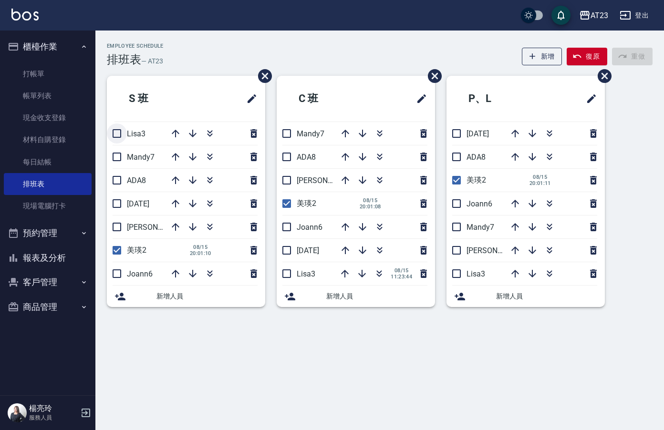
drag, startPoint x: 117, startPoint y: 126, endPoint x: 124, endPoint y: 152, distance: 26.9
click at [117, 128] on input "checkbox" at bounding box center [117, 134] width 20 height 20
checkbox input "true"
click at [119, 155] on li "Mandy7" at bounding box center [186, 156] width 158 height 23
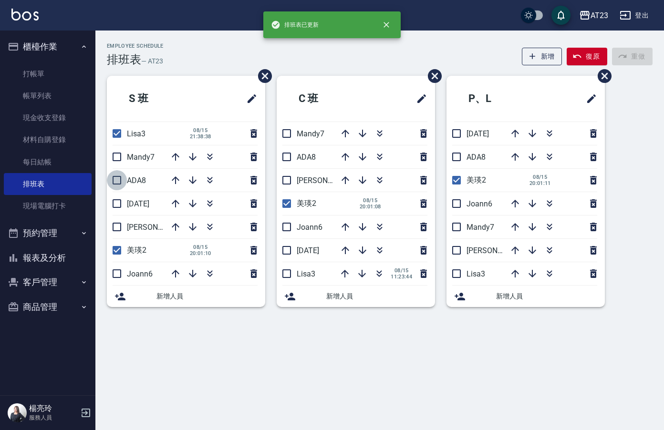
click at [113, 174] on input "checkbox" at bounding box center [117, 180] width 20 height 20
checkbox input "true"
click at [116, 155] on input "checkbox" at bounding box center [117, 157] width 20 height 20
checkbox input "true"
click at [117, 208] on input "checkbox" at bounding box center [117, 204] width 20 height 20
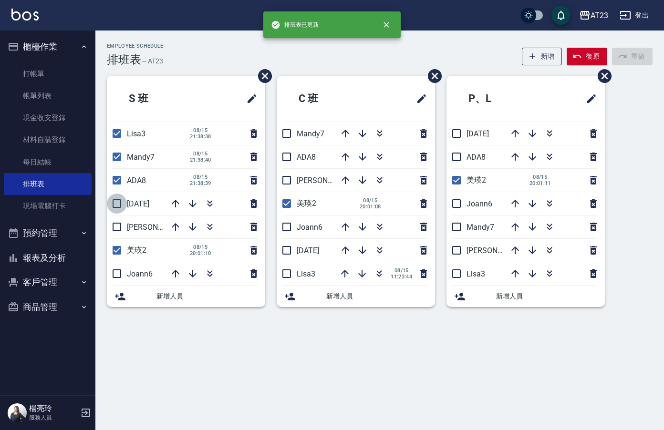
checkbox input "true"
click at [120, 237] on input "checkbox" at bounding box center [117, 227] width 20 height 20
checkbox input "true"
click at [124, 274] on input "checkbox" at bounding box center [117, 274] width 20 height 20
checkbox input "true"
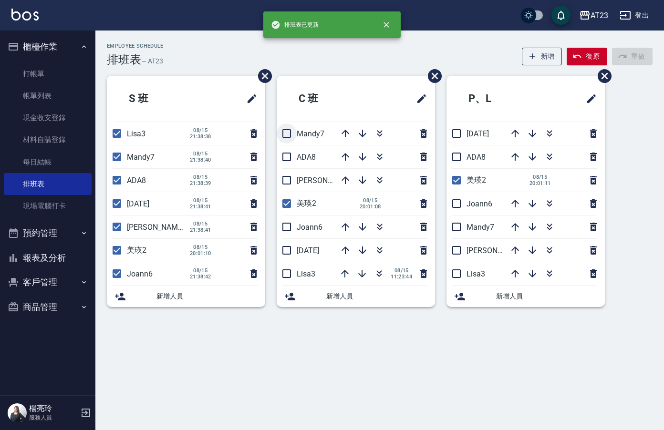
click at [283, 134] on input "checkbox" at bounding box center [287, 134] width 20 height 20
checkbox input "true"
click at [292, 158] on input "checkbox" at bounding box center [287, 157] width 20 height 20
checkbox input "true"
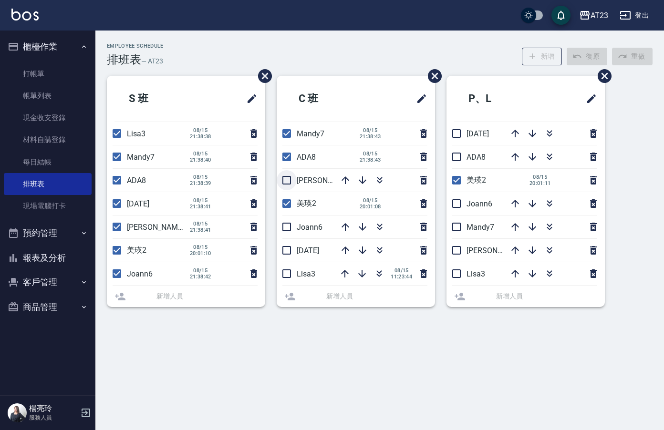
click at [288, 181] on li "[PERSON_NAME]19" at bounding box center [356, 180] width 158 height 23
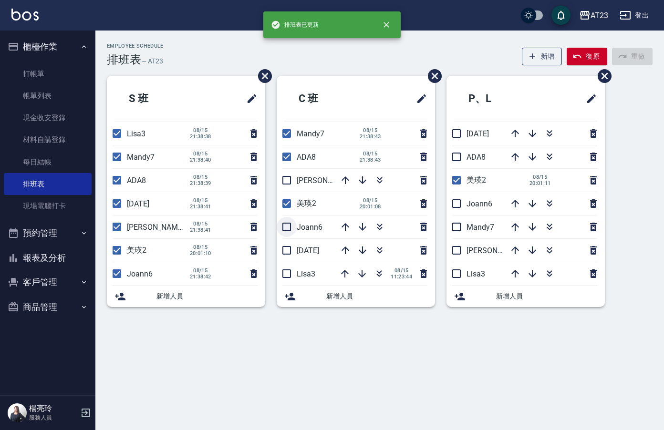
click at [295, 230] on input "checkbox" at bounding box center [287, 227] width 20 height 20
checkbox input "true"
click at [285, 184] on input "checkbox" at bounding box center [287, 180] width 20 height 20
checkbox input "true"
click at [290, 233] on input "checkbox" at bounding box center [287, 227] width 20 height 20
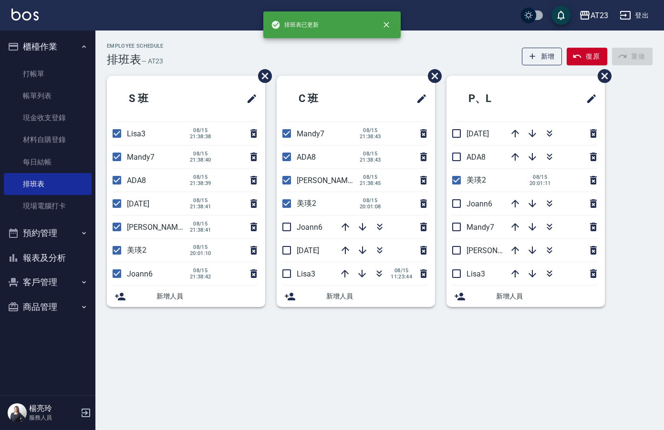
drag, startPoint x: 291, startPoint y: 230, endPoint x: 291, endPoint y: 239, distance: 8.6
click at [291, 232] on input "checkbox" at bounding box center [287, 227] width 20 height 20
checkbox input "true"
click at [286, 254] on input "checkbox" at bounding box center [287, 250] width 20 height 20
checkbox input "true"
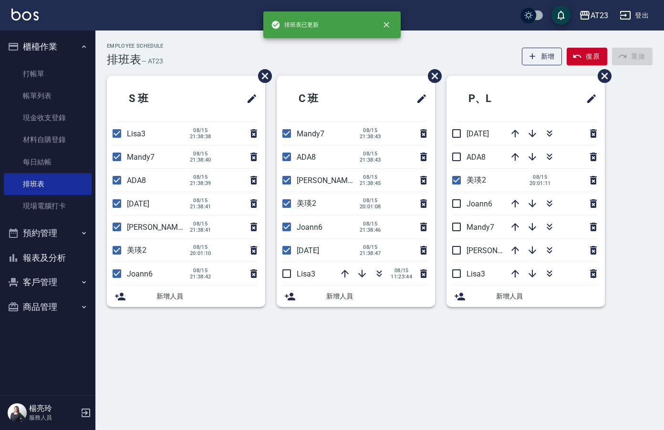
click at [291, 282] on input "checkbox" at bounding box center [287, 274] width 20 height 20
checkbox input "true"
click at [462, 275] on input "checkbox" at bounding box center [456, 274] width 20 height 20
checkbox input "true"
click at [465, 258] on input "checkbox" at bounding box center [456, 250] width 20 height 20
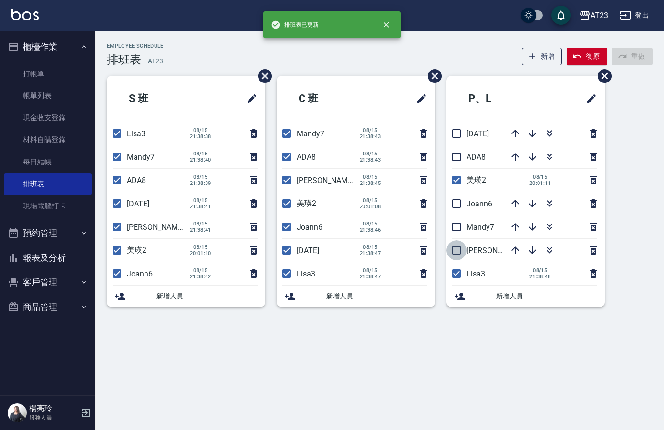
checkbox input "true"
drag, startPoint x: 457, startPoint y: 224, endPoint x: 463, endPoint y: 219, distance: 7.1
click at [459, 223] on input "checkbox" at bounding box center [456, 227] width 20 height 20
checkbox input "true"
click at [456, 209] on input "checkbox" at bounding box center [456, 204] width 20 height 20
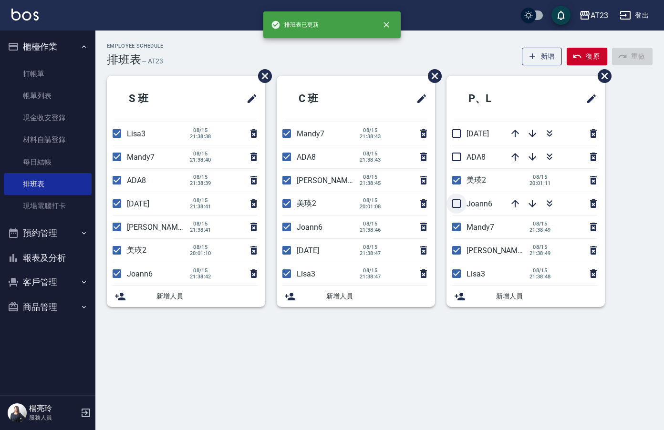
checkbox input "true"
drag, startPoint x: 456, startPoint y: 157, endPoint x: 455, endPoint y: 143, distance: 14.3
click at [456, 156] on input "checkbox" at bounding box center [456, 157] width 20 height 20
checkbox input "true"
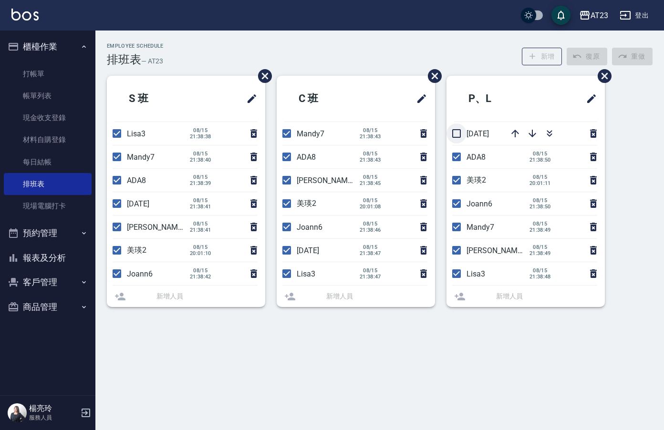
click at [447, 129] on input "checkbox" at bounding box center [456, 134] width 20 height 20
checkbox input "true"
